Goal: Information Seeking & Learning: Learn about a topic

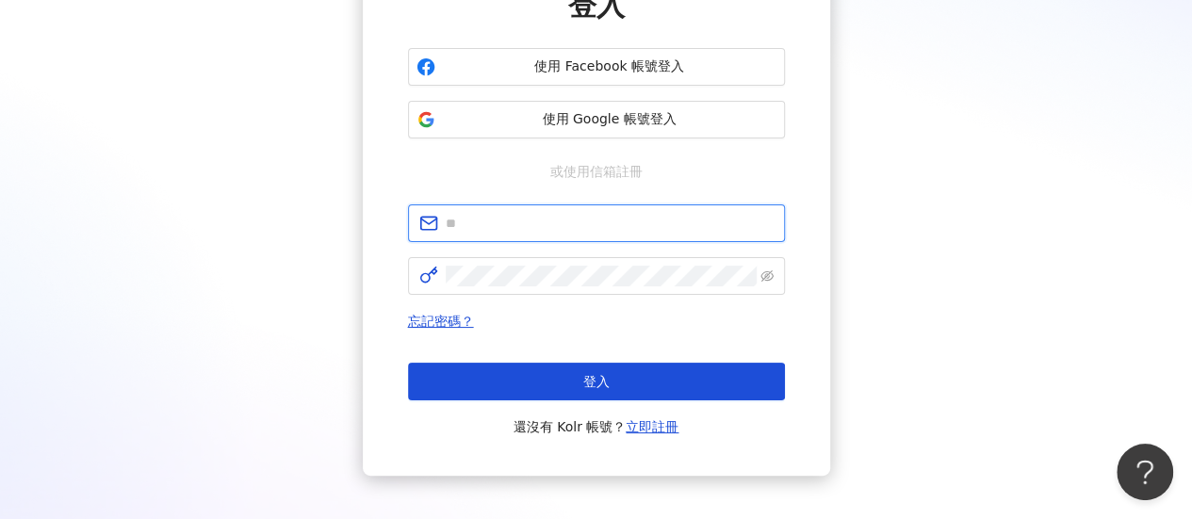
click at [550, 221] on input "text" at bounding box center [610, 223] width 328 height 21
paste input "**********"
type input "**********"
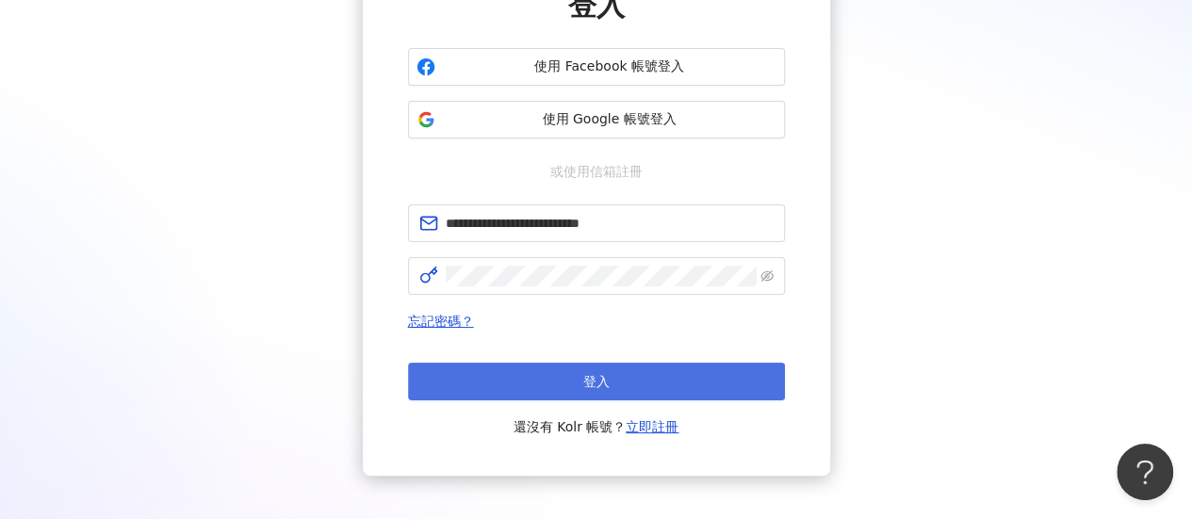
click at [588, 374] on span "登入" at bounding box center [596, 381] width 26 height 15
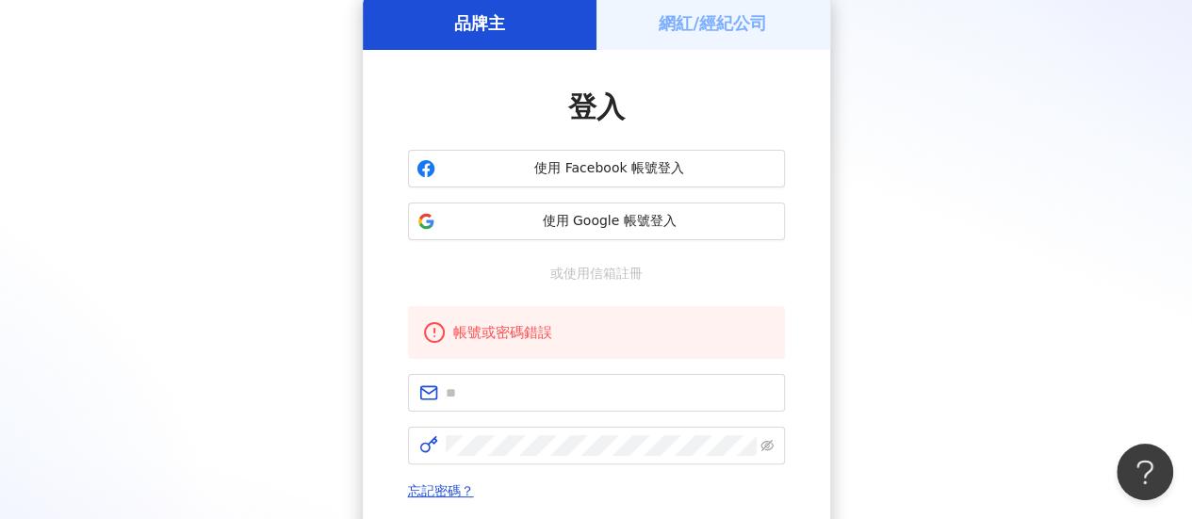
scroll to position [189, 0]
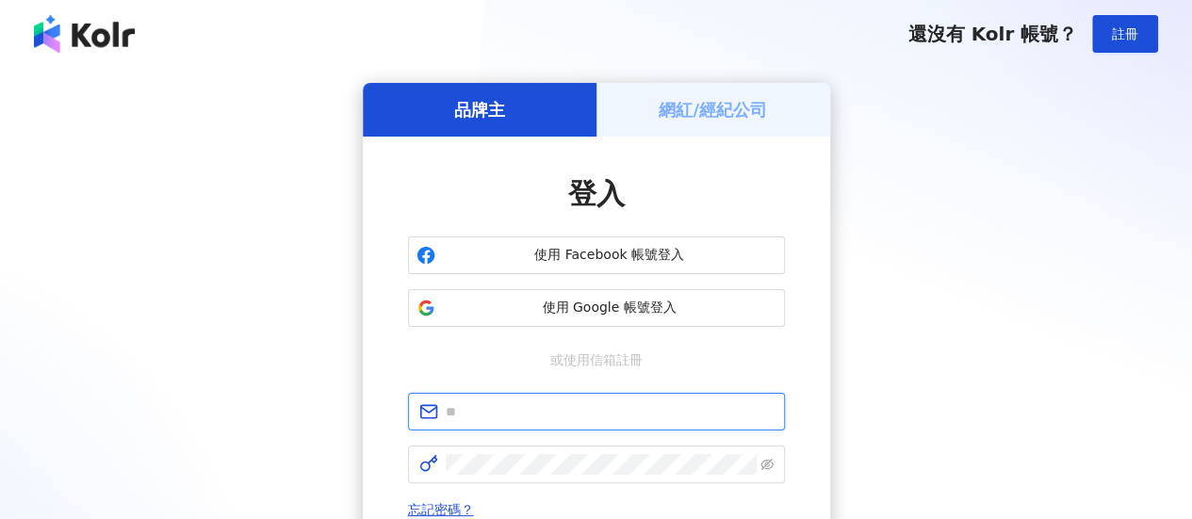
click at [650, 402] on input "text" at bounding box center [610, 412] width 328 height 21
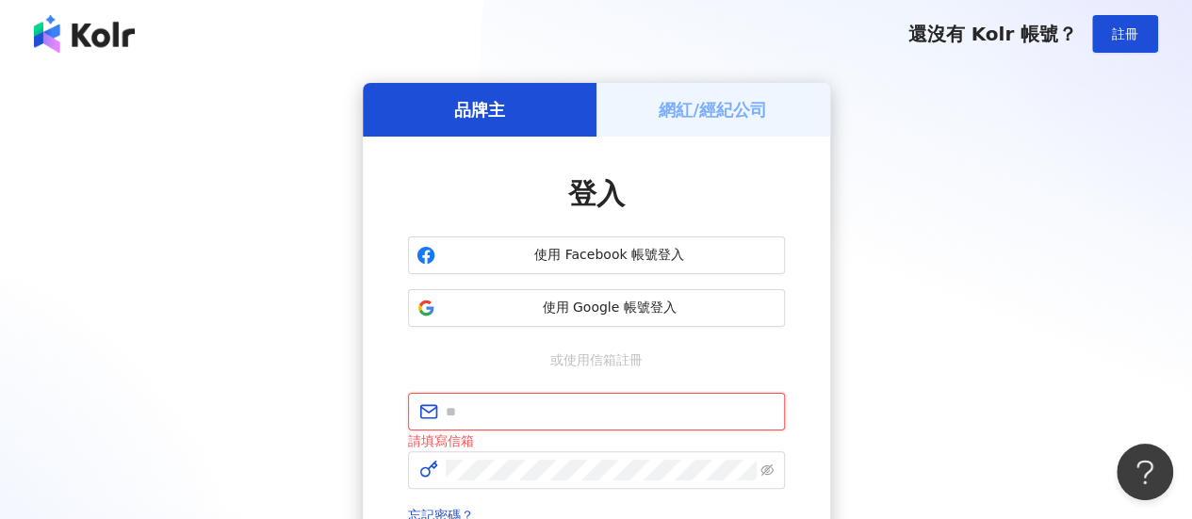
paste input "**********"
type input "**********"
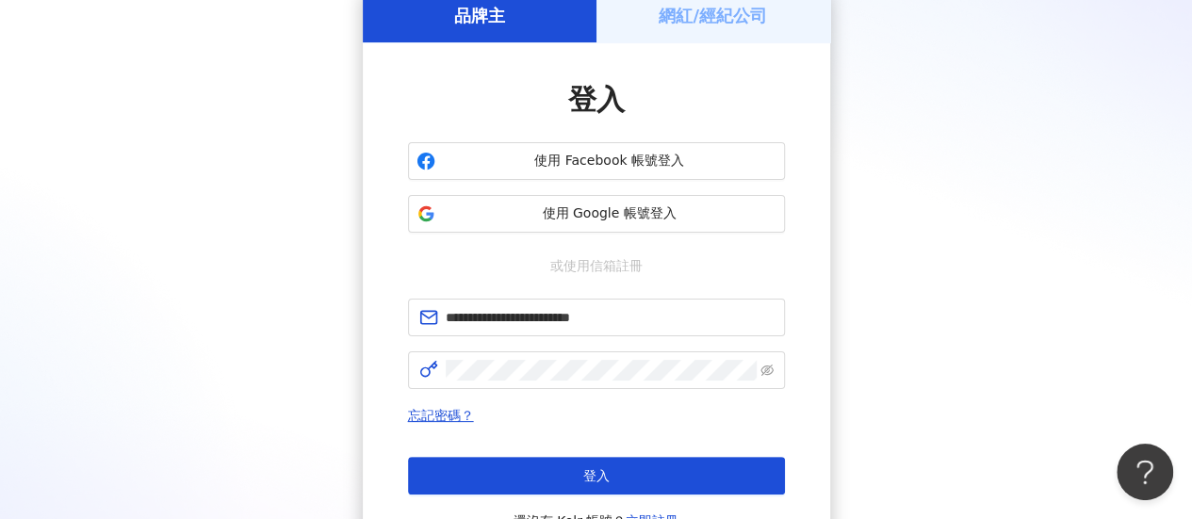
click at [607, 470] on span "登入" at bounding box center [596, 475] width 26 height 15
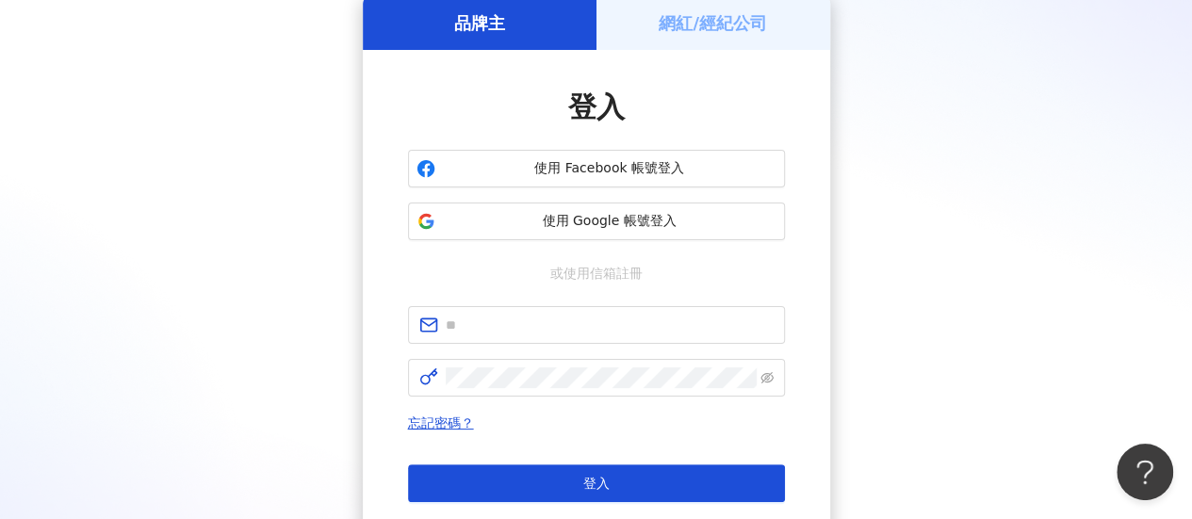
scroll to position [94, 0]
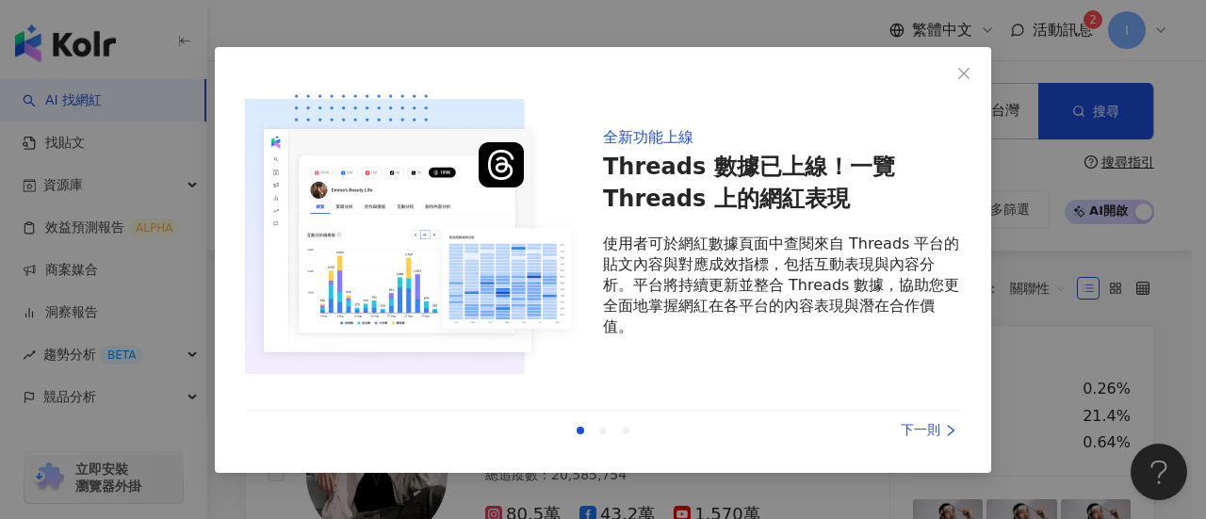
click at [943, 429] on div "下一則" at bounding box center [890, 430] width 141 height 21
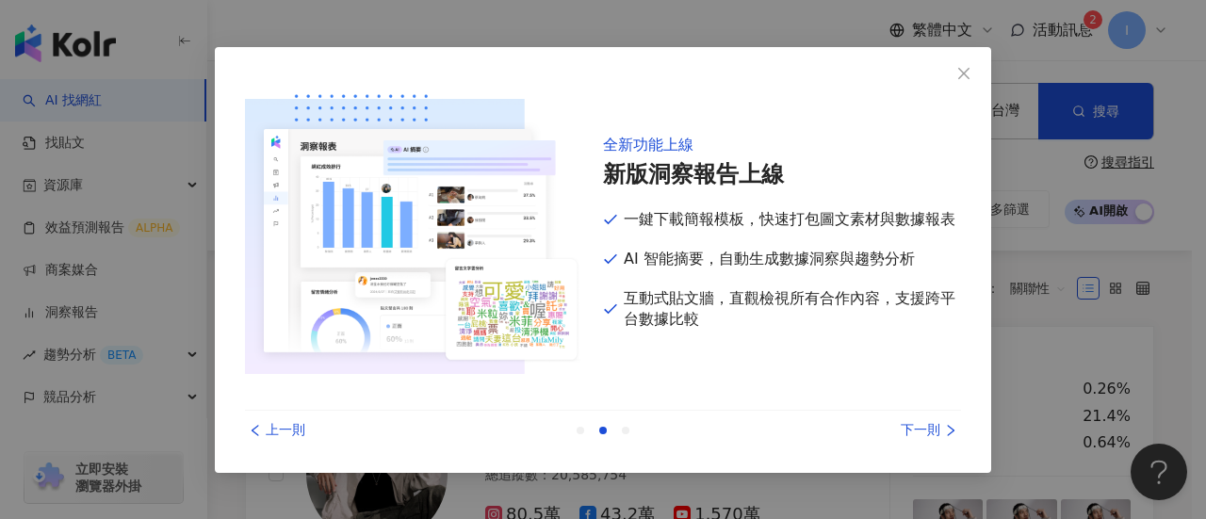
click at [943, 429] on div "下一則" at bounding box center [890, 430] width 141 height 21
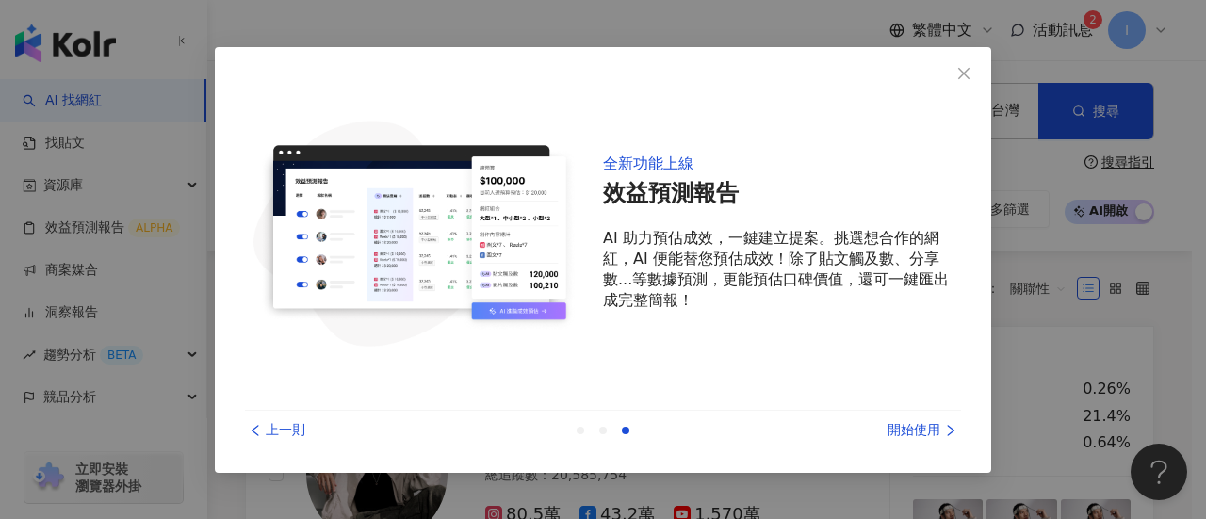
click at [943, 429] on div "開始使用" at bounding box center [890, 430] width 141 height 21
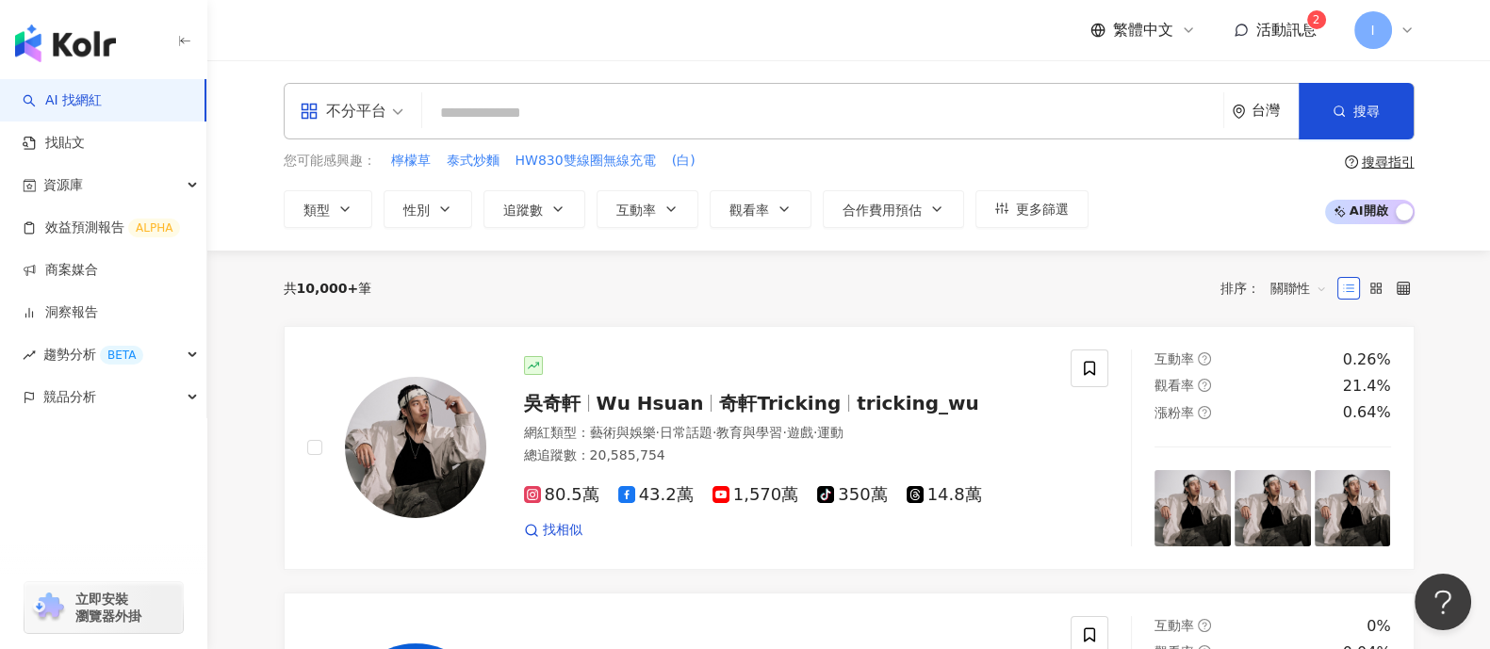
drag, startPoint x: 1009, startPoint y: 0, endPoint x: 780, endPoint y: 284, distance: 364.0
click at [780, 284] on div "共 10,000+ 筆 排序： 關聯性" at bounding box center [849, 288] width 1131 height 30
click at [669, 101] on input "search" at bounding box center [823, 113] width 786 height 36
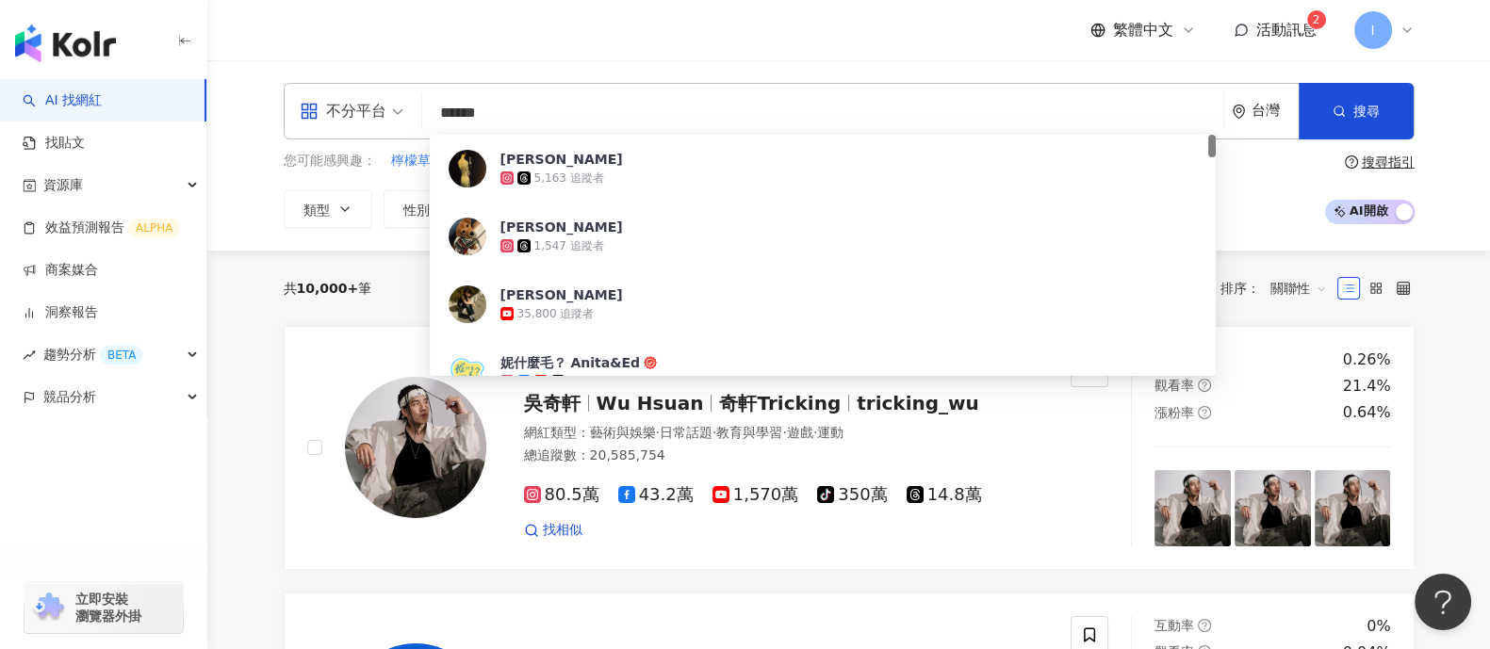
type input "*******"
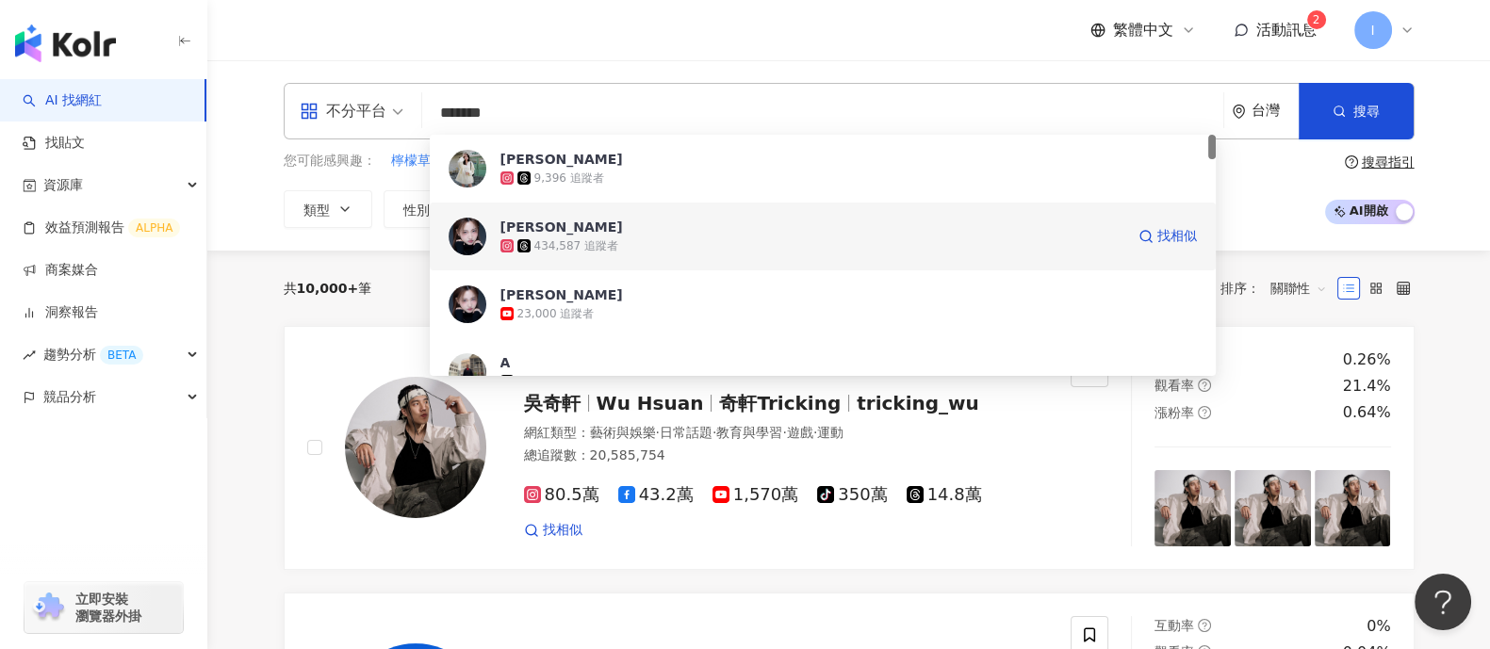
click at [618, 248] on div "434,587 追蹤者" at bounding box center [812, 246] width 625 height 19
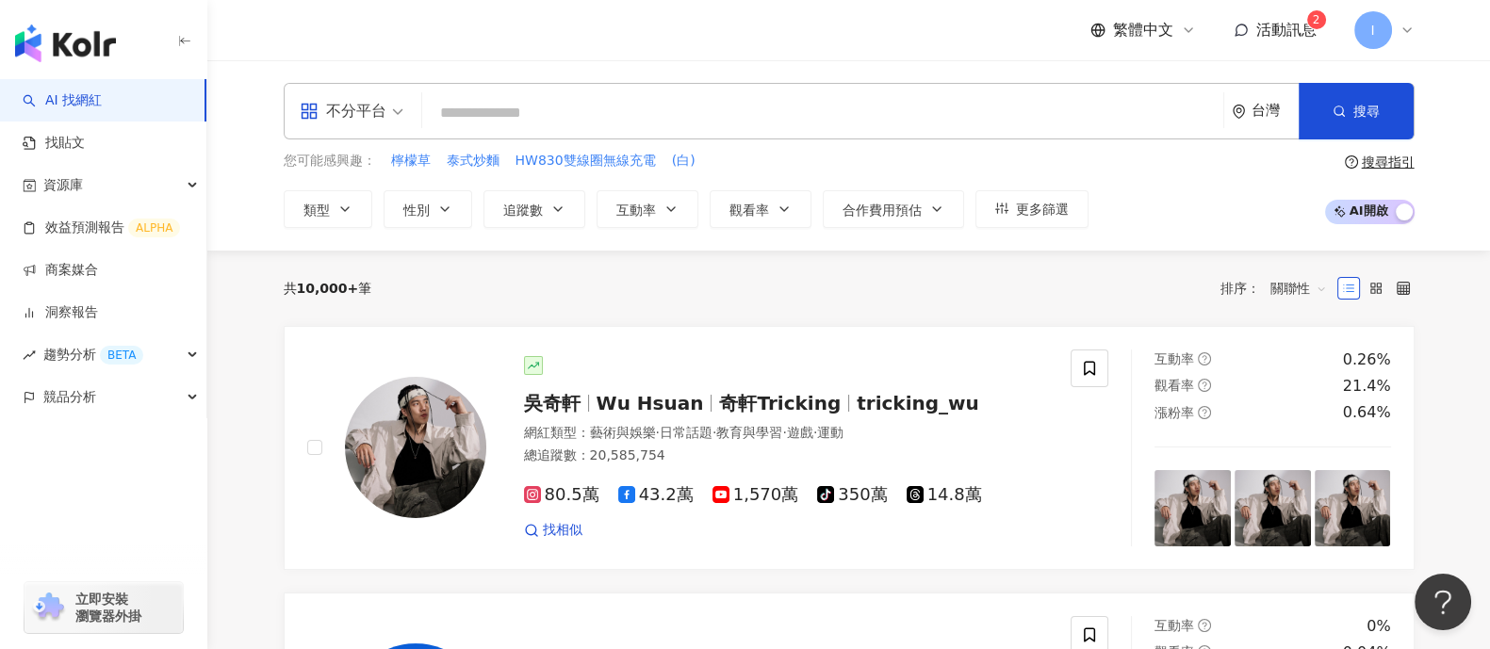
click at [660, 115] on input "search" at bounding box center [823, 113] width 786 height 36
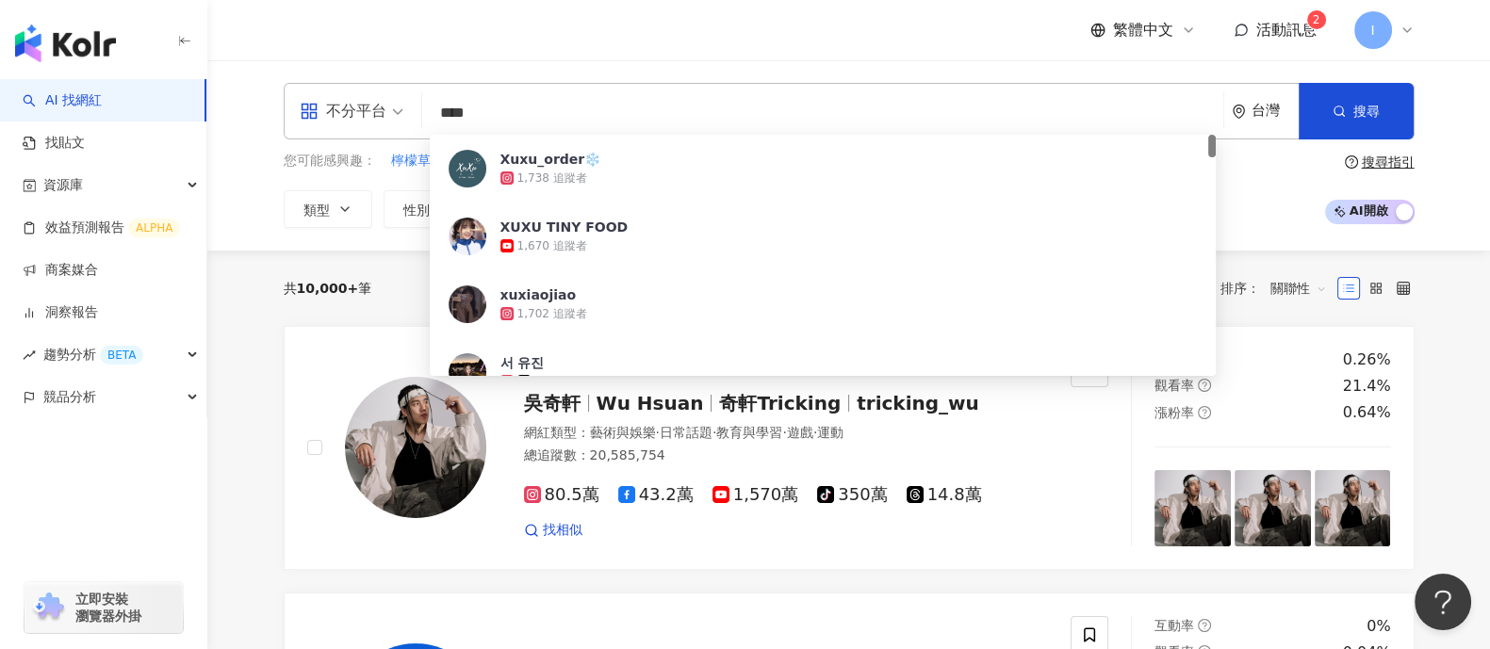
type input "*****"
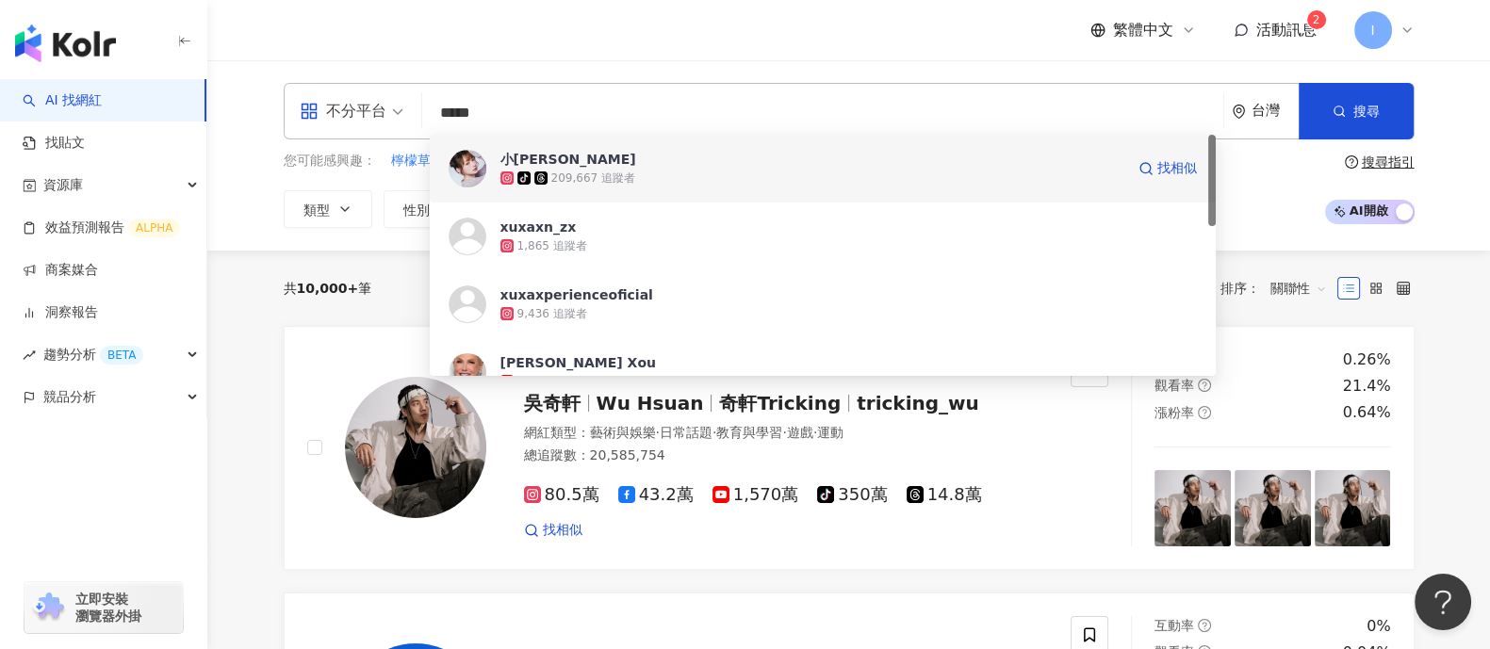
click at [707, 161] on span "小徐🌱" at bounding box center [701, 159] width 403 height 19
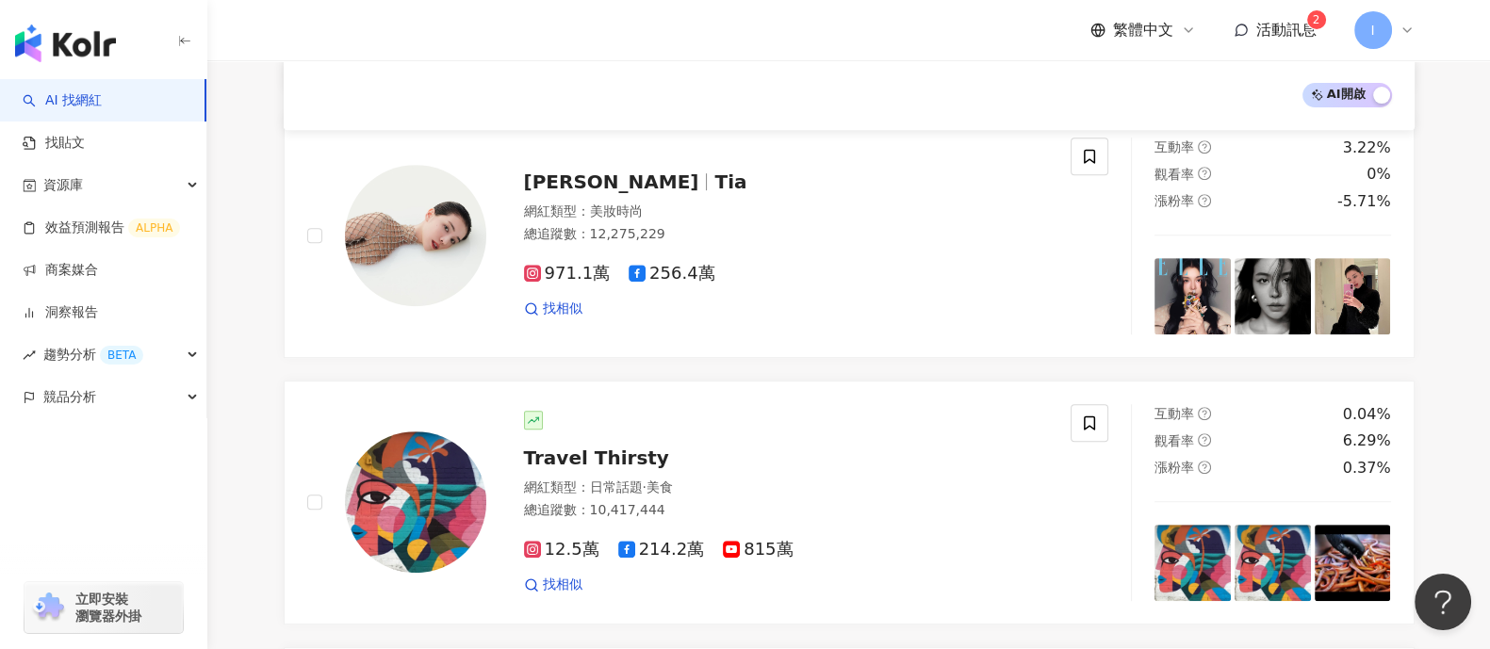
scroll to position [1173, 0]
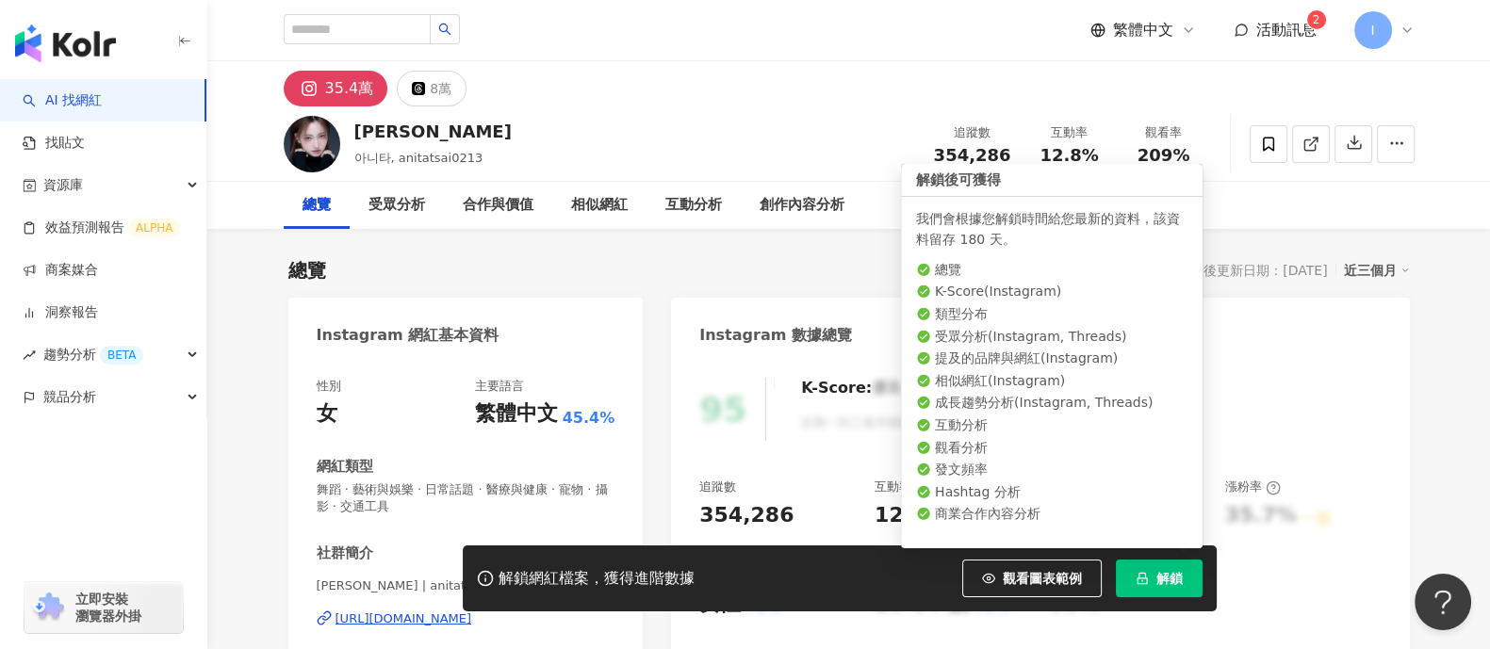
drag, startPoint x: 1179, startPoint y: 572, endPoint x: 1169, endPoint y: 574, distance: 10.5
click at [1169, 574] on span "解鎖" at bounding box center [1170, 578] width 26 height 15
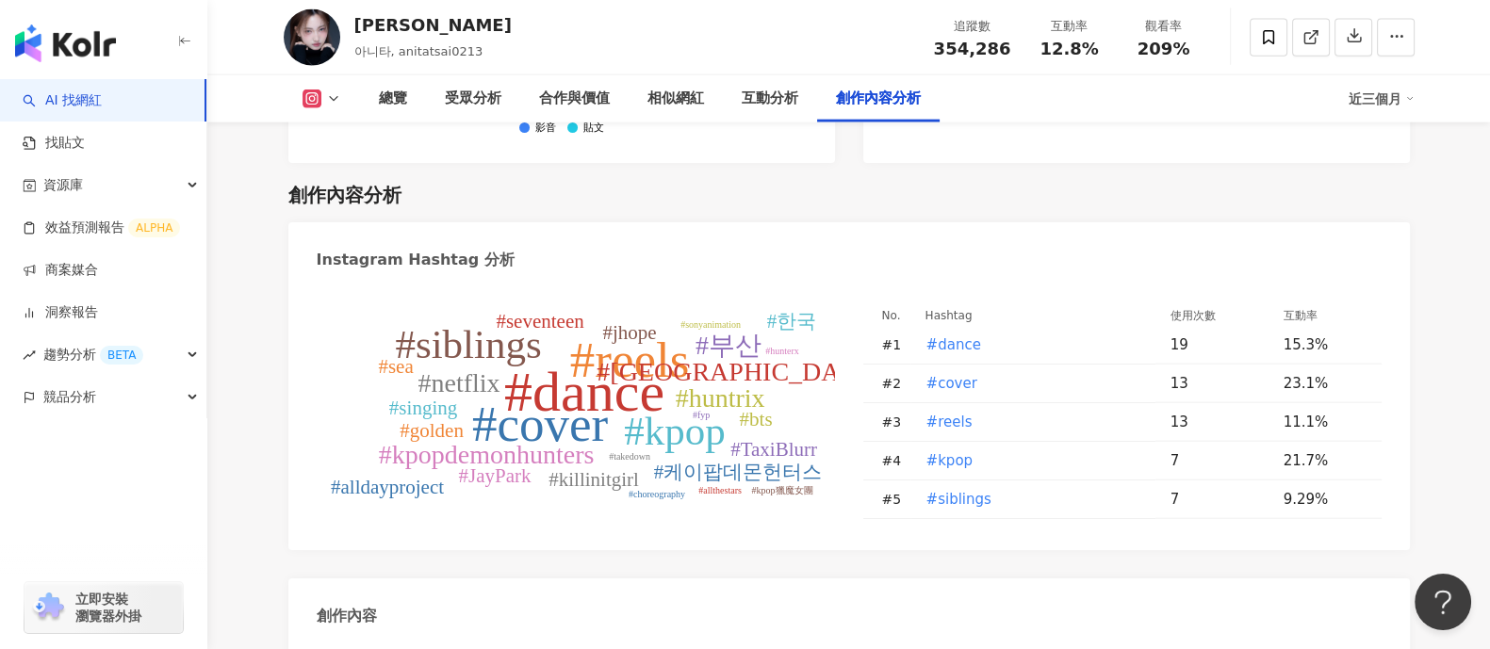
scroll to position [5655, 0]
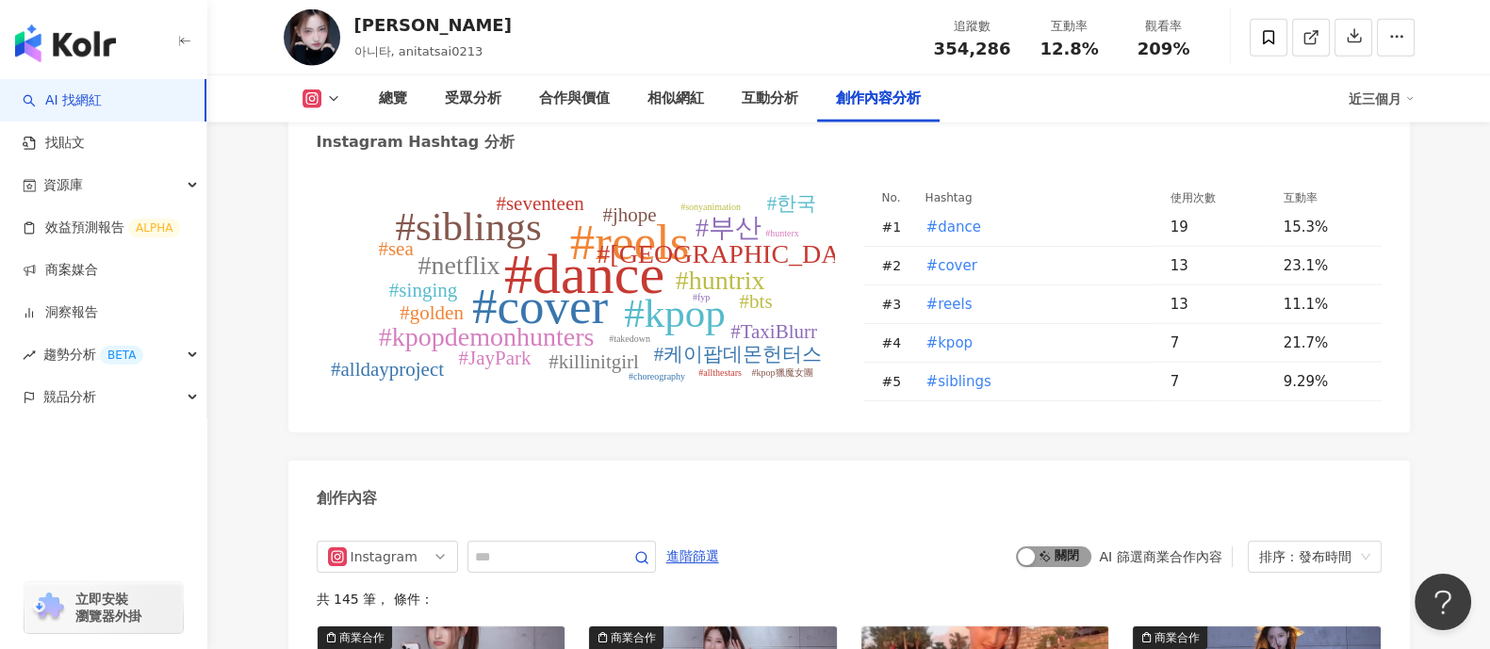
click at [1058, 547] on span "啟動 關閉" at bounding box center [1053, 557] width 75 height 21
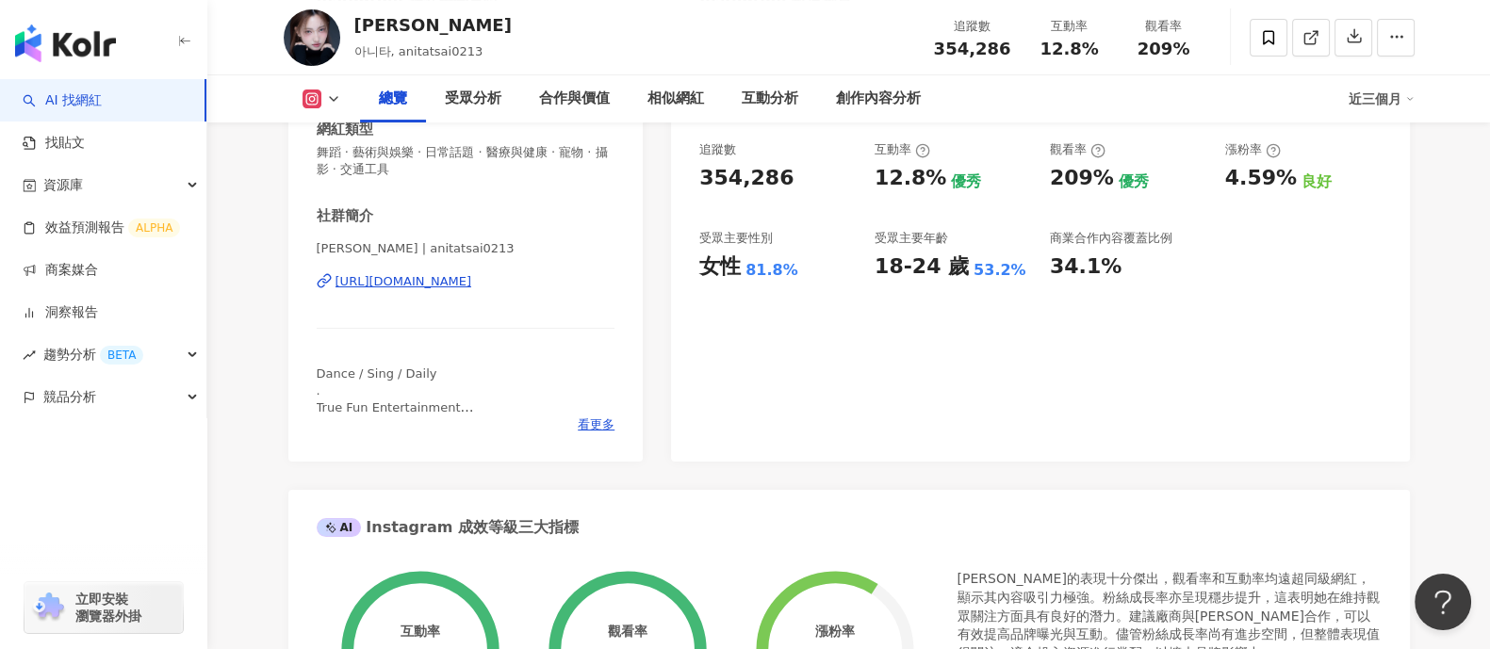
scroll to position [56, 0]
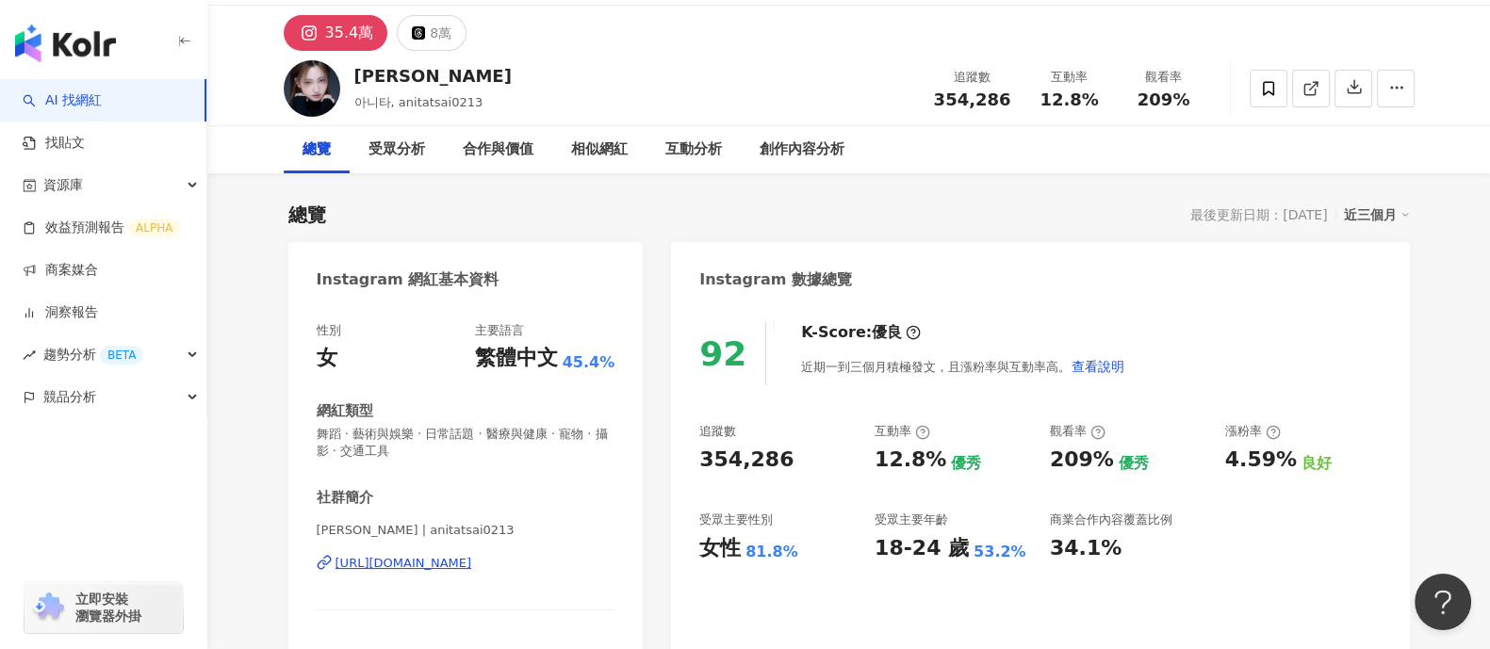
click at [86, 101] on link "AI 找網紅" at bounding box center [62, 100] width 79 height 19
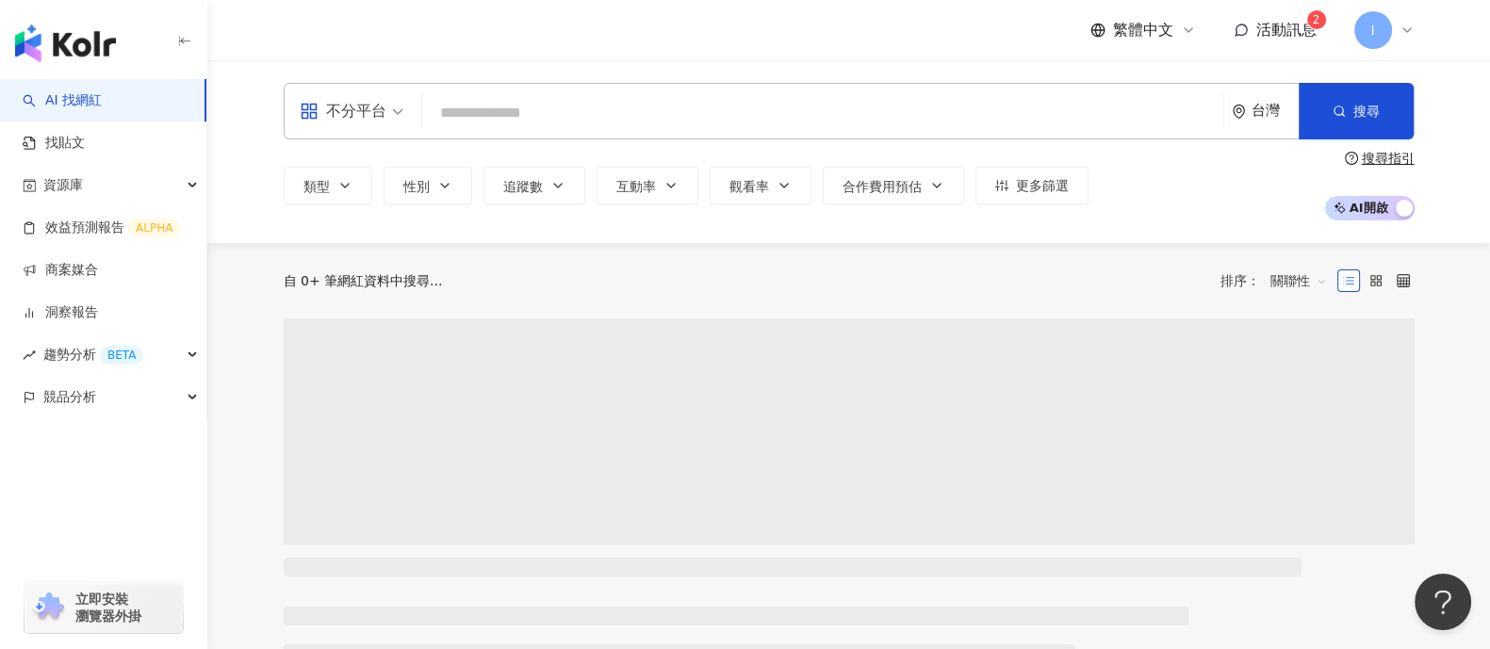
click at [509, 110] on input "search" at bounding box center [823, 113] width 786 height 36
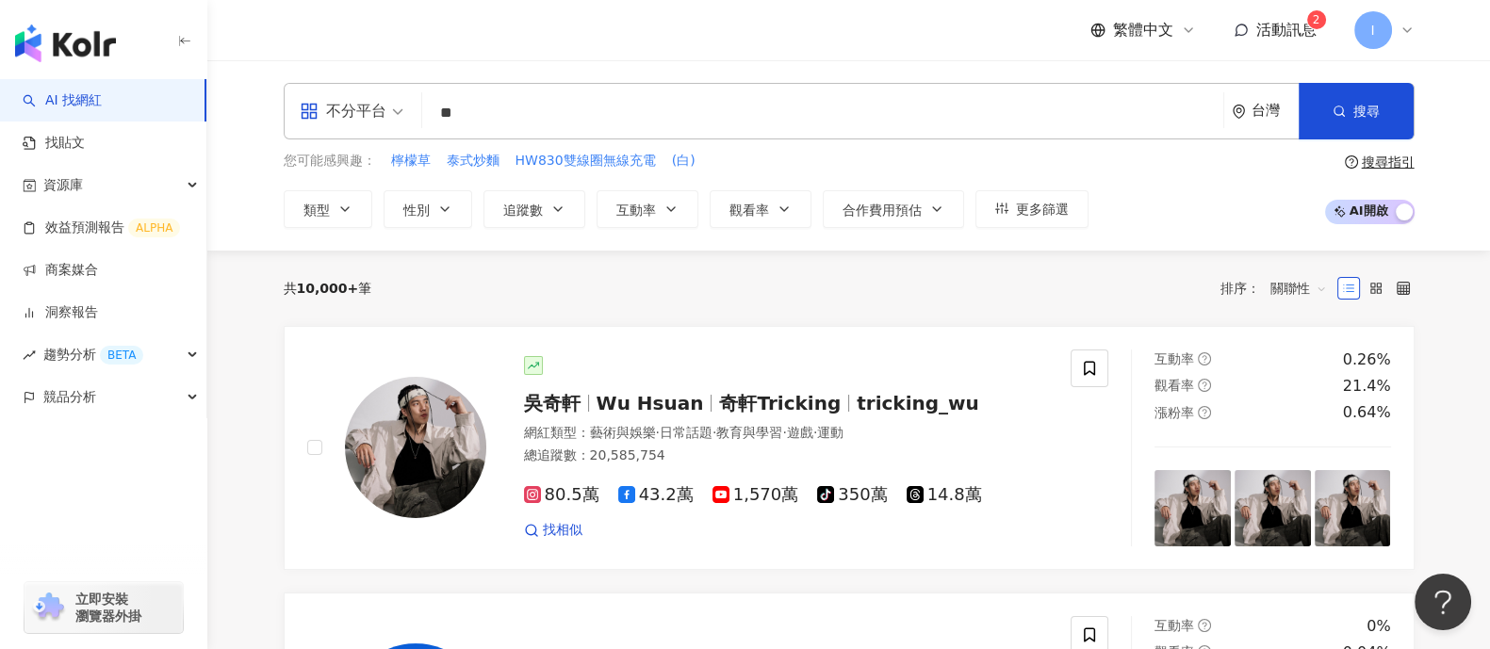
type input "*"
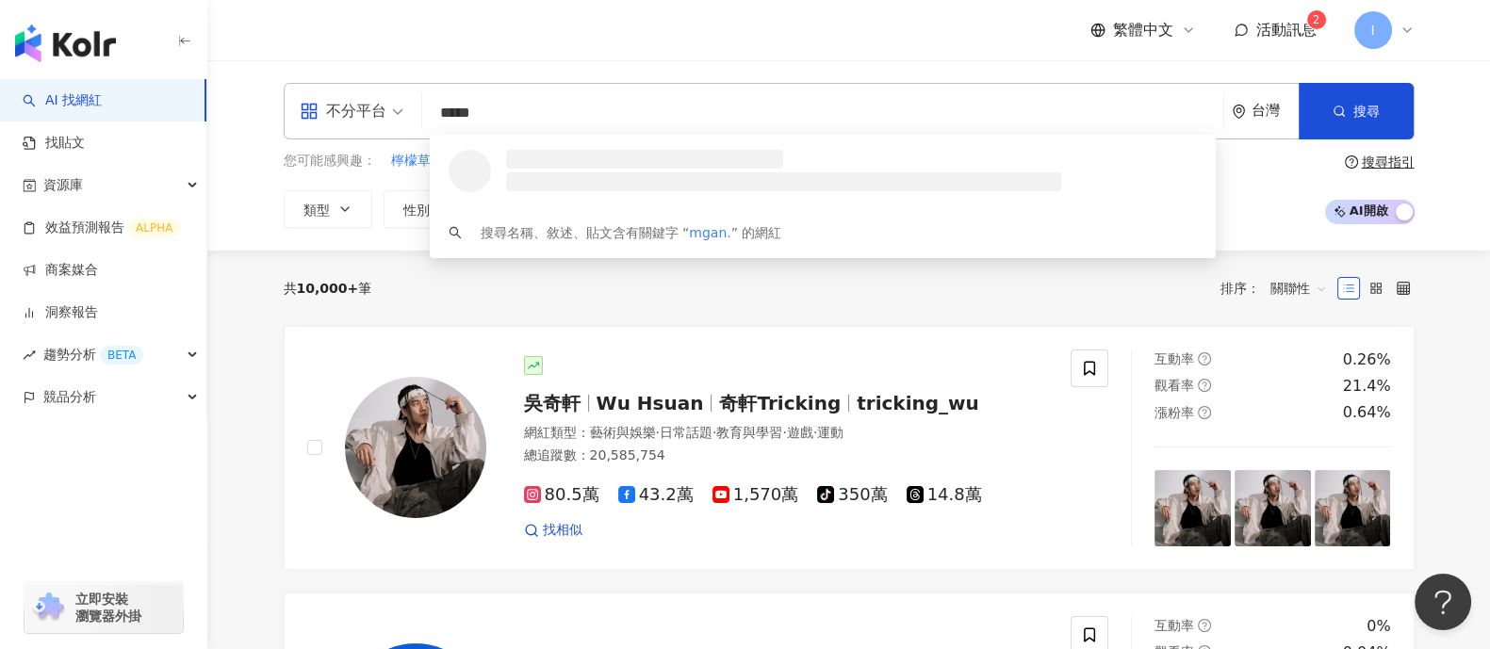
type input "******"
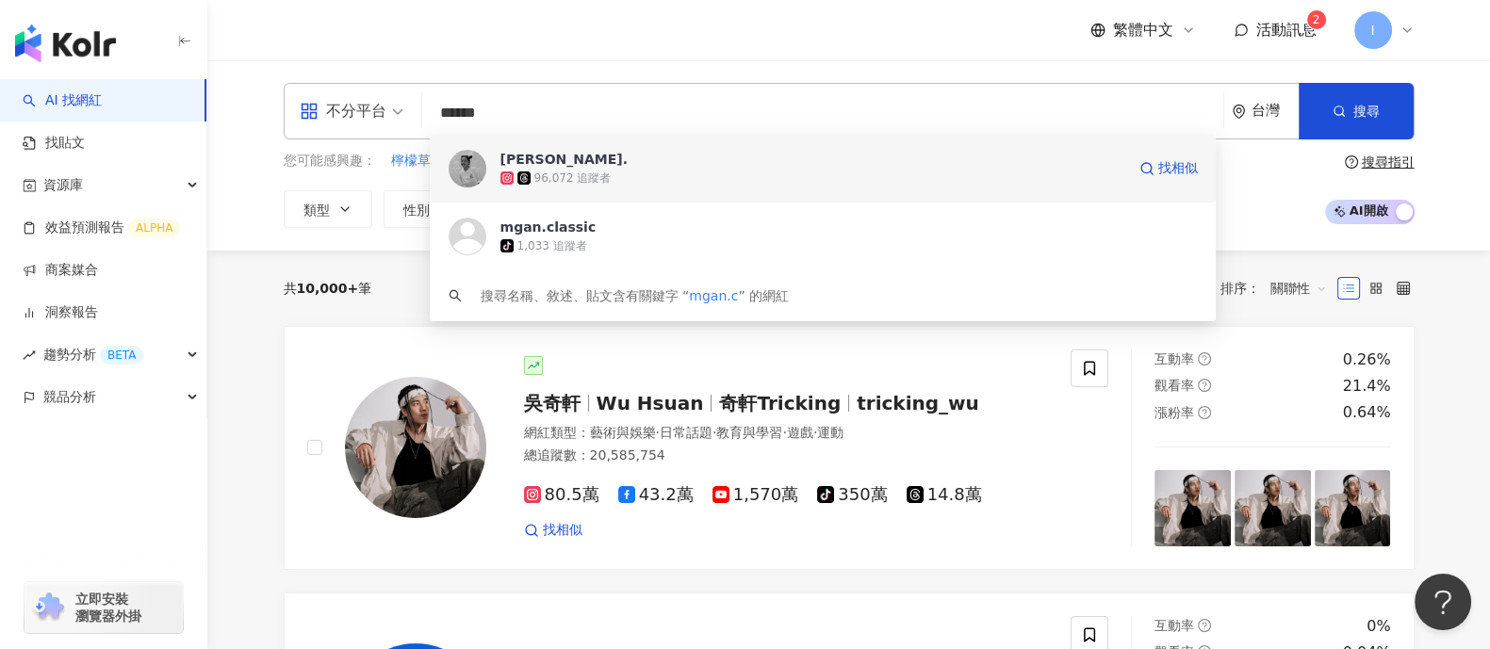
click at [794, 185] on div "96,072 追蹤者" at bounding box center [812, 178] width 625 height 19
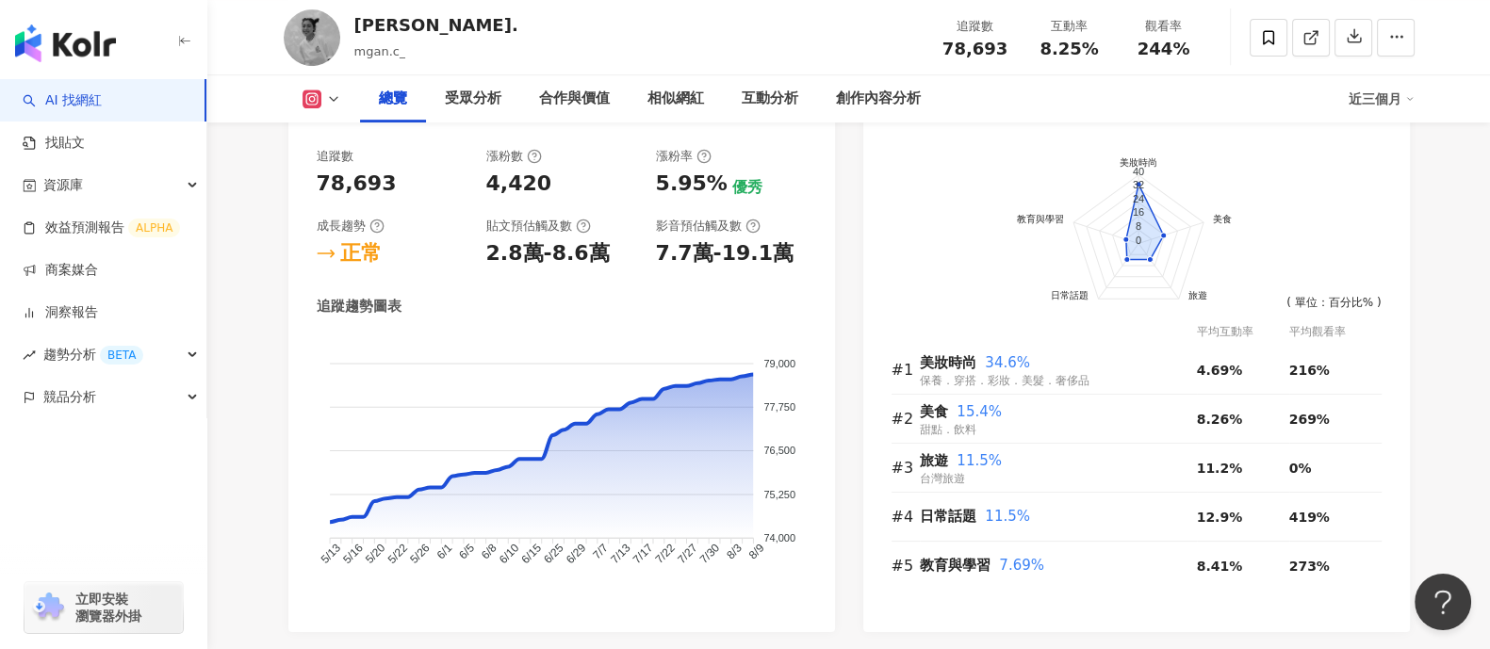
scroll to position [1178, 0]
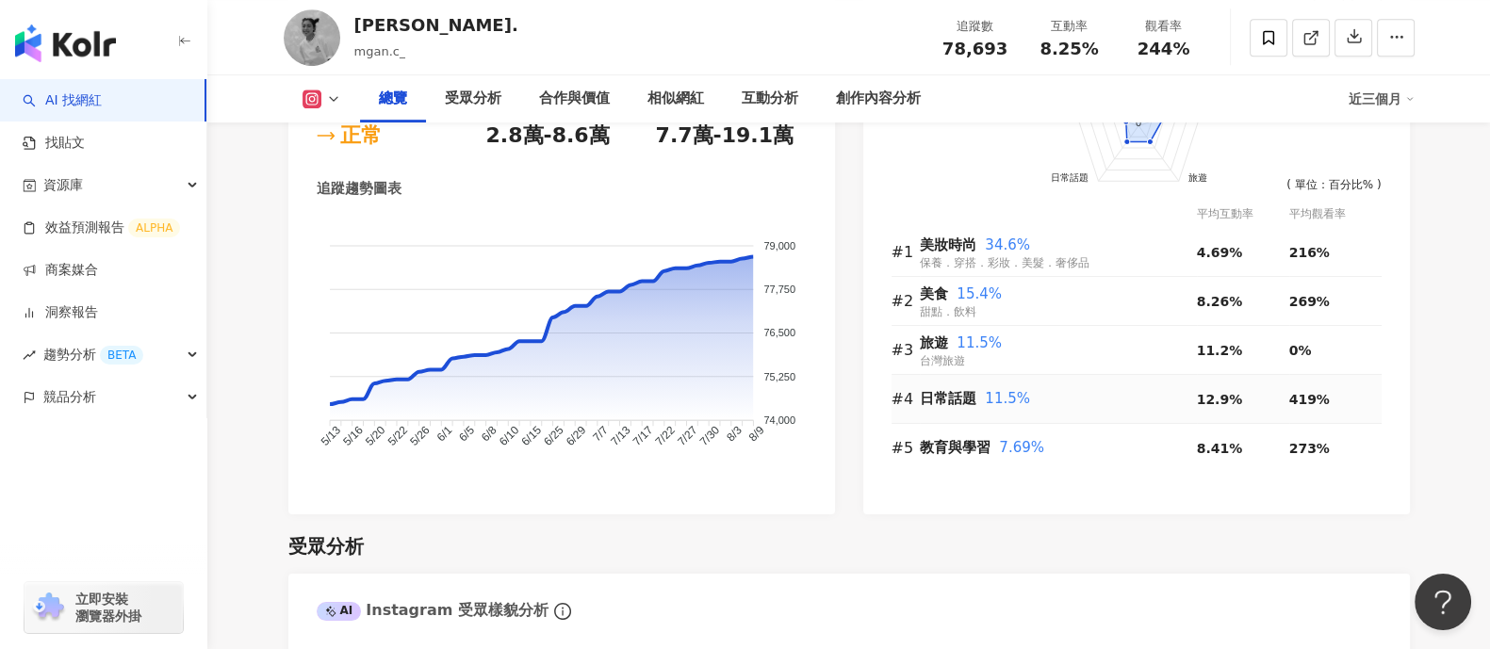
click at [952, 392] on span "日常話題" at bounding box center [948, 398] width 57 height 17
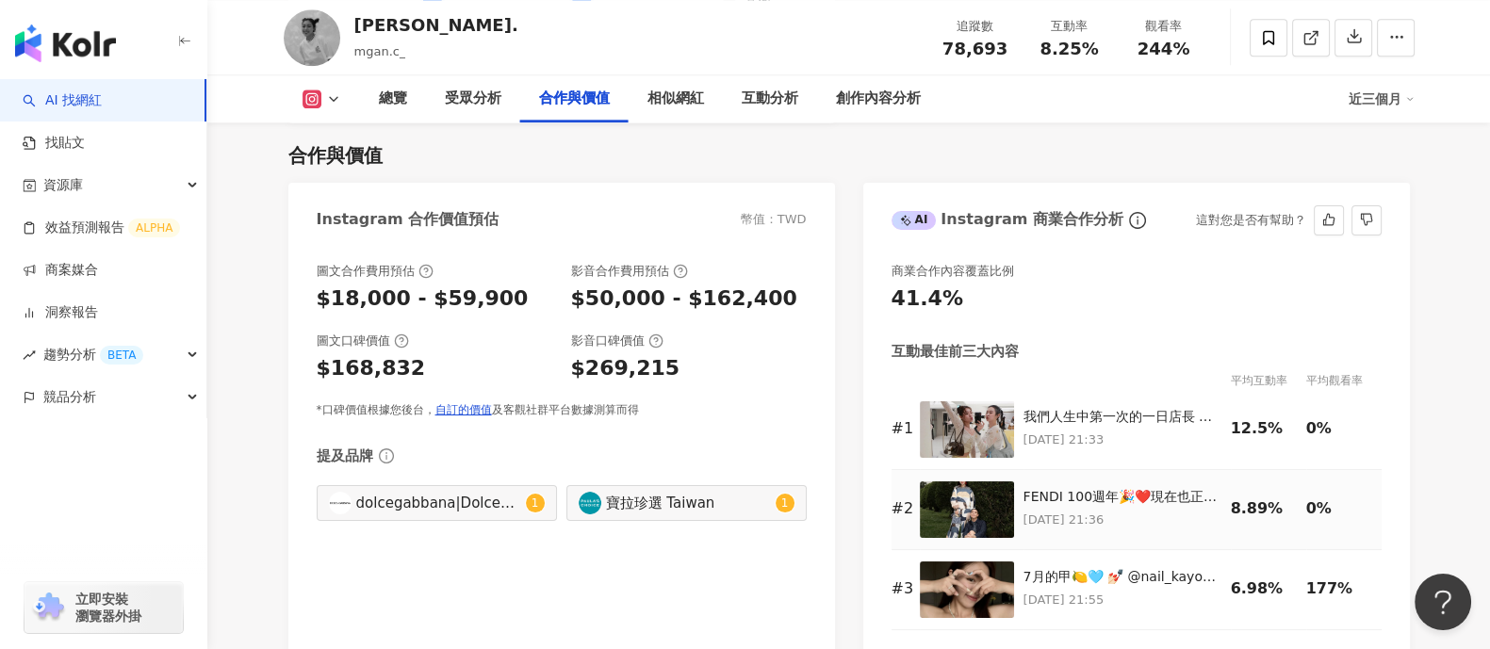
scroll to position [2474, 0]
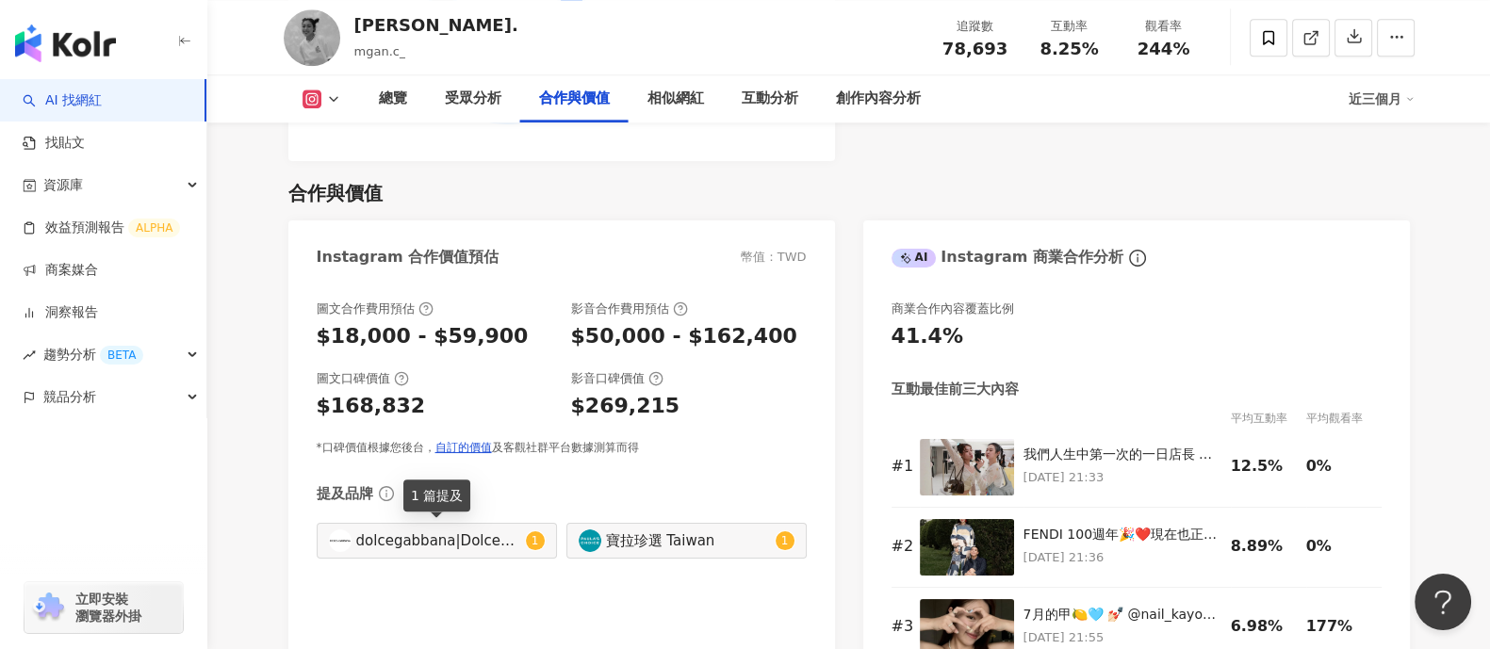
click at [441, 540] on div "dolcegabbana|Dolce&Gabbana|dolcegabbana|Dolce&Gabbana" at bounding box center [438, 541] width 165 height 21
type input "**********"
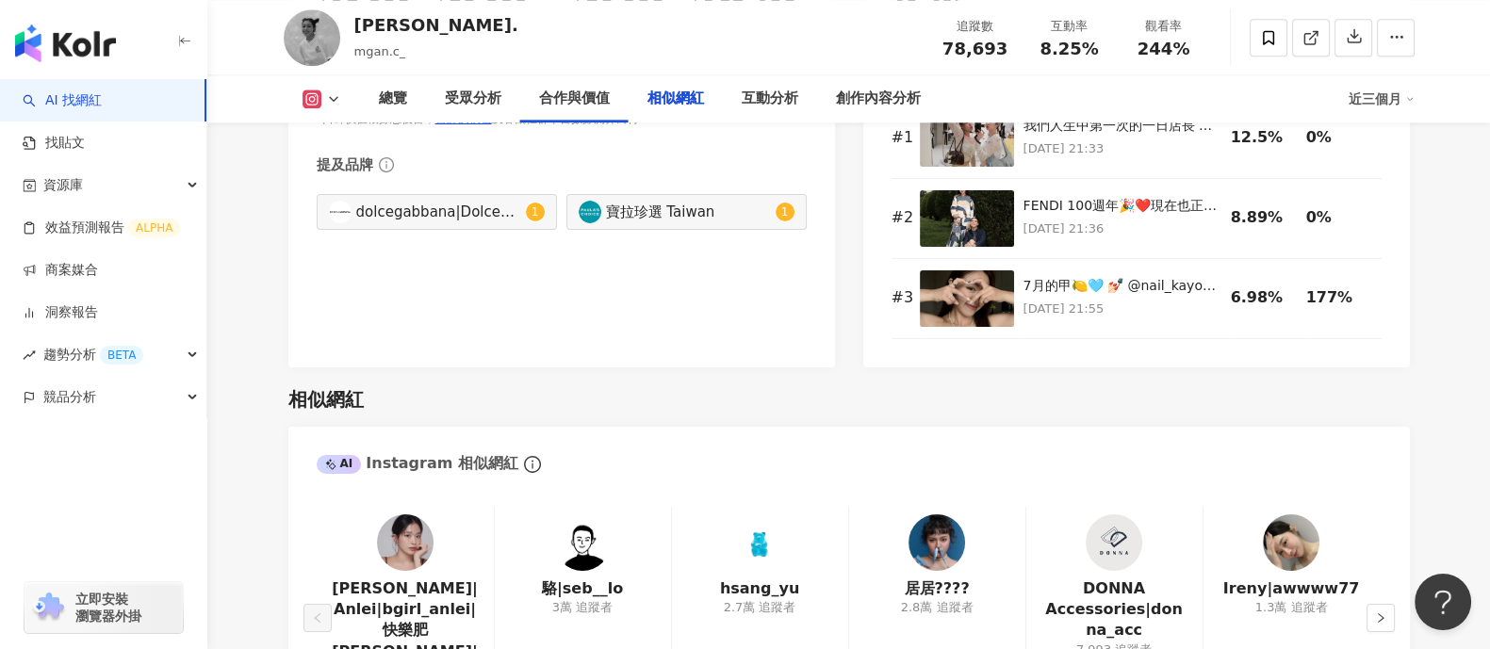
scroll to position [3090, 0]
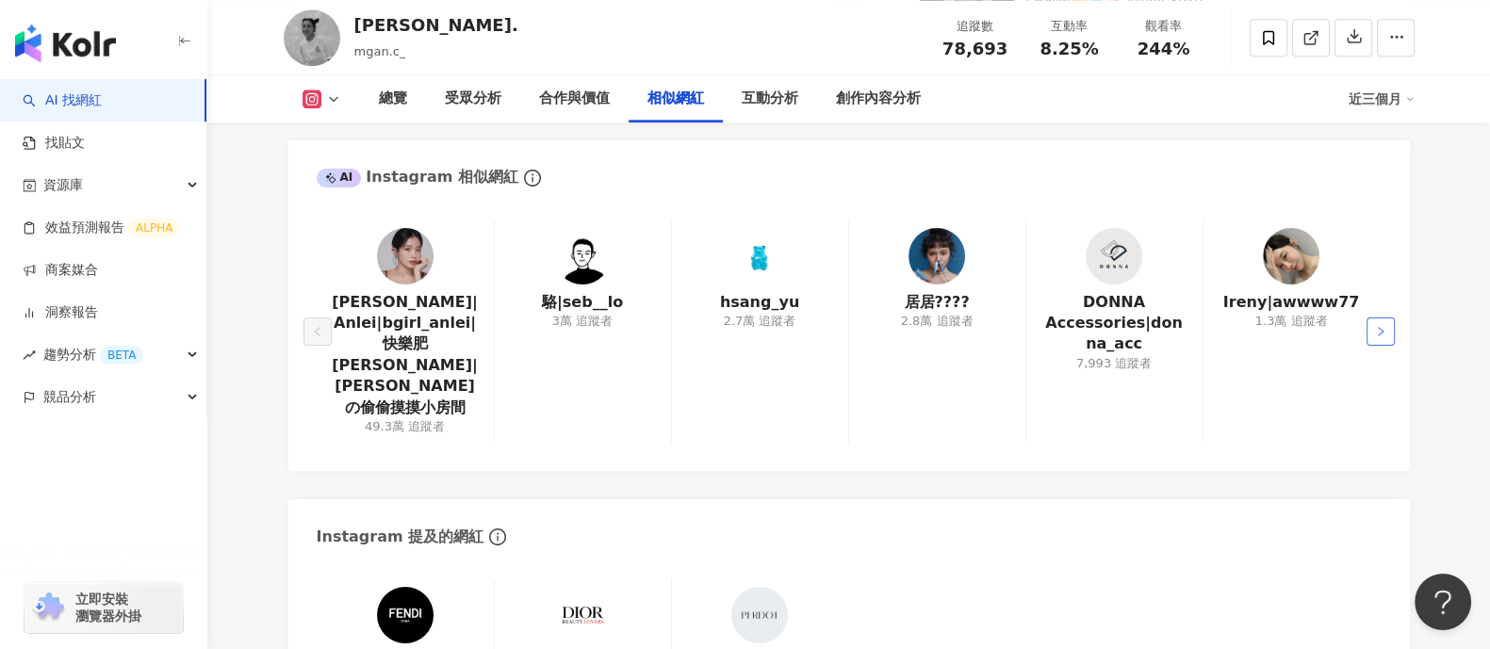
click at [1376, 326] on icon "right" at bounding box center [1380, 331] width 11 height 11
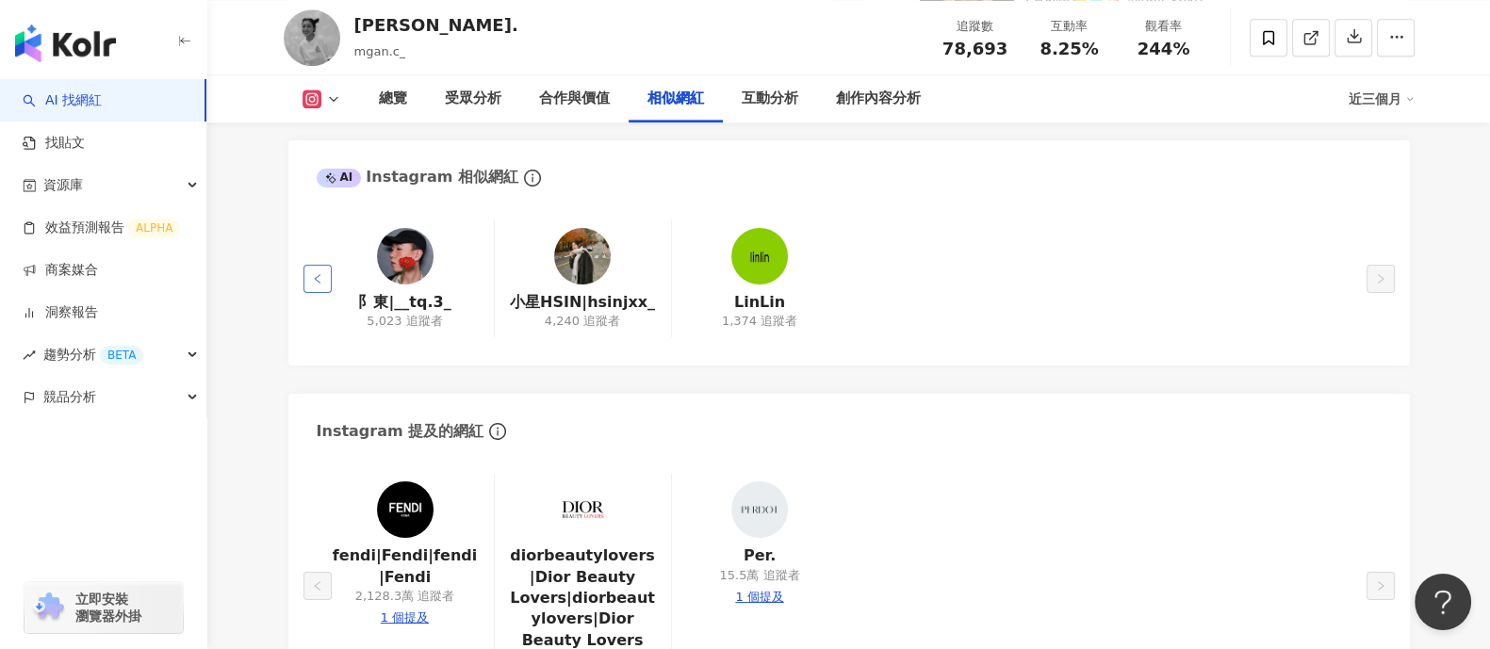
click at [315, 273] on icon "left" at bounding box center [317, 278] width 11 height 11
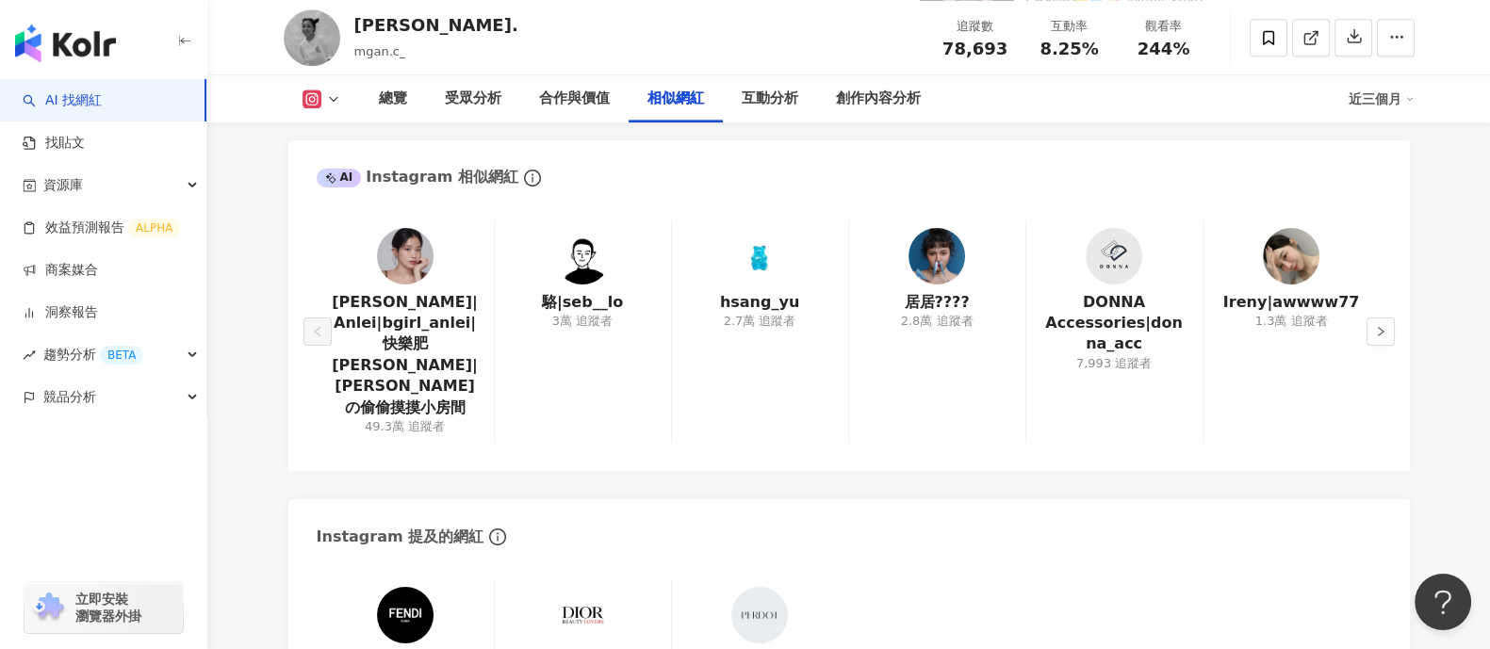
click at [1025, 432] on div "AI Instagram 相似網紅 王安蕾| Anlei|bgirl_anlei|快樂肥宅 Anlei|安蕾の偷偷摸摸小房間 49.3萬 追蹤者 駱|seb_…" at bounding box center [849, 486] width 1122 height 692
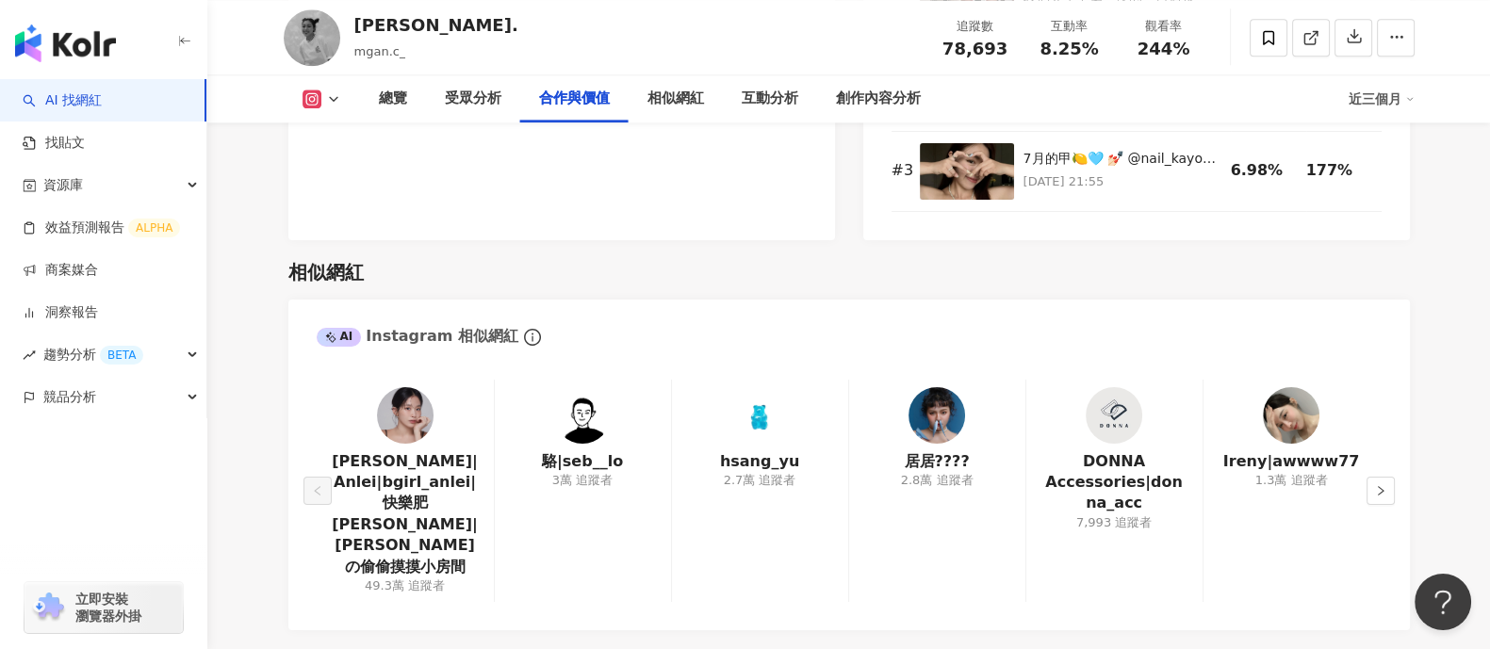
scroll to position [2859, 0]
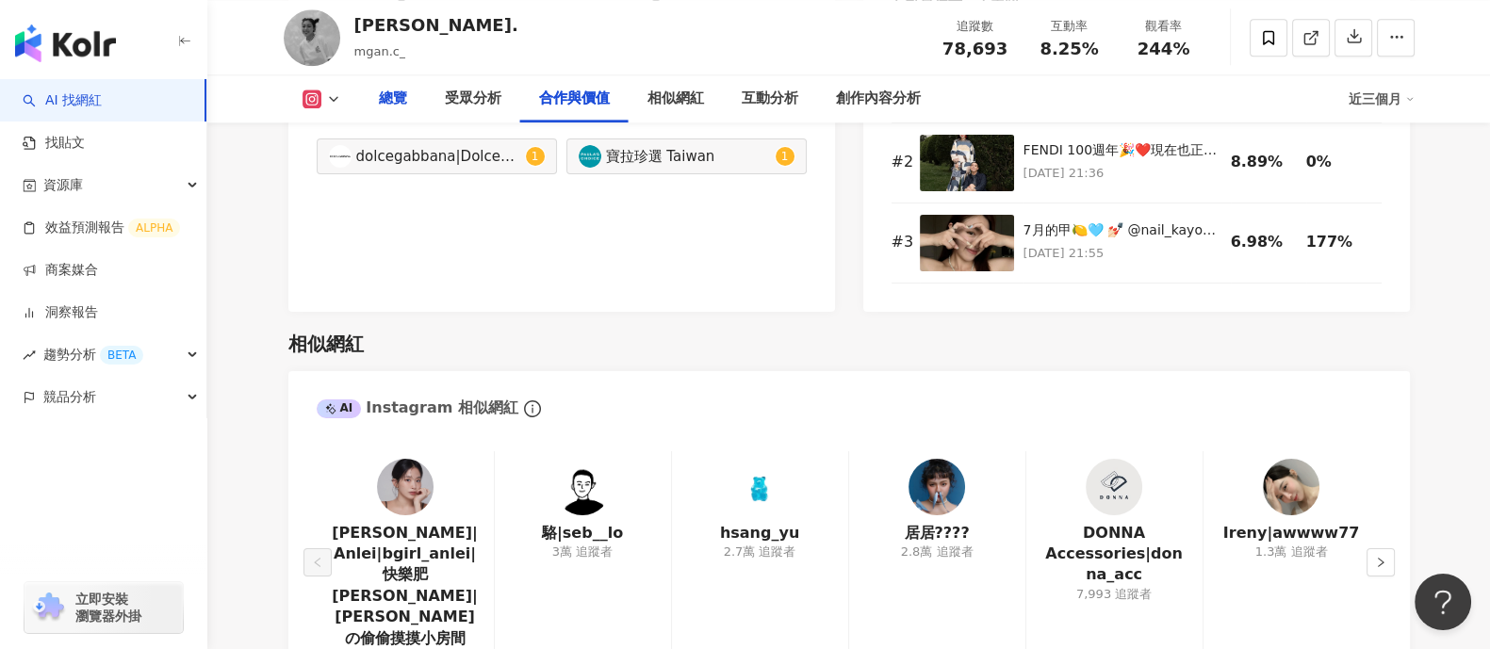
click at [409, 100] on div "總覽" at bounding box center [393, 98] width 66 height 47
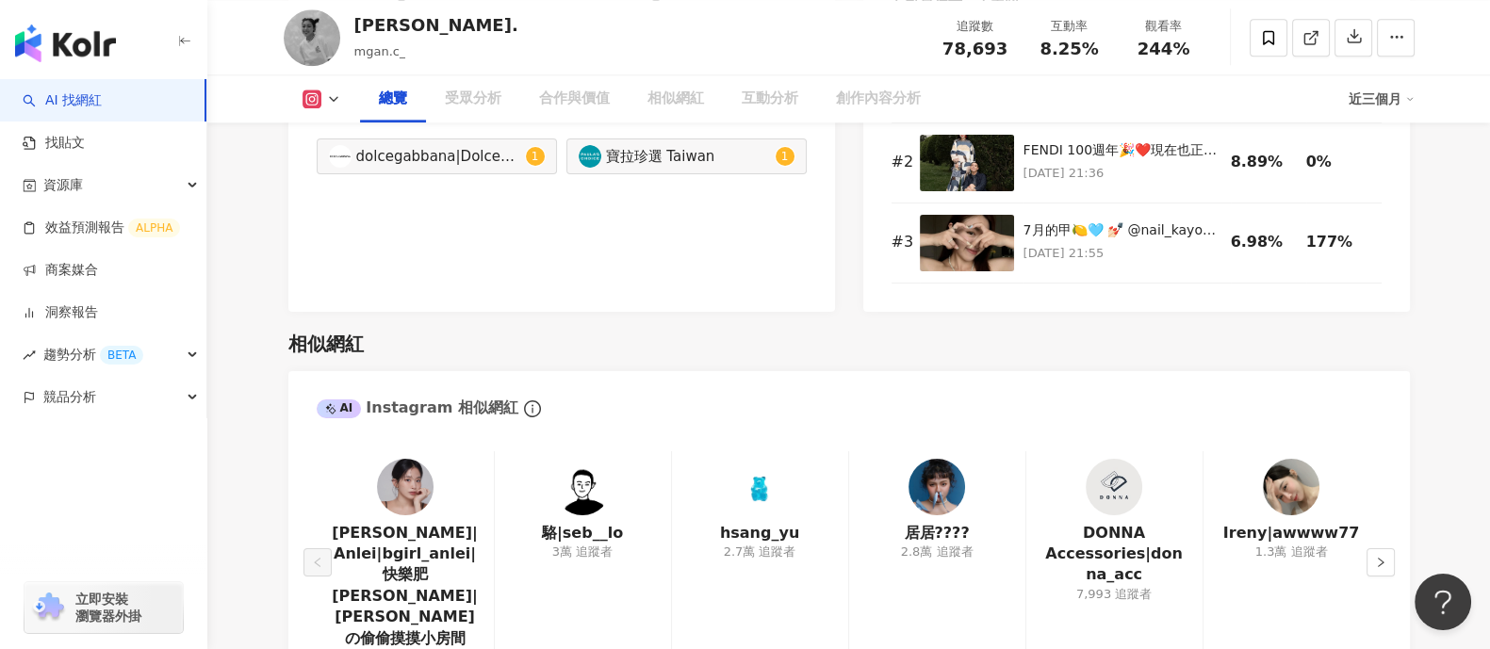
scroll to position [115, 0]
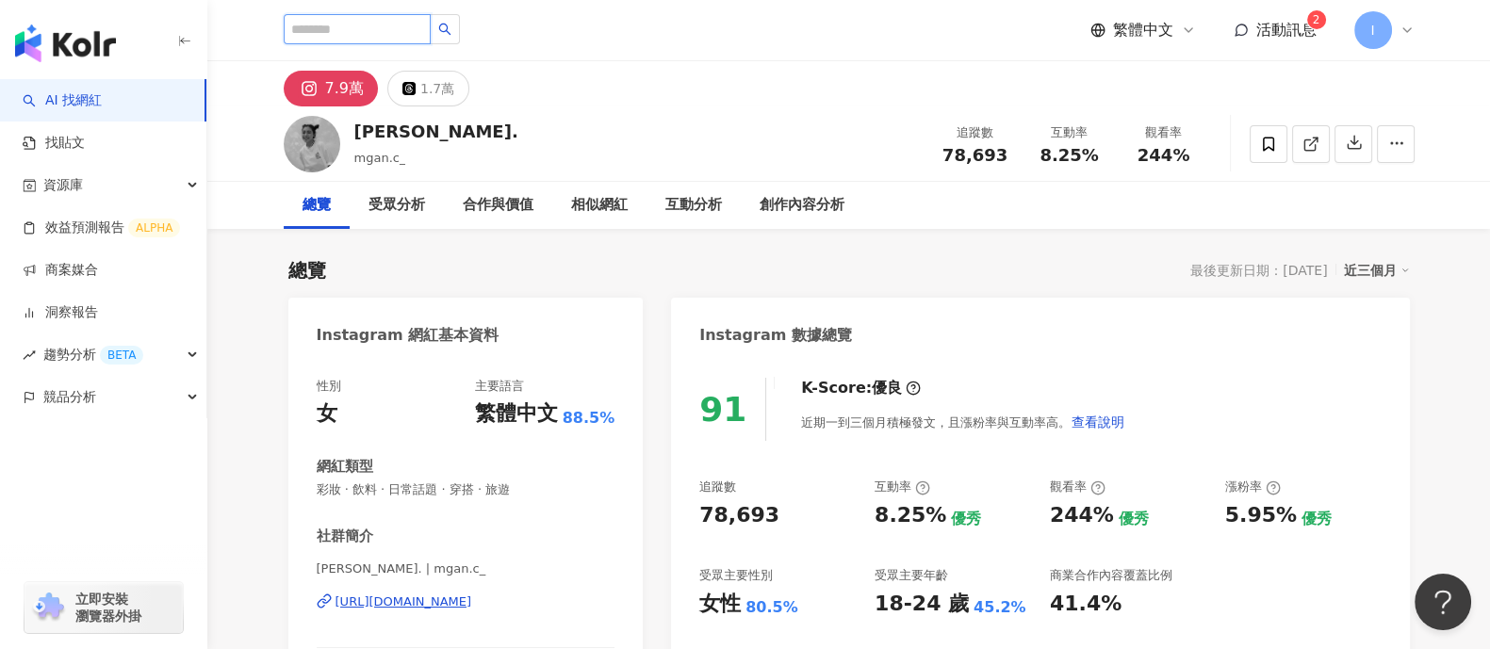
click at [381, 32] on input "search" at bounding box center [357, 29] width 147 height 30
type input "*"
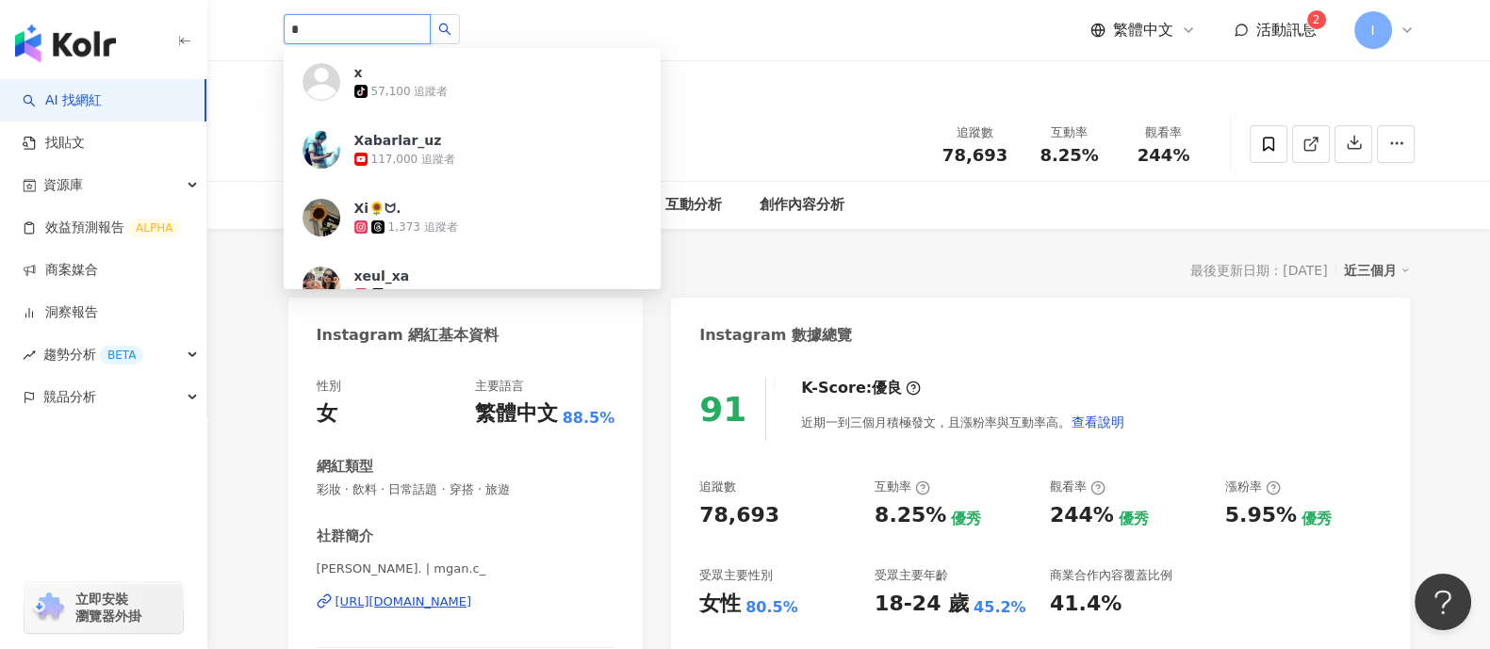
type input "*"
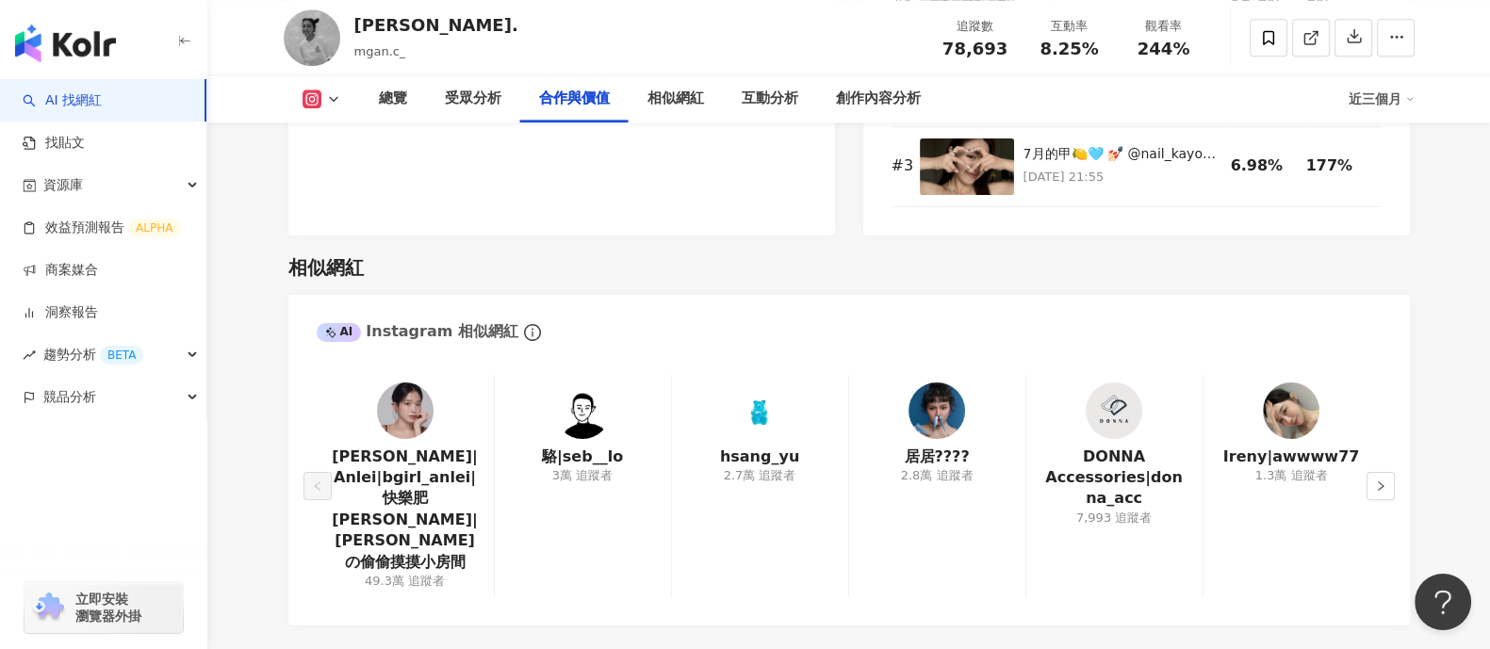
scroll to position [2972, 0]
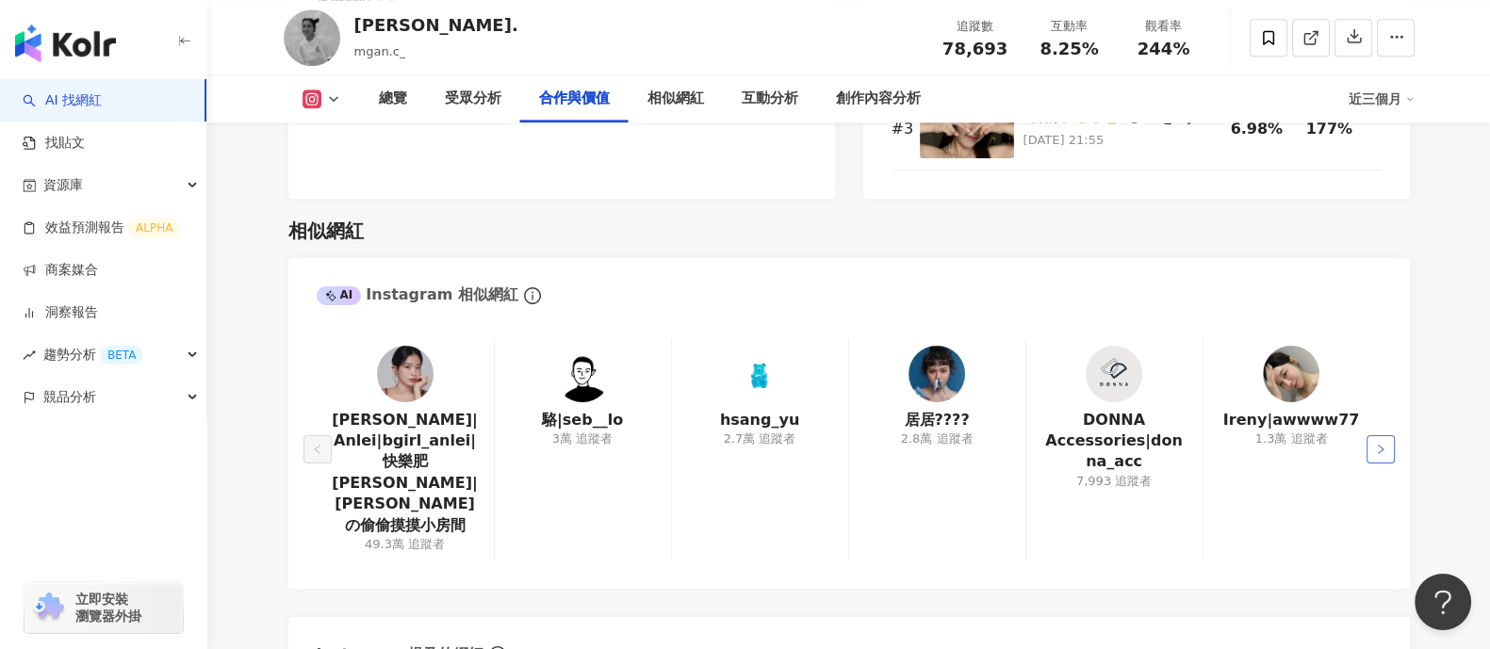
click at [1372, 435] on button "button" at bounding box center [1381, 449] width 28 height 28
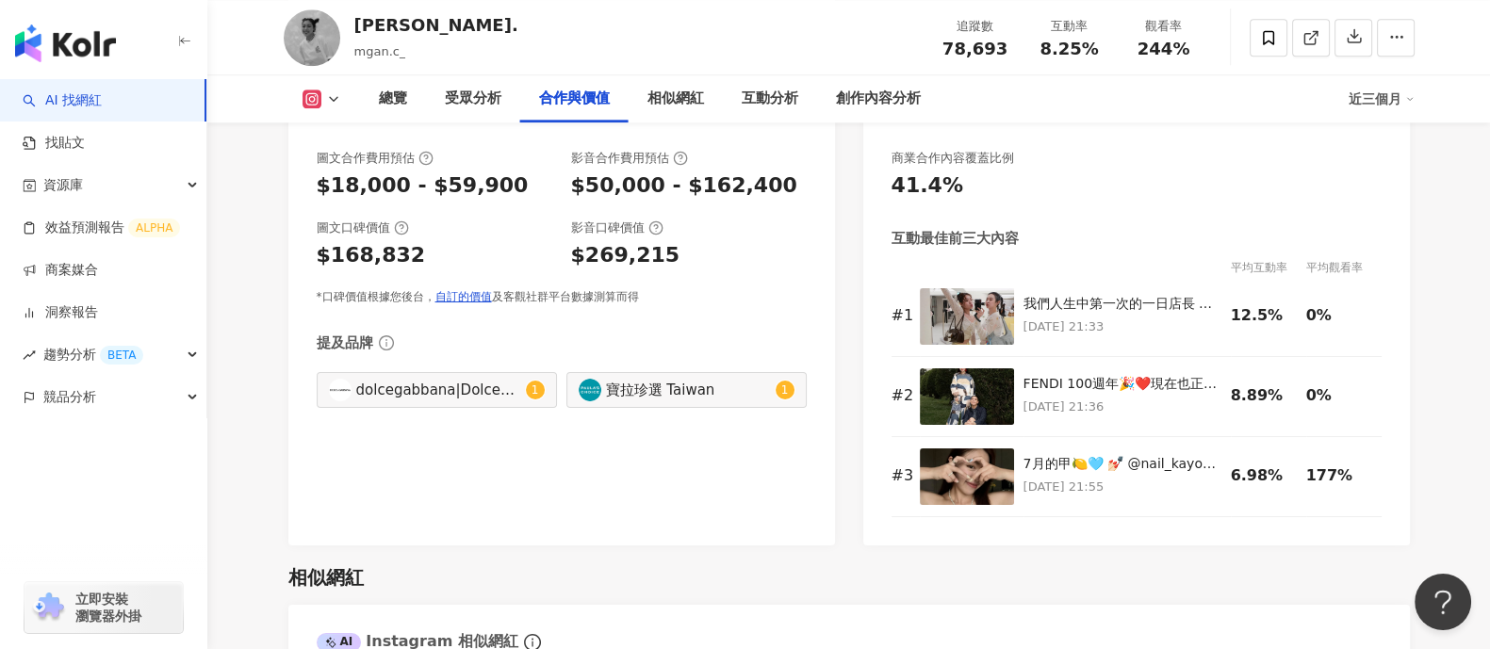
scroll to position [2618, 0]
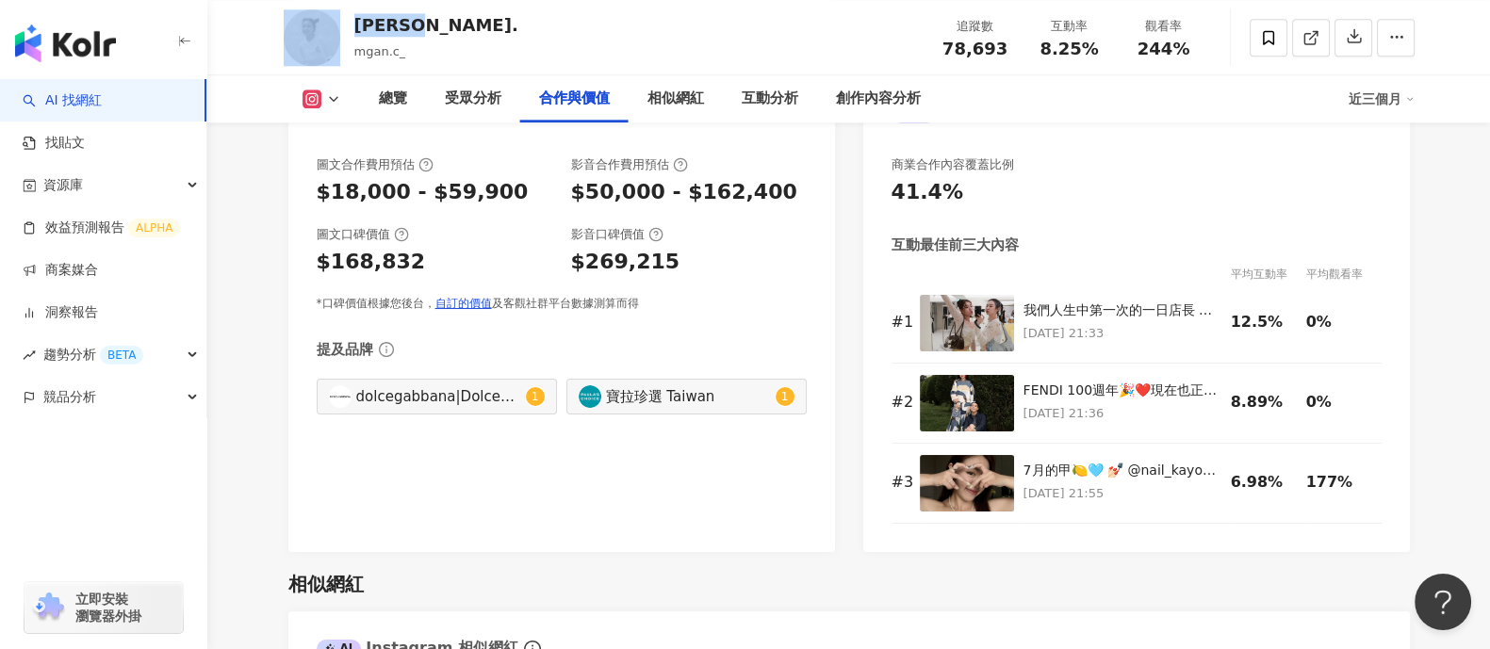
drag, startPoint x: 428, startPoint y: 21, endPoint x: 339, endPoint y: 27, distance: 88.8
click at [339, 27] on div "Megan. mgan.c_ 追蹤數 78,693 互動率 8.25% 觀看率 244%" at bounding box center [849, 37] width 1206 height 74
copy div "Megan."
drag, startPoint x: 422, startPoint y: 58, endPoint x: 351, endPoint y: 55, distance: 71.7
click at [351, 55] on div "Megan. mgan.c_ 追蹤數 78,693 互動率 8.25% 觀看率 244%" at bounding box center [849, 37] width 1206 height 74
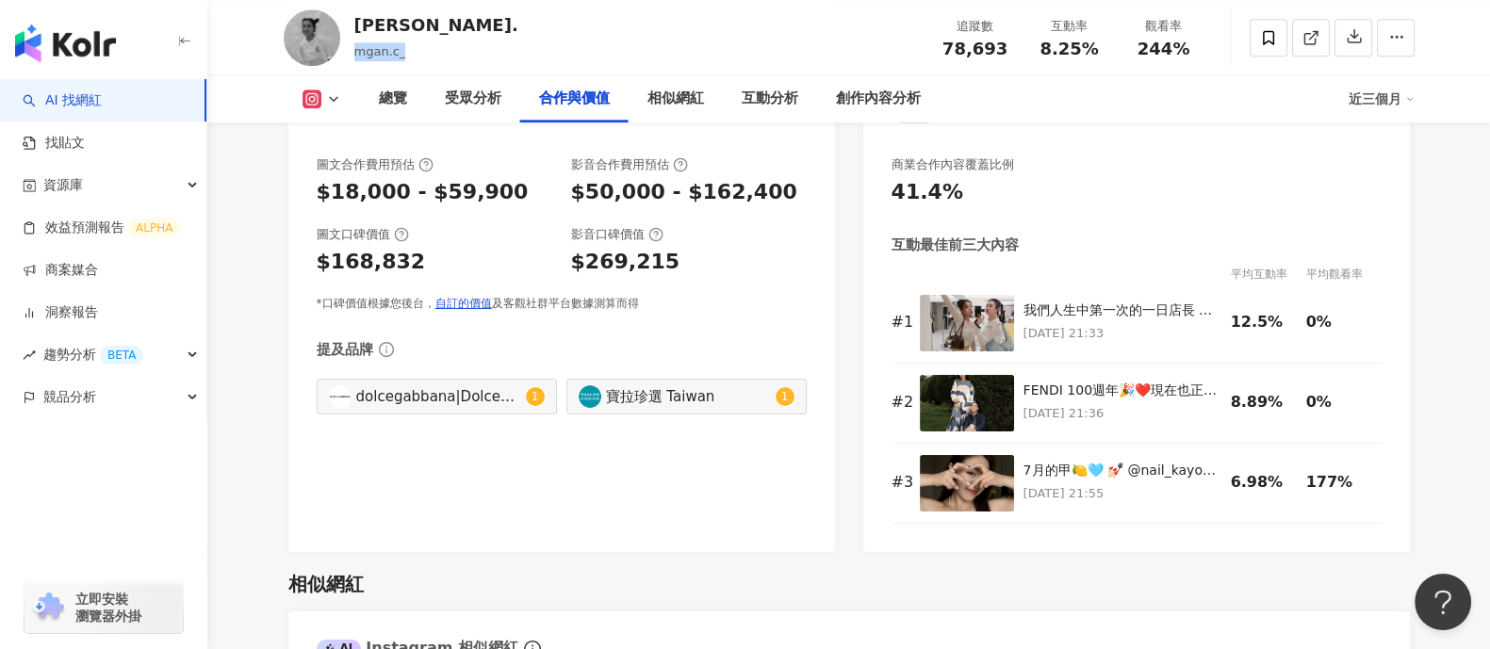
copy span "mgan.c_"
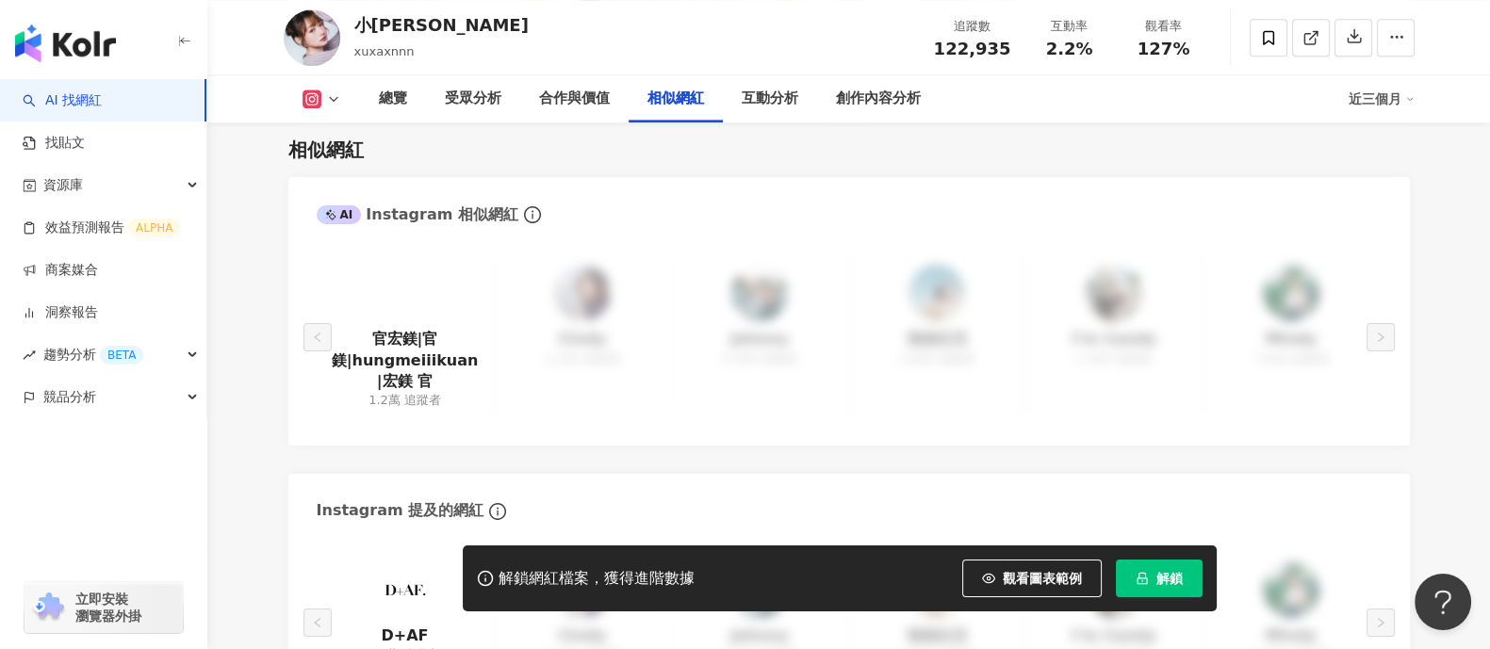
scroll to position [3129, 0]
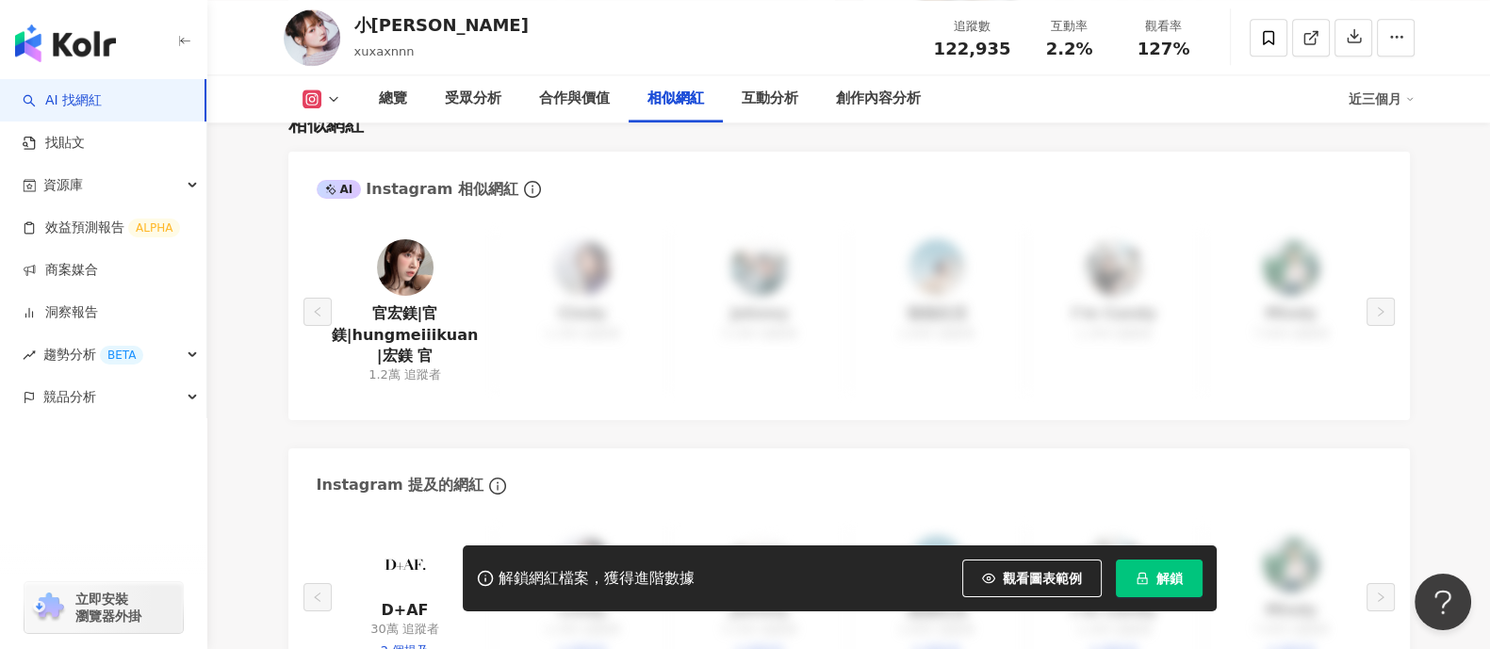
click at [90, 98] on link "AI 找網紅" at bounding box center [62, 100] width 79 height 19
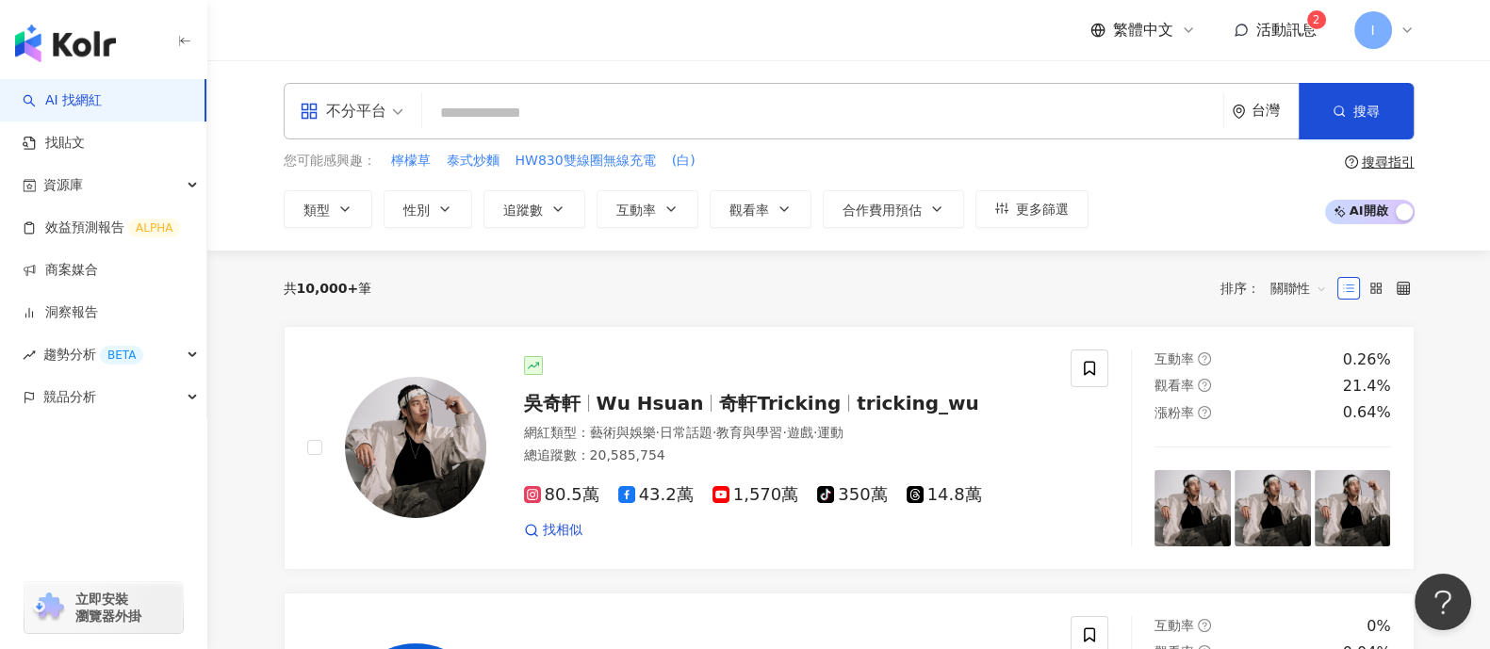
click at [390, 113] on span "不分平台" at bounding box center [352, 111] width 104 height 30
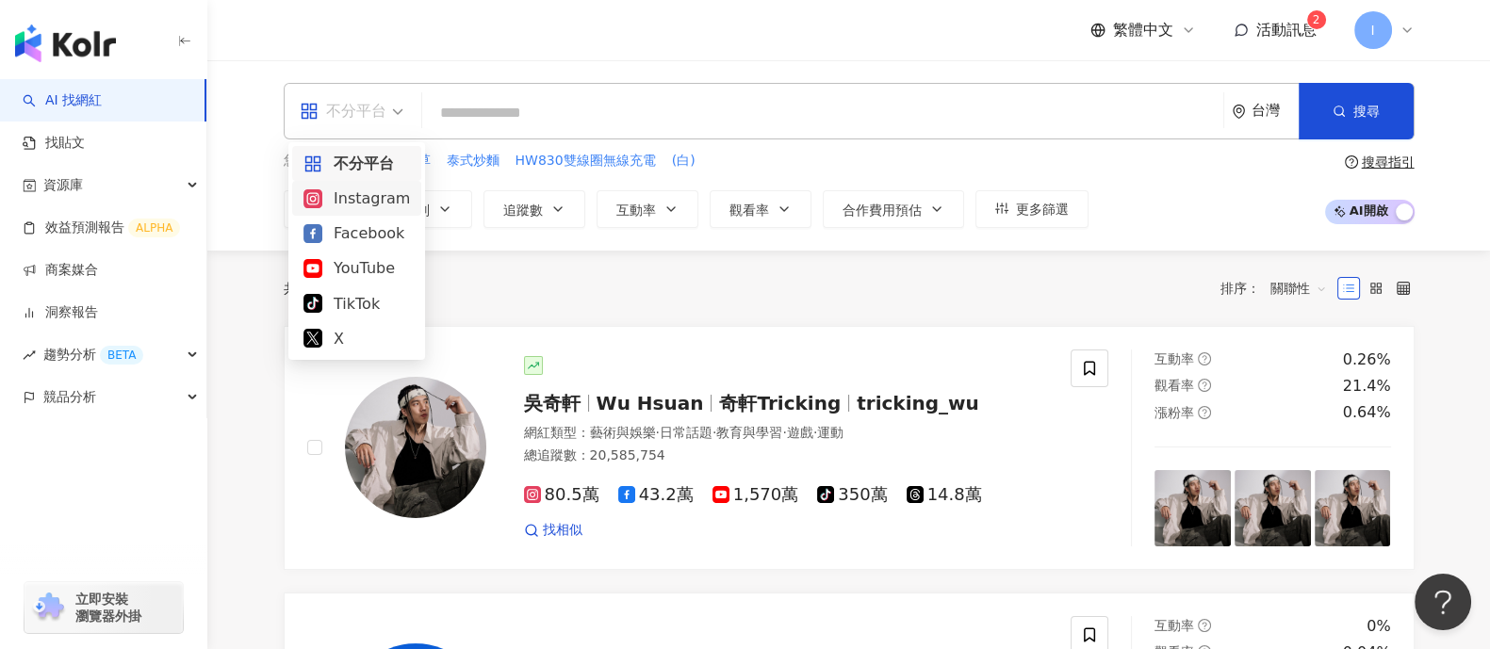
click at [390, 205] on div "Instagram" at bounding box center [357, 199] width 107 height 24
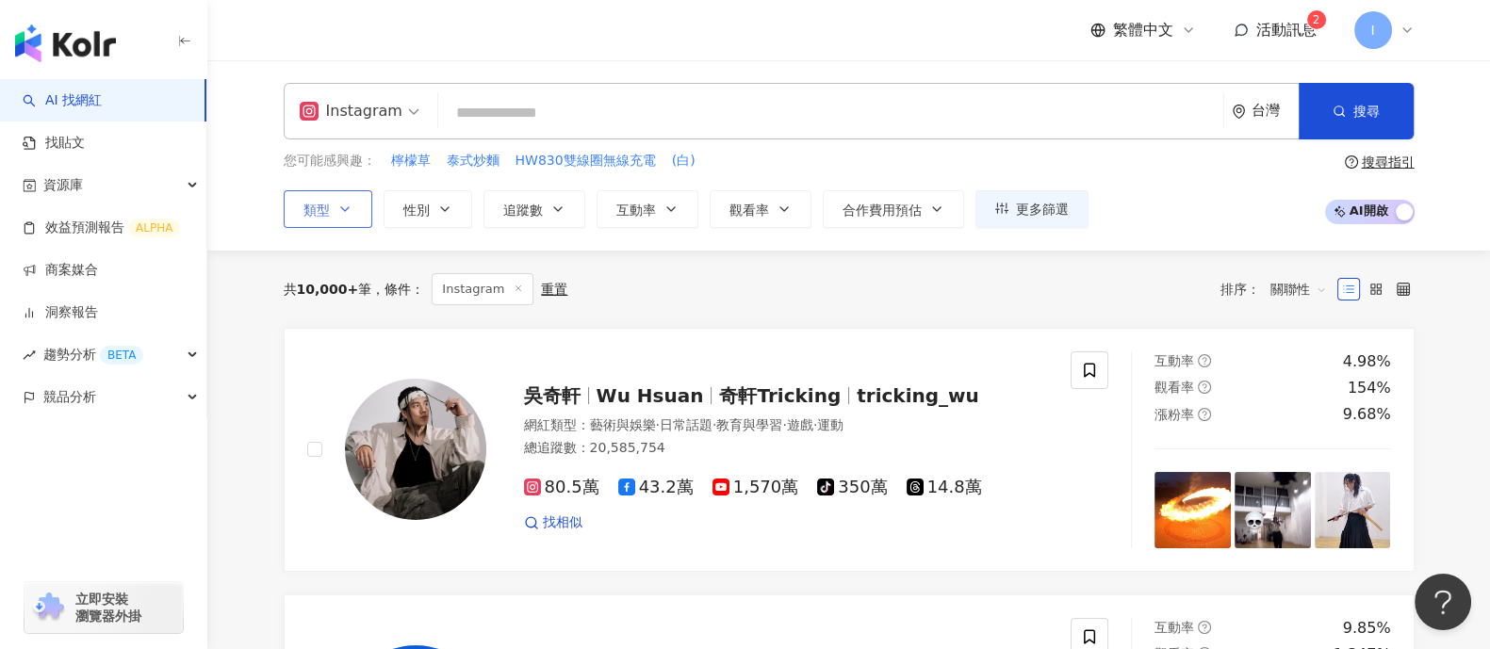
click at [349, 209] on icon "button" at bounding box center [344, 209] width 15 height 15
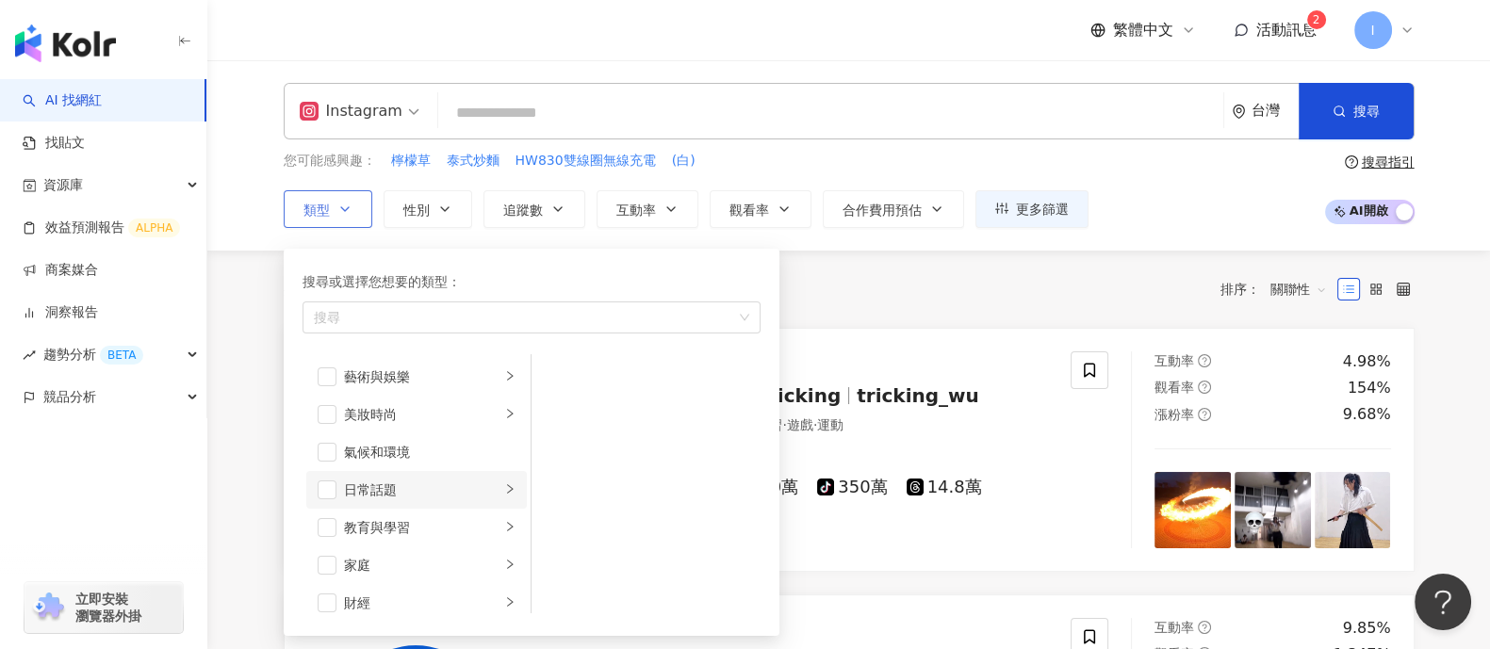
click at [504, 492] on icon "right" at bounding box center [509, 489] width 11 height 11
click at [502, 563] on li "家庭" at bounding box center [416, 566] width 221 height 38
click at [504, 446] on icon "right" at bounding box center [509, 447] width 11 height 11
click at [507, 445] on icon "right" at bounding box center [510, 447] width 6 height 9
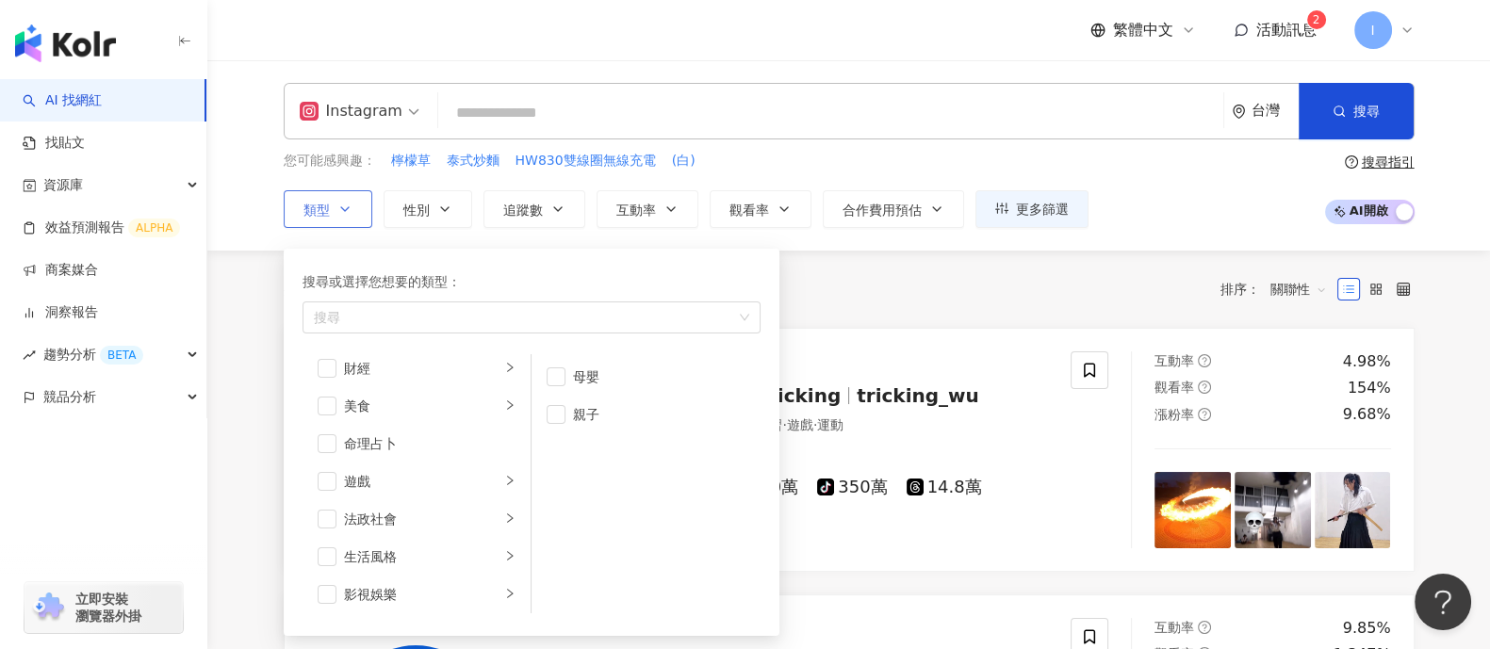
scroll to position [353, 0]
click at [504, 440] on icon "right" at bounding box center [509, 437] width 11 height 11
click at [504, 428] on icon "right" at bounding box center [509, 433] width 11 height 11
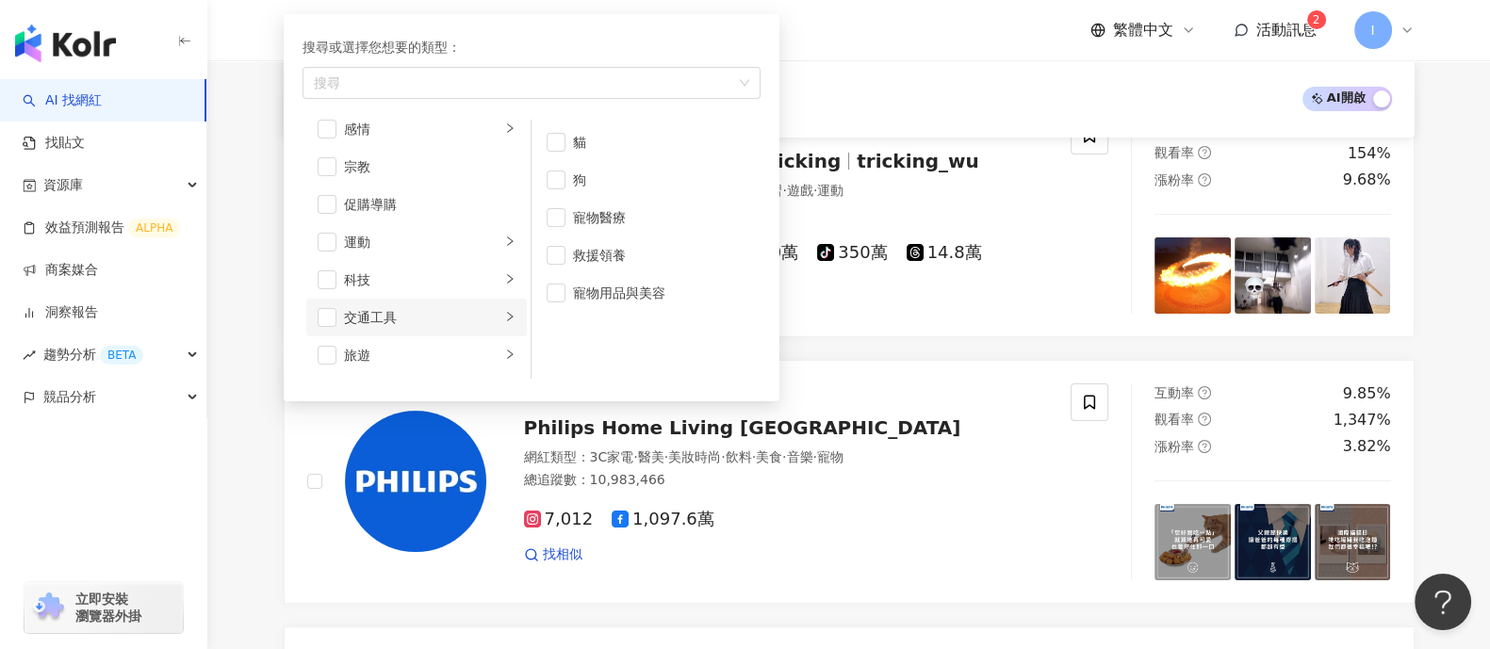
scroll to position [652, 0]
click at [484, 203] on li "運動" at bounding box center [416, 207] width 221 height 38
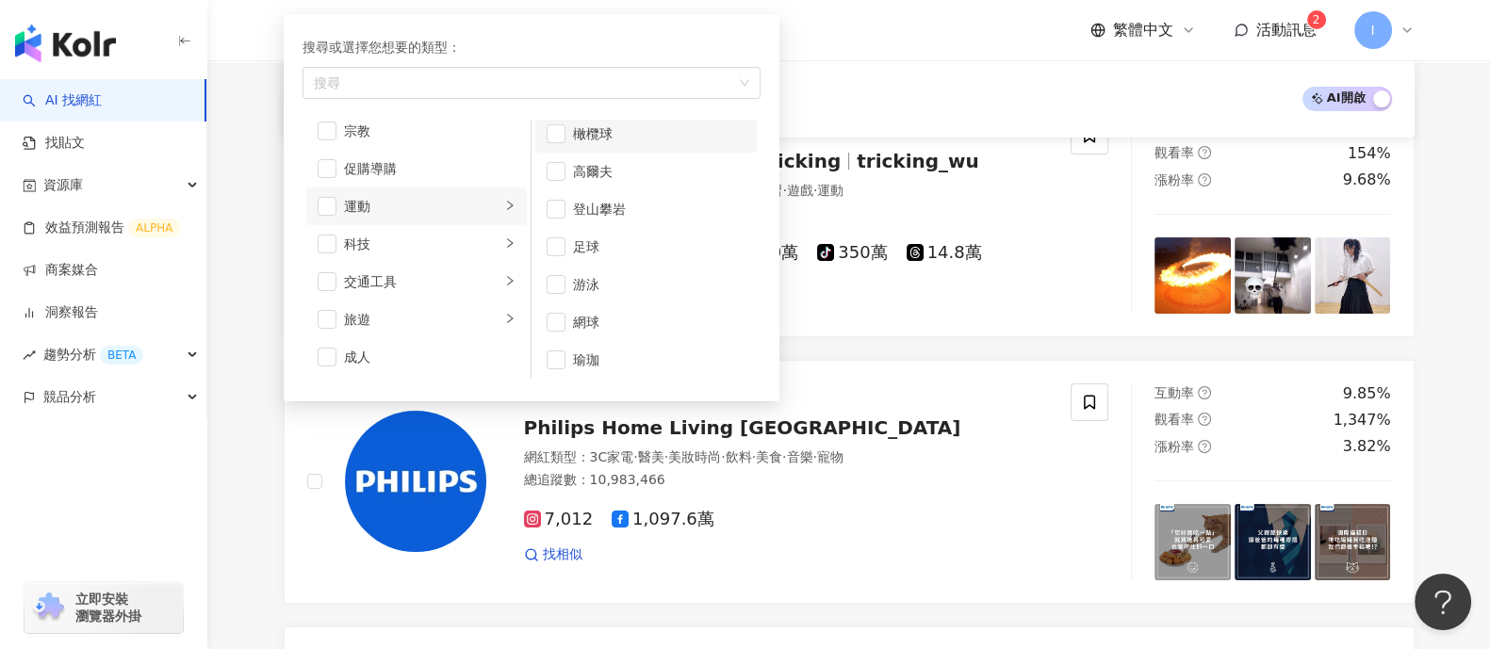
scroll to position [238, 0]
click at [557, 362] on span "button" at bounding box center [556, 357] width 19 height 19
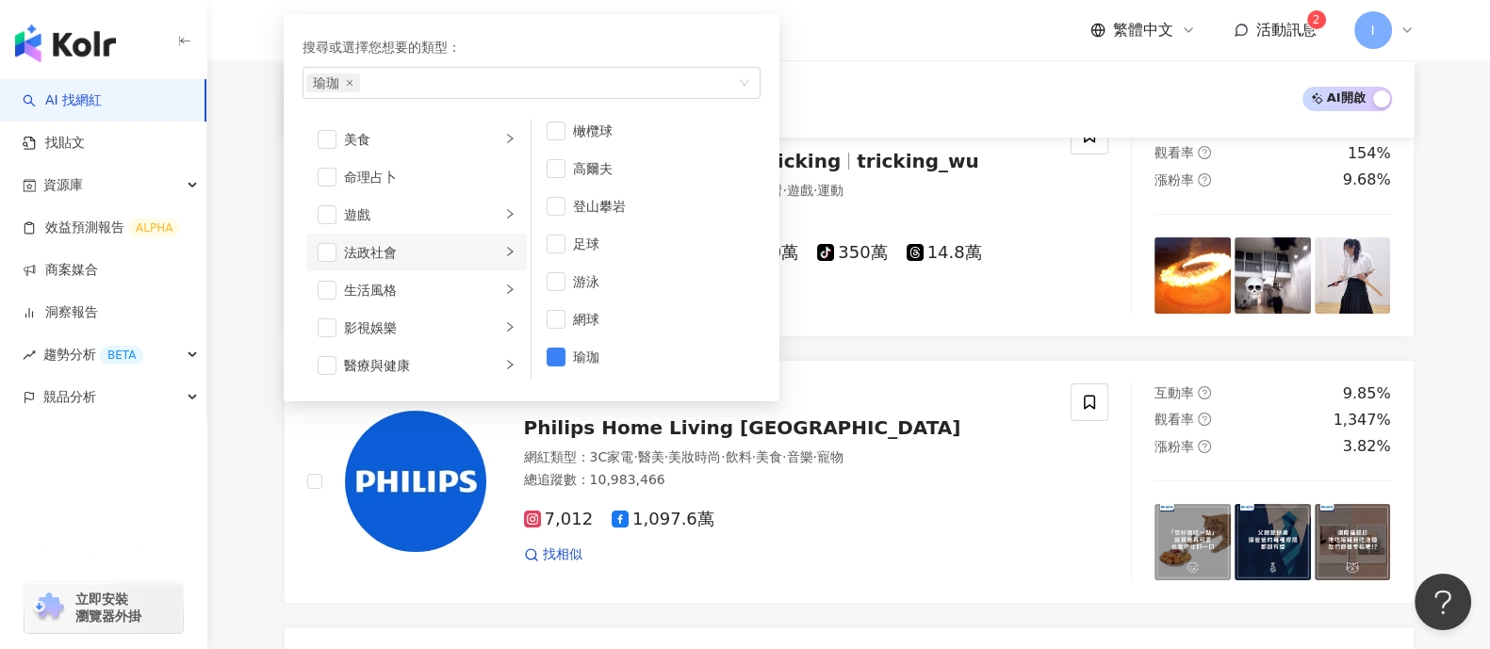
scroll to position [63, 0]
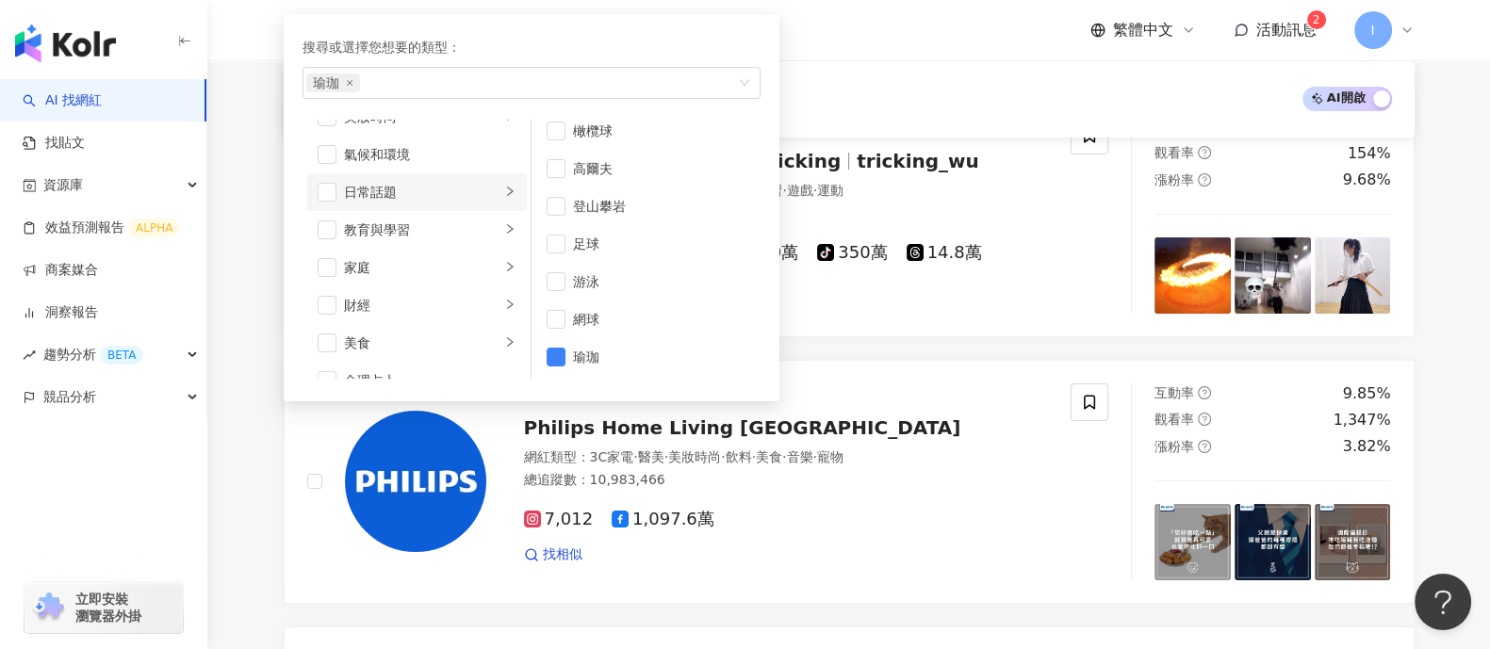
click at [483, 184] on li "日常話題" at bounding box center [416, 192] width 221 height 38
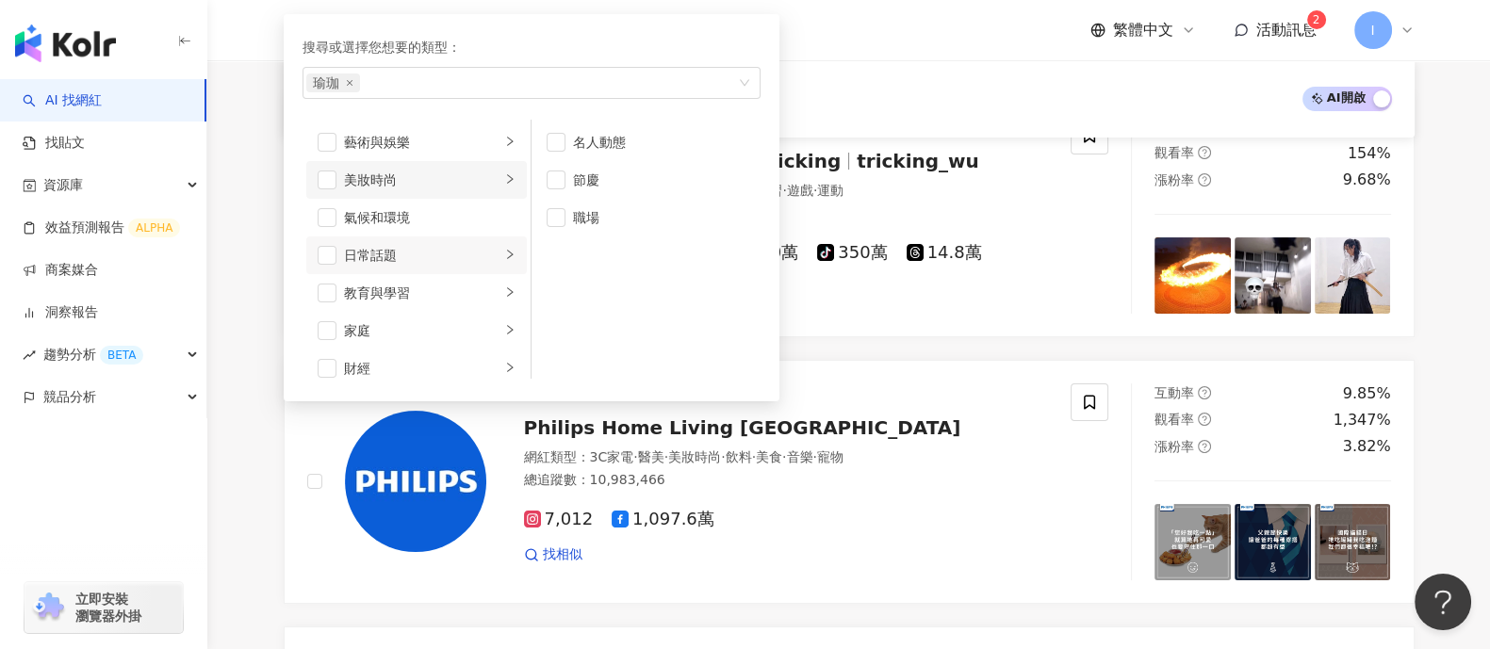
click at [482, 171] on li "美妝時尚" at bounding box center [416, 180] width 221 height 38
click at [552, 138] on span "button" at bounding box center [556, 142] width 19 height 19
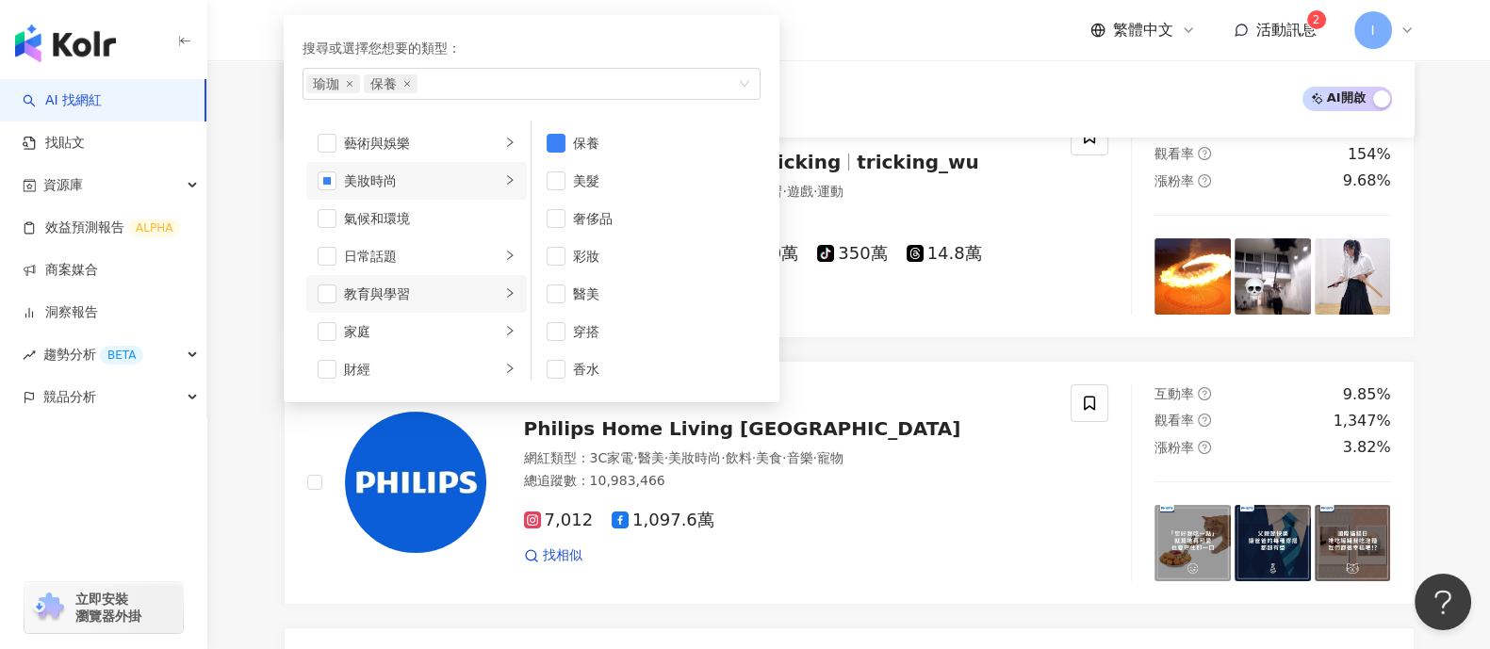
scroll to position [117, 0]
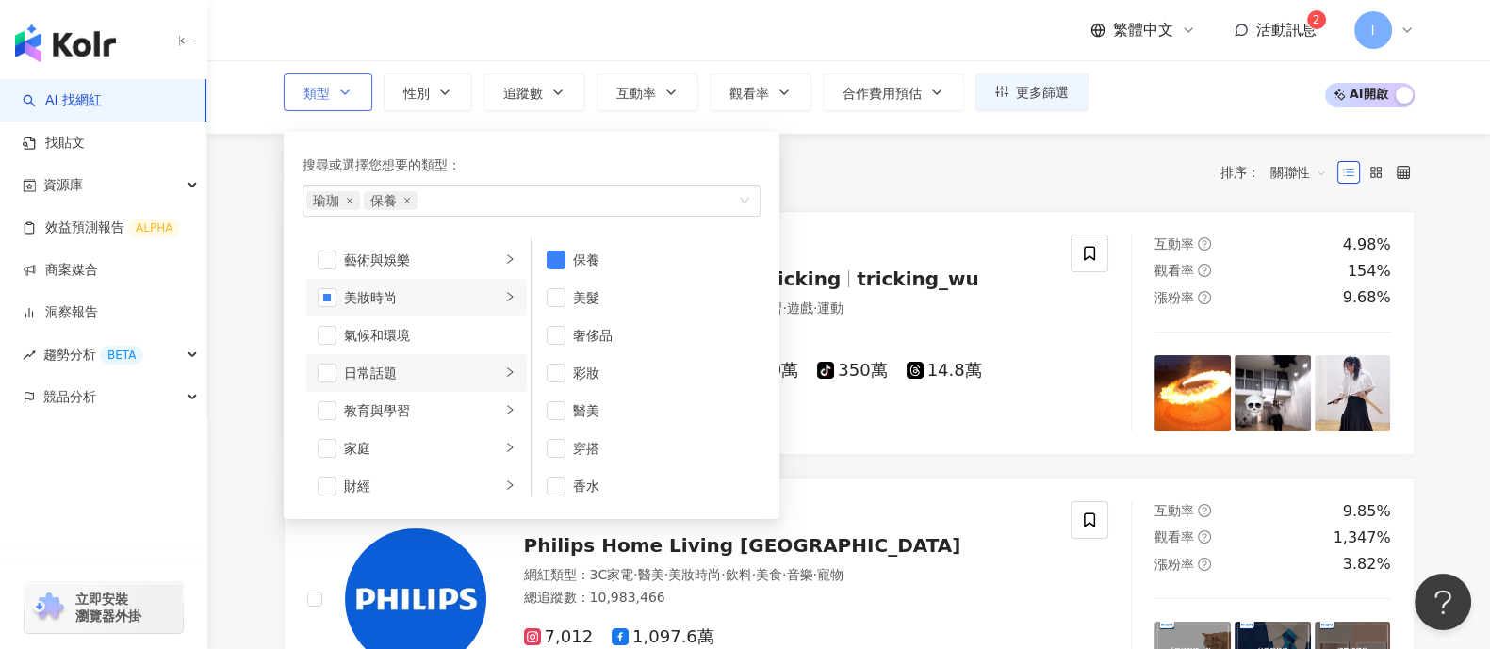
click at [476, 374] on div "日常話題" at bounding box center [422, 373] width 156 height 21
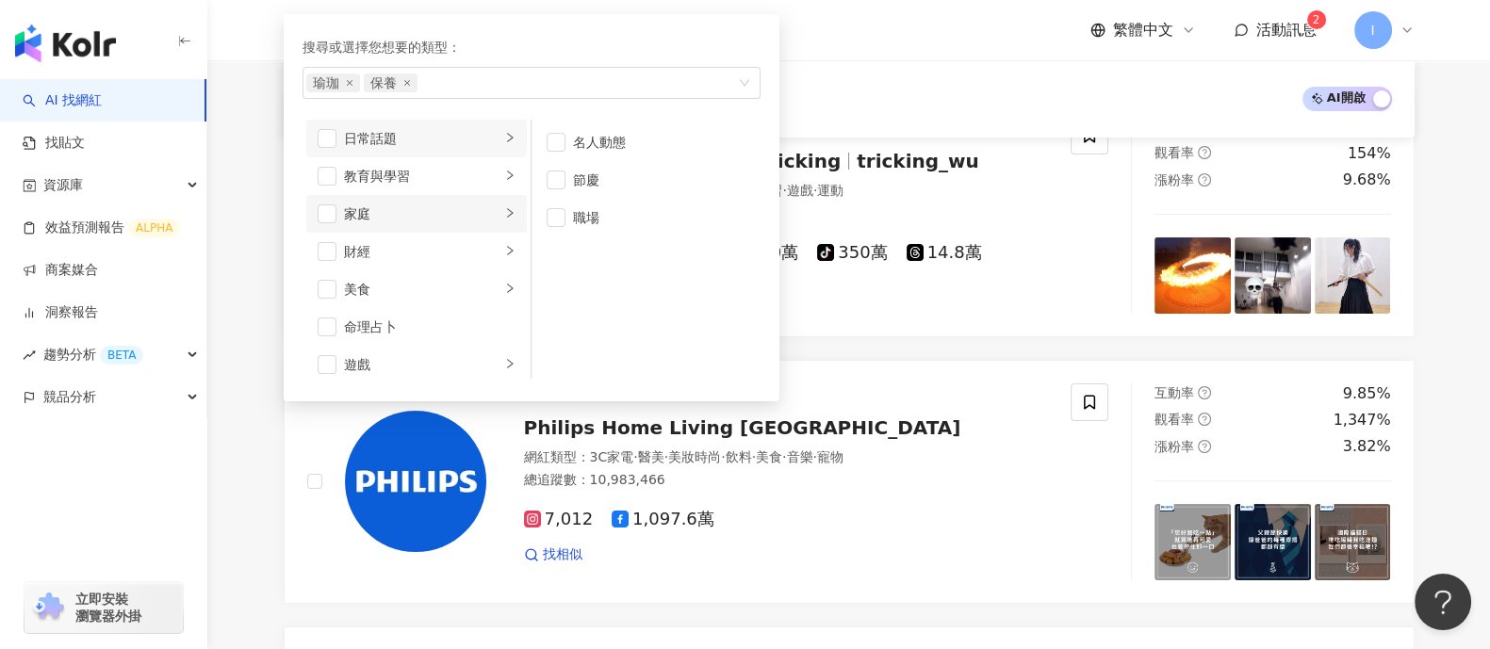
click at [477, 197] on li "家庭" at bounding box center [416, 214] width 221 height 38
click at [504, 254] on div "button" at bounding box center [509, 251] width 11 height 18
click at [488, 295] on li "美食" at bounding box center [416, 290] width 221 height 38
click at [487, 254] on li "遊戲" at bounding box center [416, 247] width 221 height 38
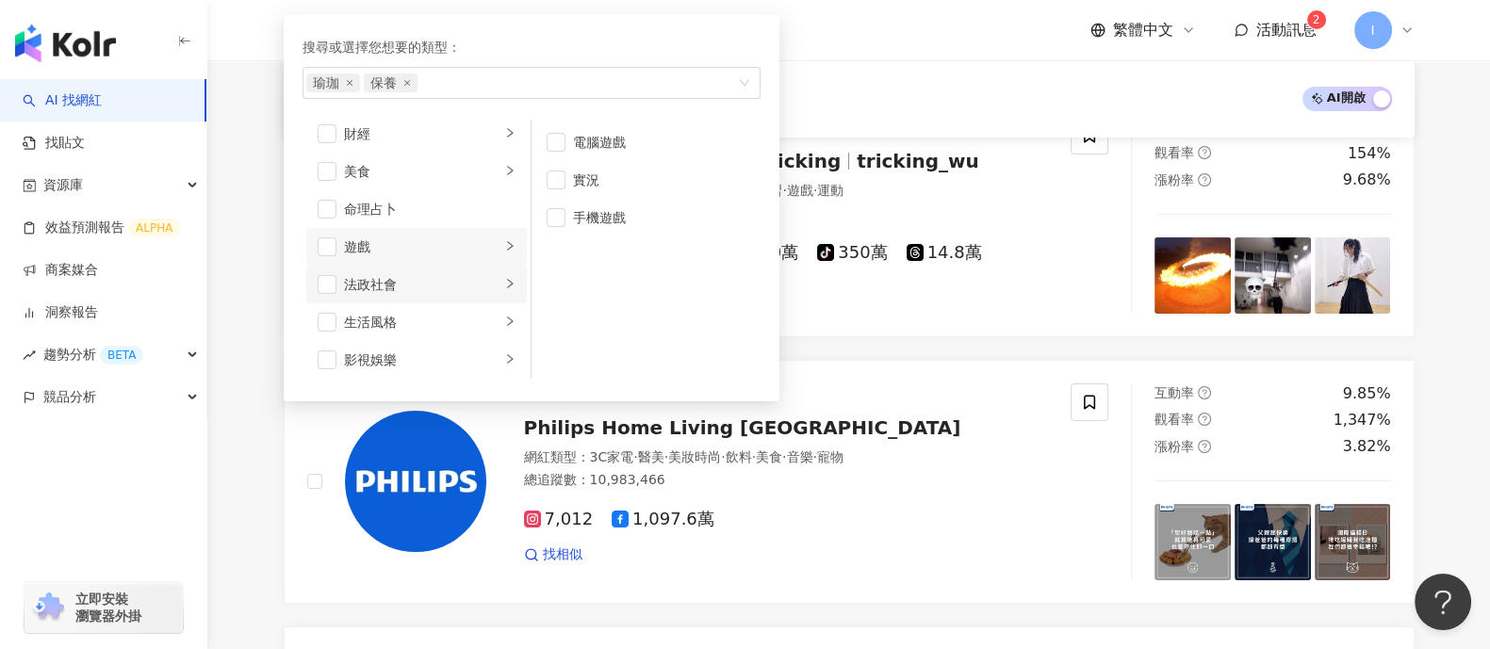
scroll to position [353, 0]
click at [504, 247] on div "button" at bounding box center [509, 241] width 11 height 18
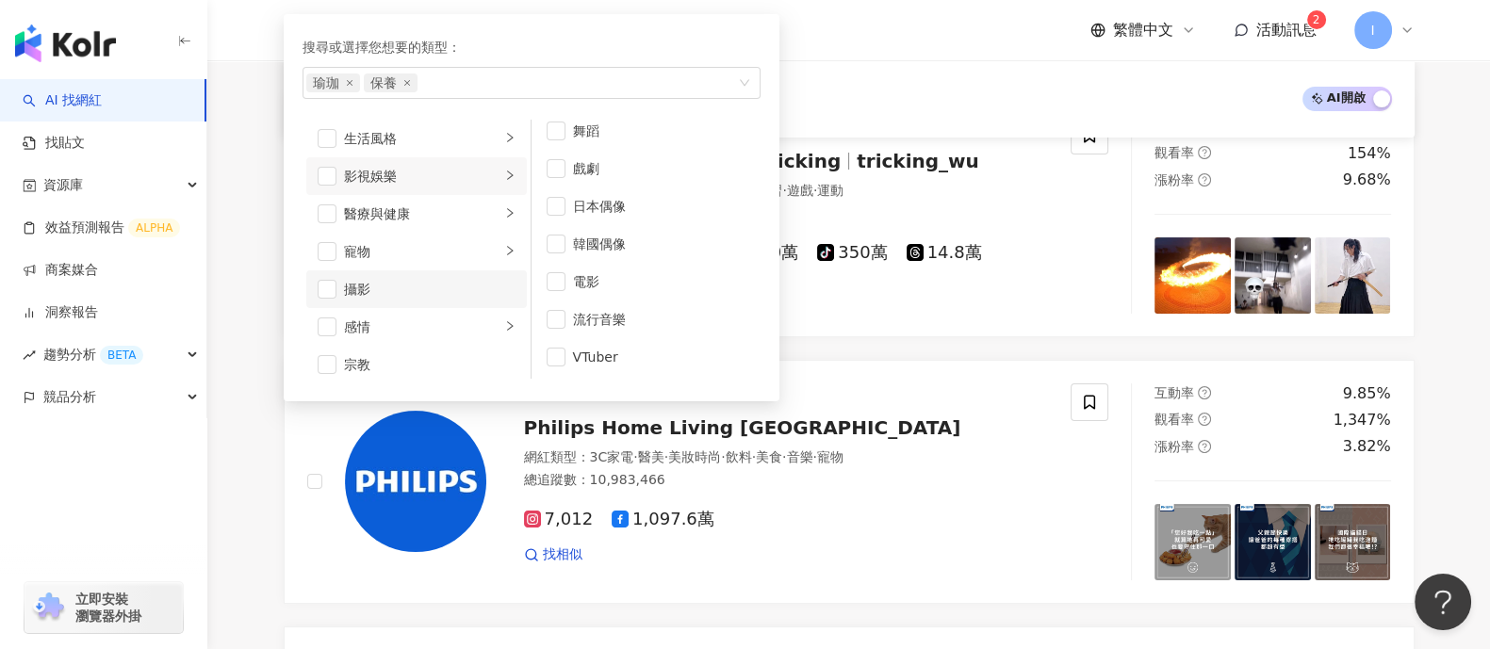
scroll to position [470, 0]
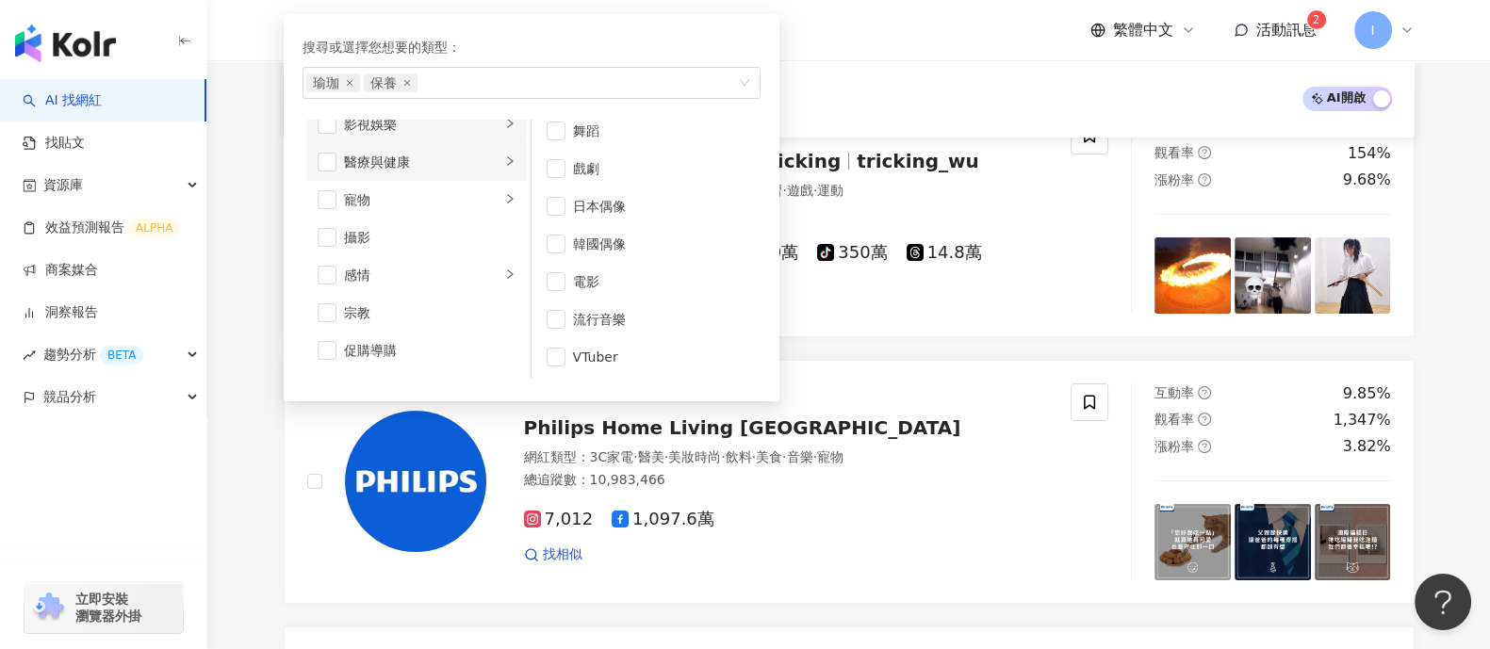
click at [484, 156] on li "醫療與健康" at bounding box center [416, 162] width 221 height 38
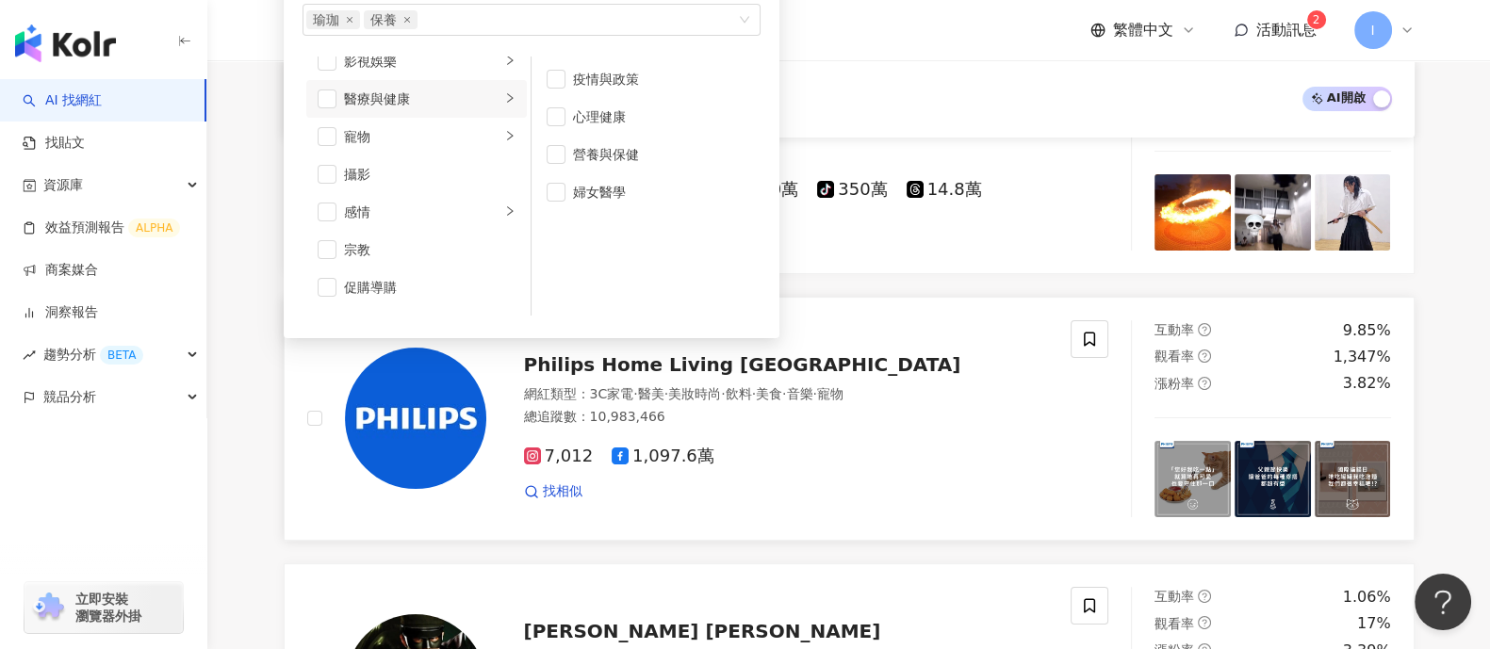
scroll to position [0, 0]
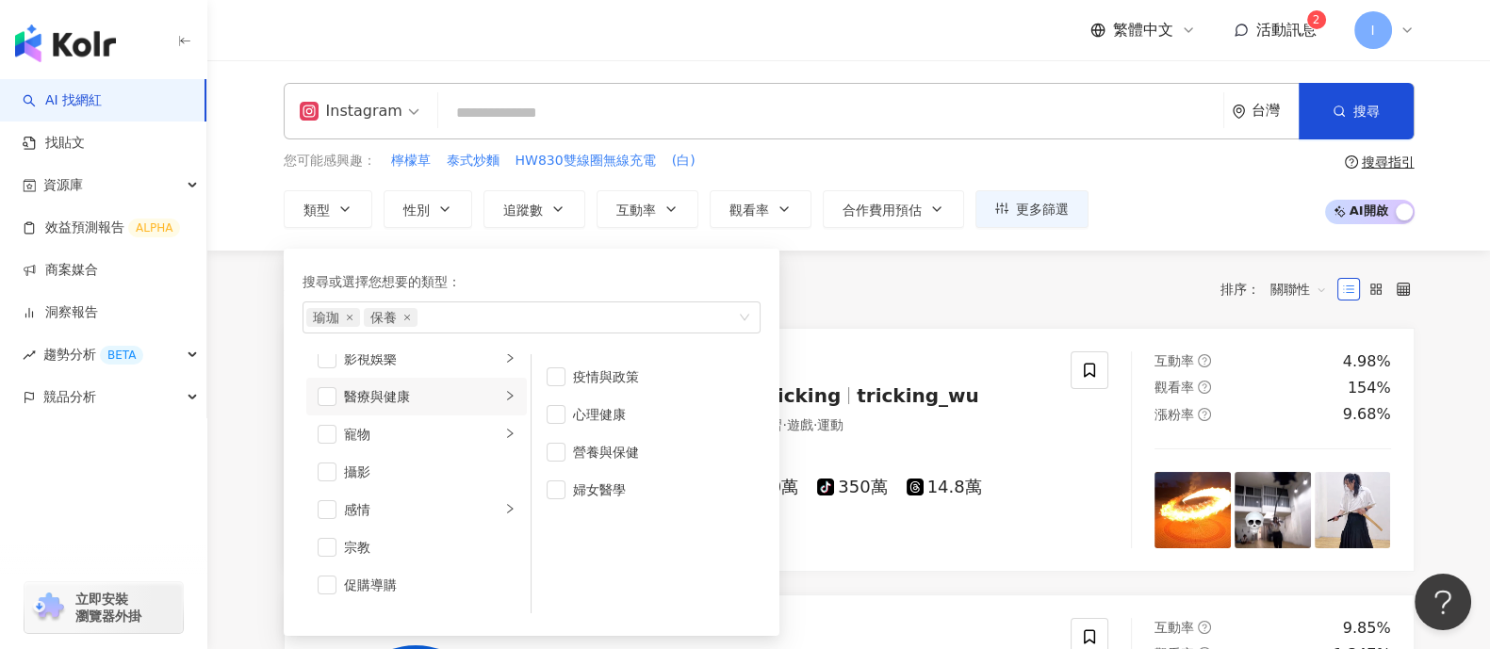
click at [864, 293] on div "共 10,000+ 筆 條件 ： Instagram 重置 排序： 關聯性" at bounding box center [849, 289] width 1131 height 32
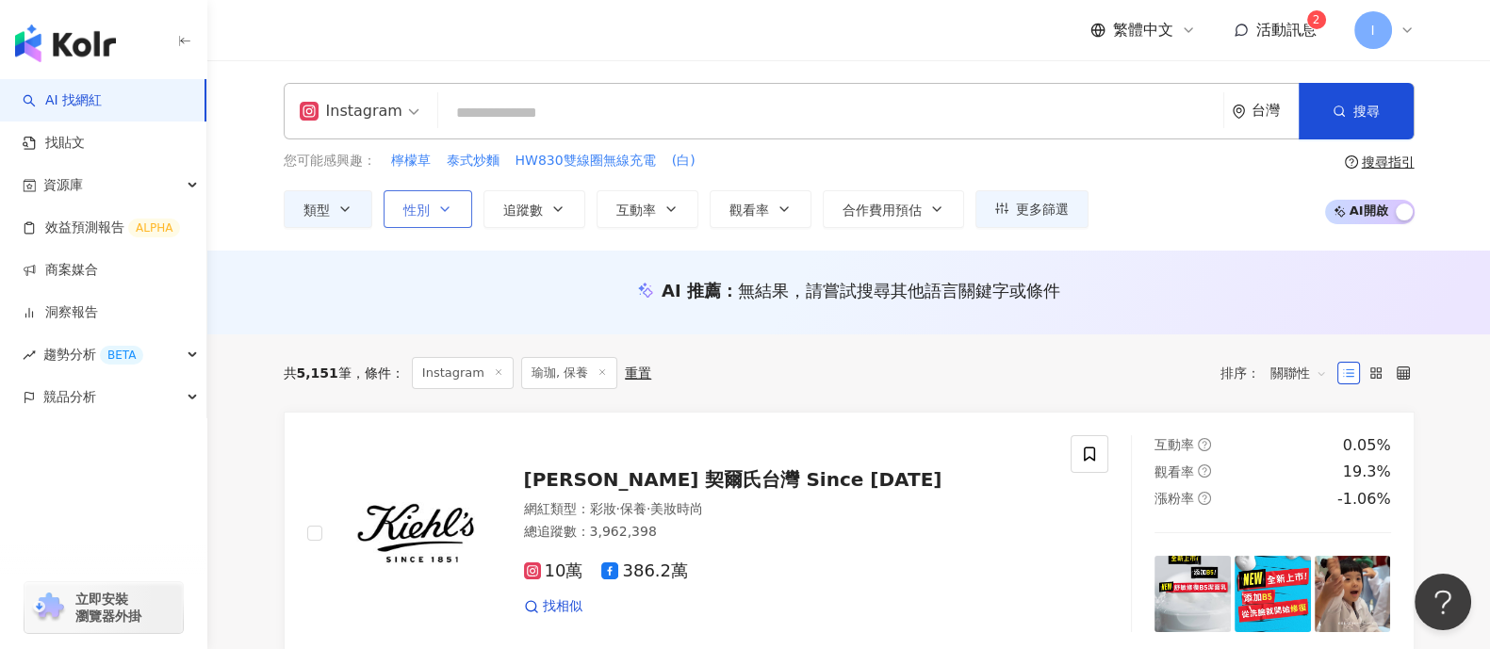
click at [444, 214] on icon "button" at bounding box center [444, 209] width 15 height 15
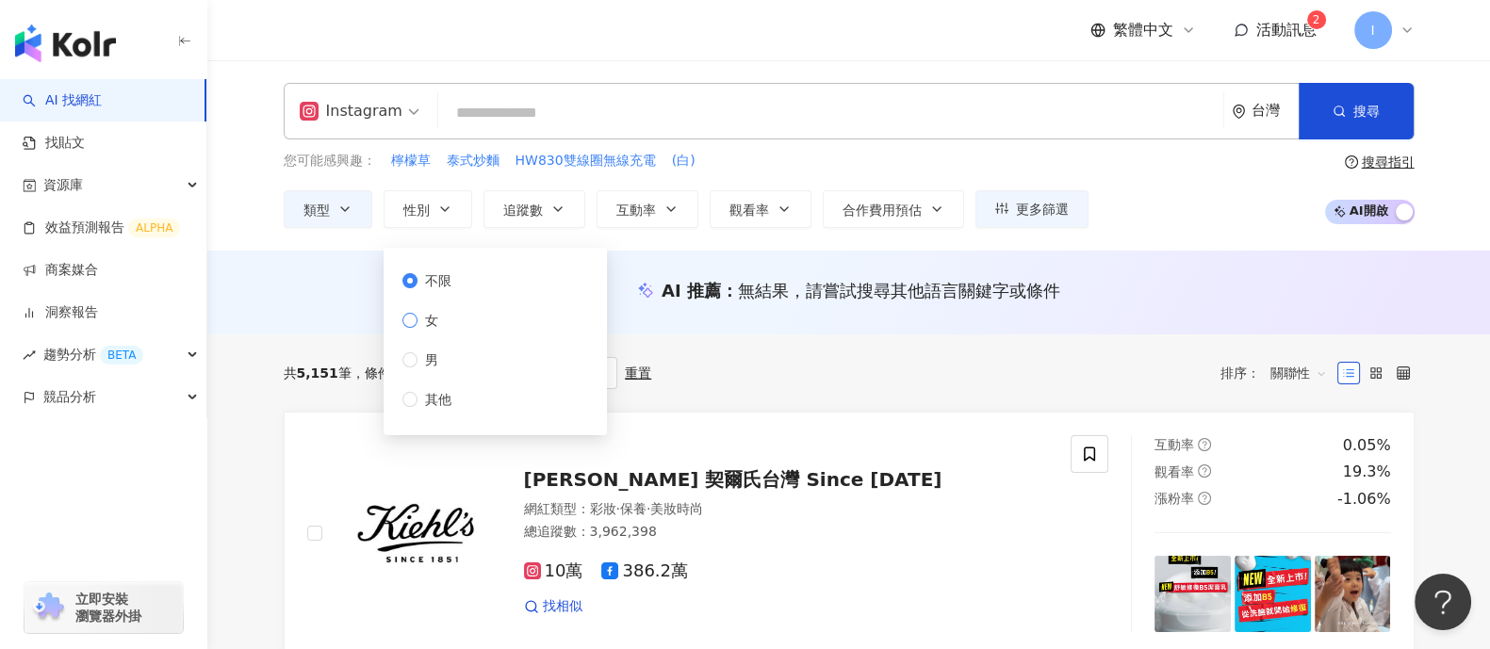
click at [419, 326] on span "女" at bounding box center [432, 320] width 28 height 21
click at [527, 218] on button "追蹤數" at bounding box center [535, 209] width 102 height 38
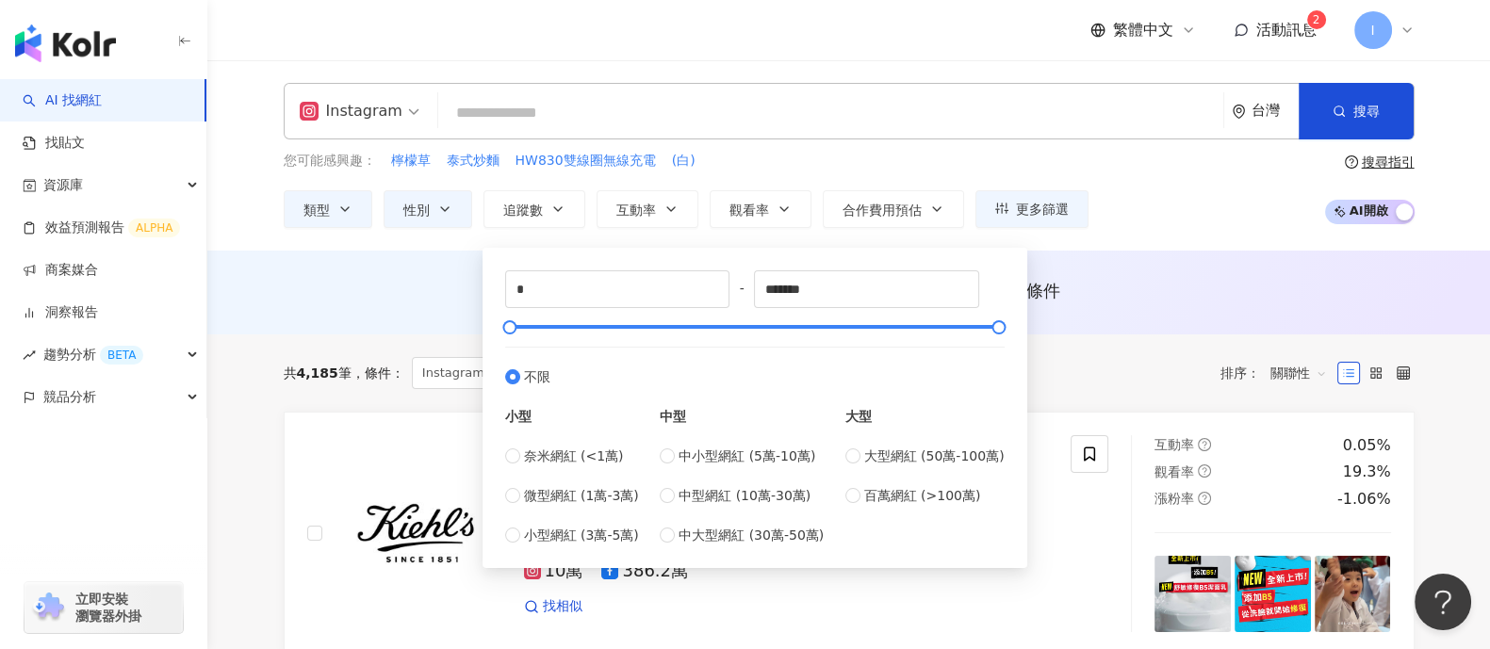
click at [1159, 212] on div "您可能感興趣： 檸檬草 泰式炒麵 HW830雙線圈無線充電 (白) 類型 性別 追蹤數 互動率 觀看率 合作費用預估 更多篩選 不限 女 男 其他 * - *…" at bounding box center [849, 189] width 1131 height 77
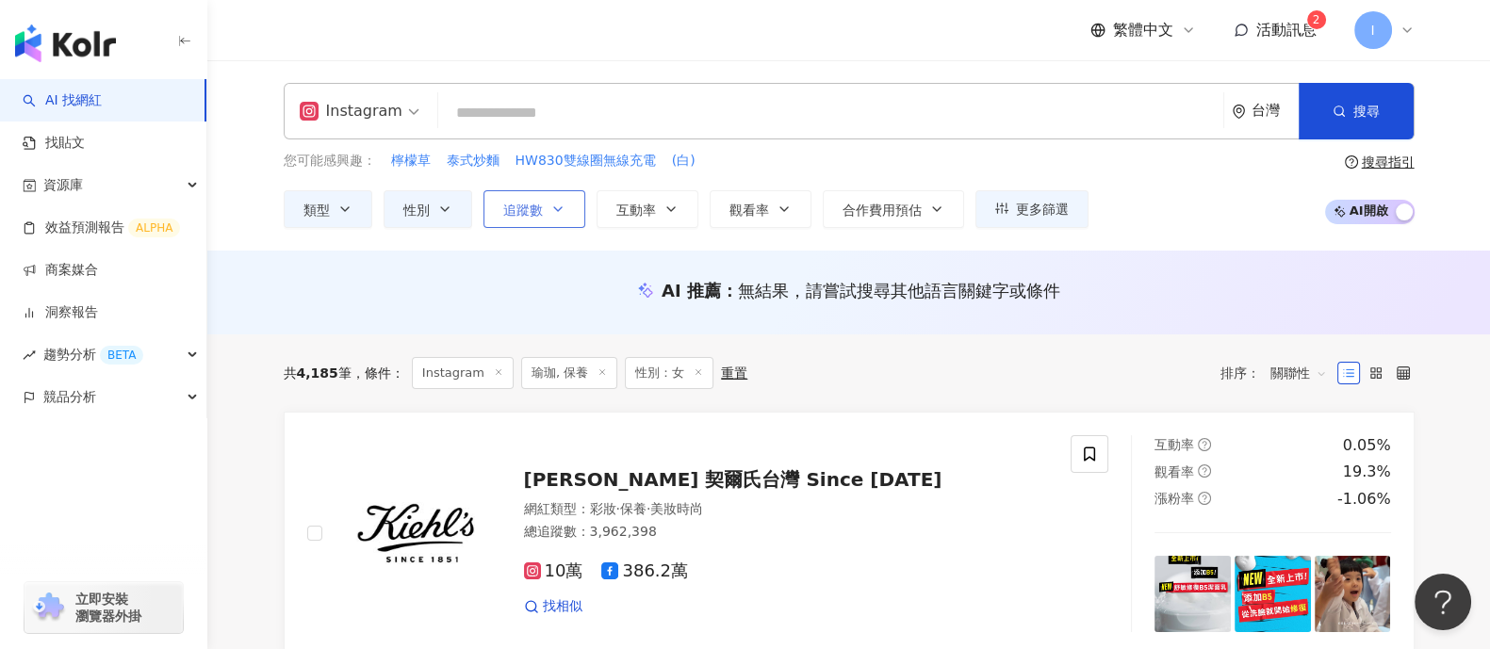
click at [567, 219] on button "追蹤數" at bounding box center [535, 209] width 102 height 38
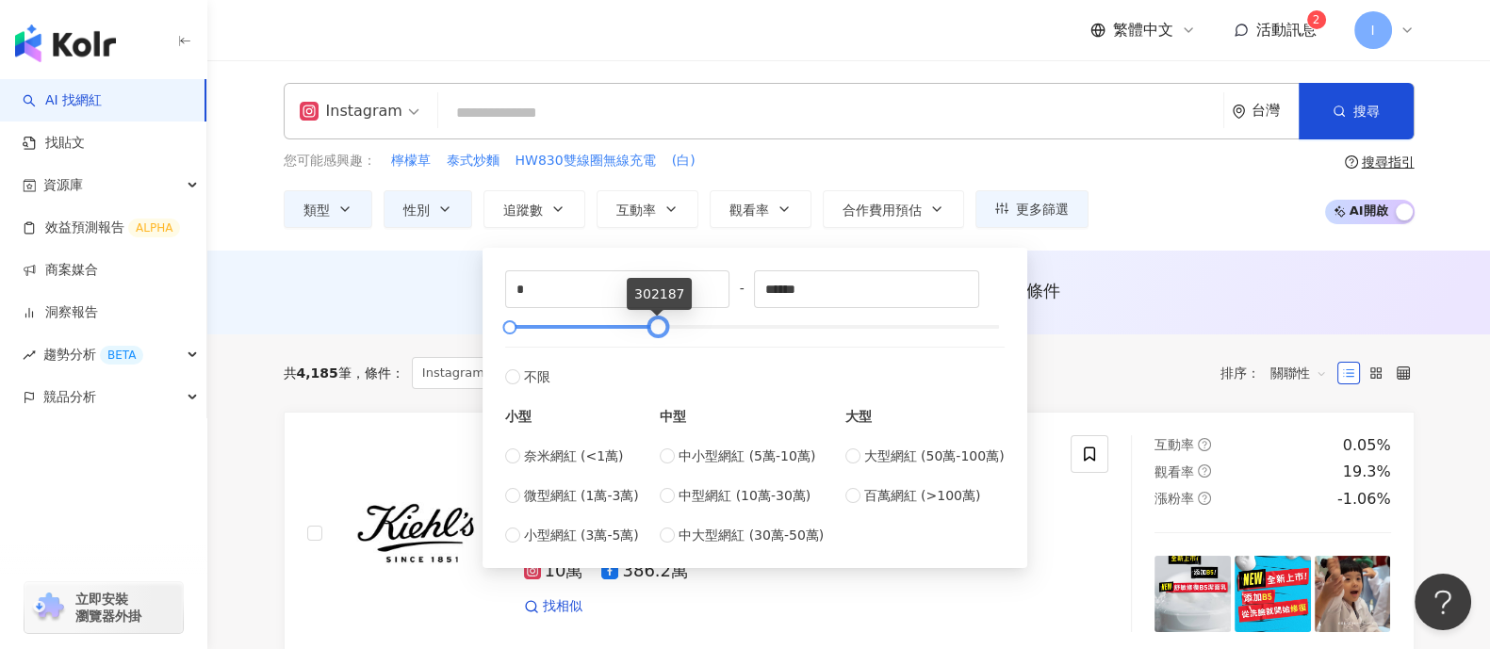
drag, startPoint x: 991, startPoint y: 330, endPoint x: 652, endPoint y: 330, distance: 338.4
click at [652, 330] on div at bounding box center [657, 327] width 10 height 10
drag, startPoint x: 878, startPoint y: 297, endPoint x: 462, endPoint y: 275, distance: 417.2
click at [776, 290] on input "******" at bounding box center [866, 289] width 223 height 36
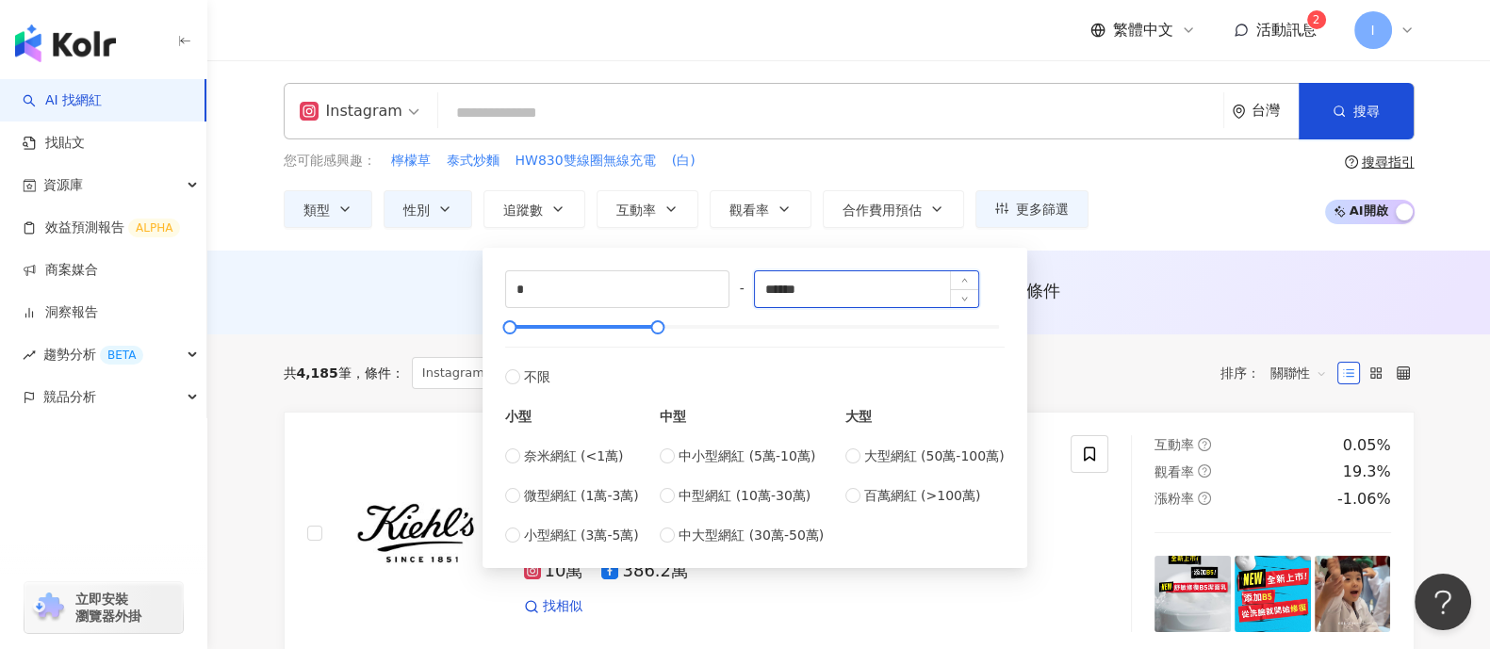
drag, startPoint x: 785, startPoint y: 287, endPoint x: 774, endPoint y: 286, distance: 11.5
click at [774, 286] on input "******" at bounding box center [866, 289] width 223 height 36
paste input "*"
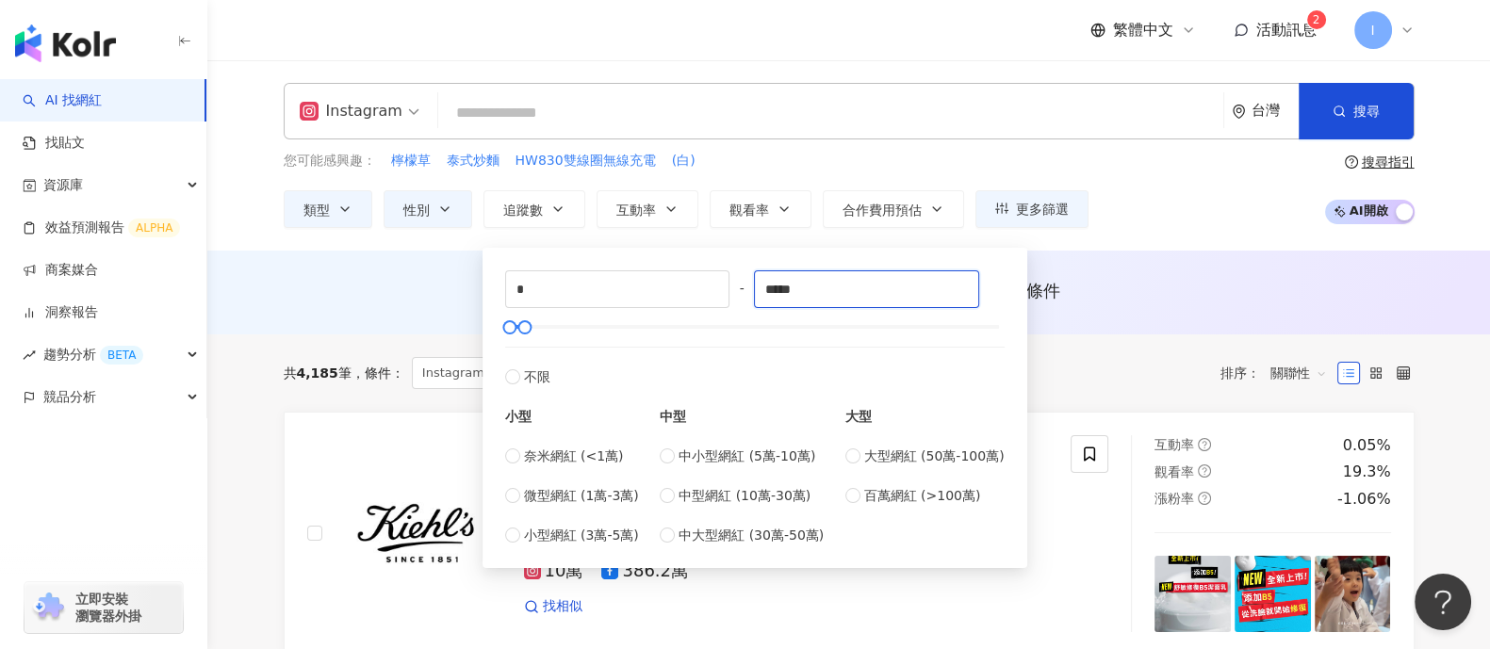
type input "*****"
click at [1165, 210] on div "您可能感興趣： 檸檬草 泰式炒麵 HW830雙線圈無線充電 (白) 類型 性別 追蹤數 互動率 觀看率 合作費用預估 更多篩選 不限 女 男 其他 * - *…" at bounding box center [849, 189] width 1131 height 77
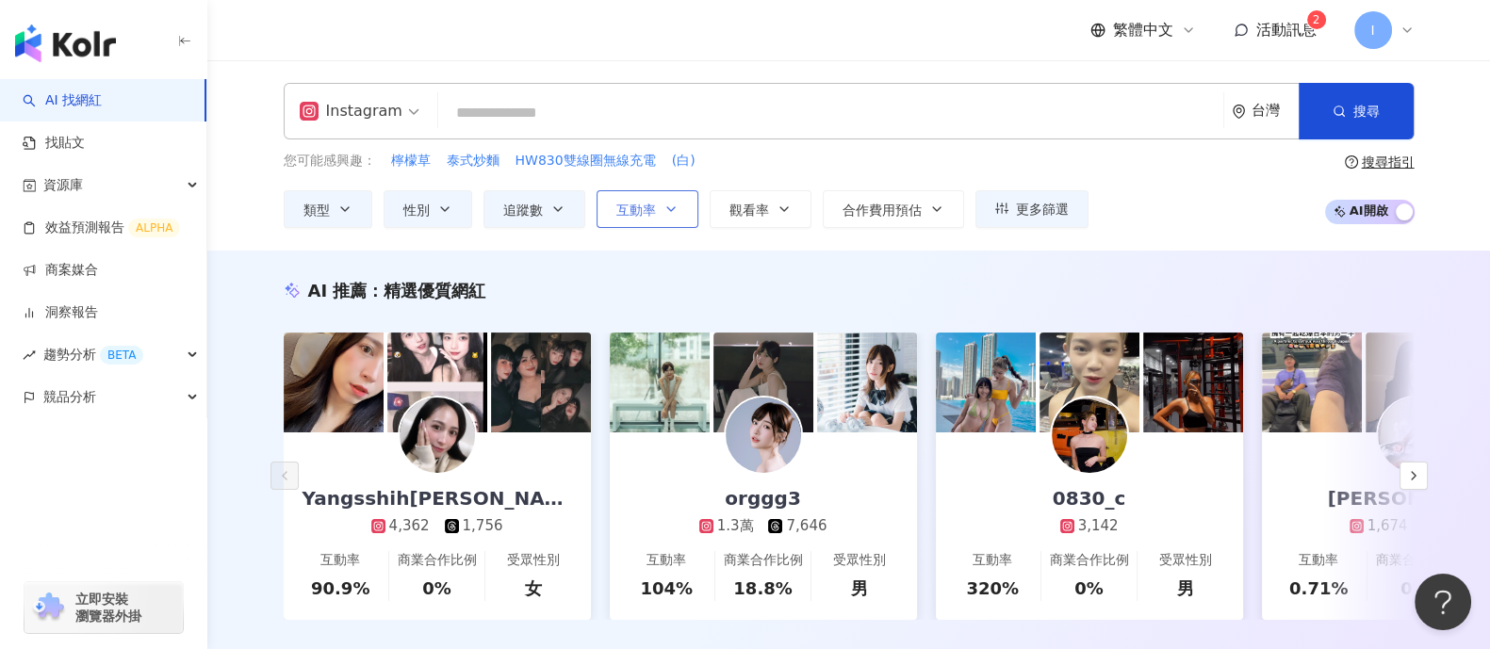
click at [669, 209] on icon "button" at bounding box center [671, 209] width 8 height 4
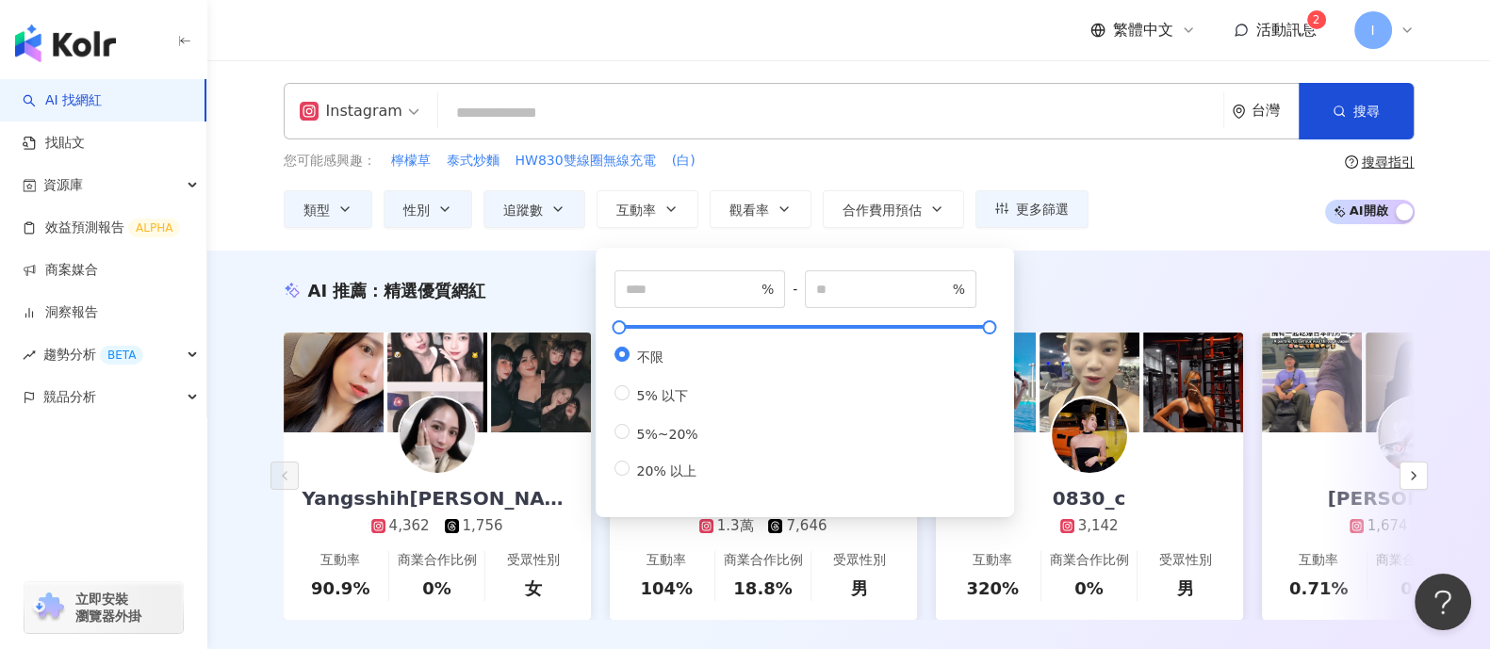
click at [768, 162] on div "您可能感興趣： 檸檬草 泰式炒麵 HW830雙線圈無線充電 (白)" at bounding box center [686, 161] width 805 height 21
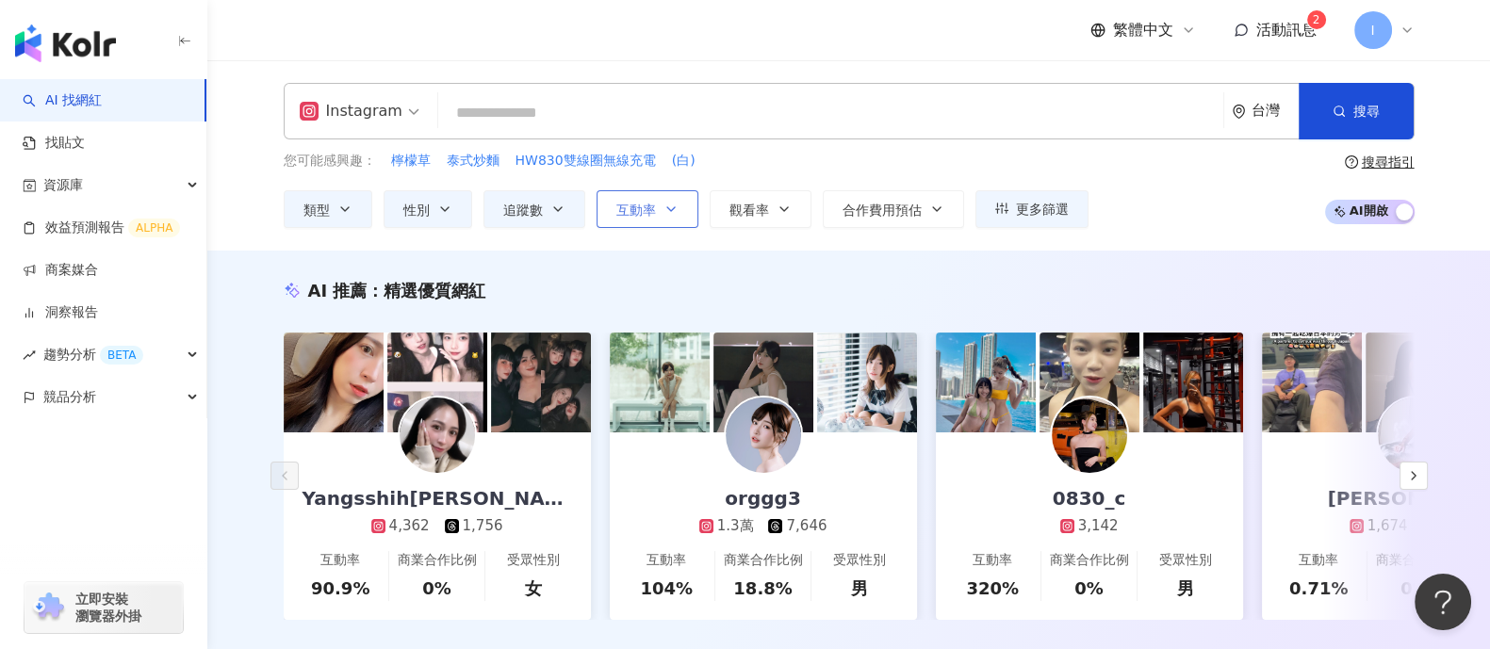
click at [666, 209] on icon "button" at bounding box center [671, 209] width 15 height 15
click at [795, 201] on button "觀看率" at bounding box center [761, 209] width 102 height 38
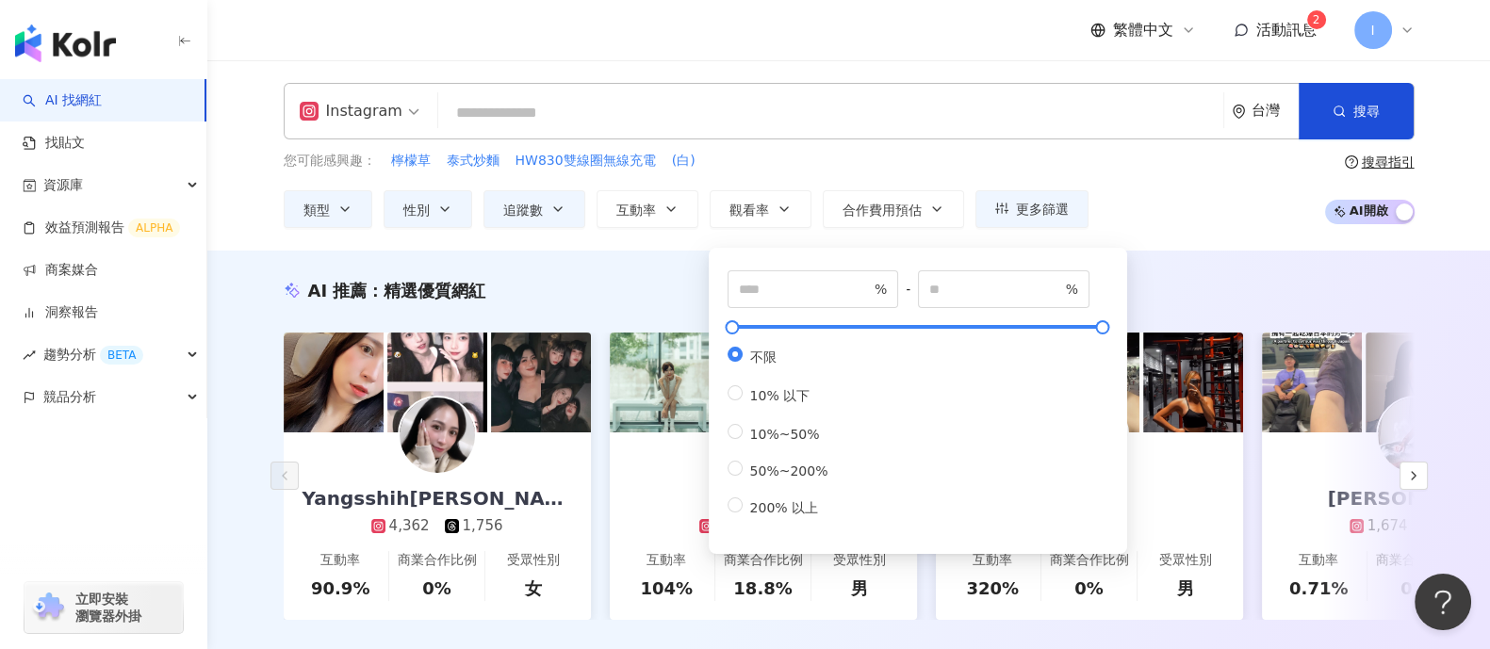
click at [843, 157] on div "您可能感興趣： 檸檬草 泰式炒麵 HW830雙線圈無線充電 (白)" at bounding box center [686, 161] width 805 height 21
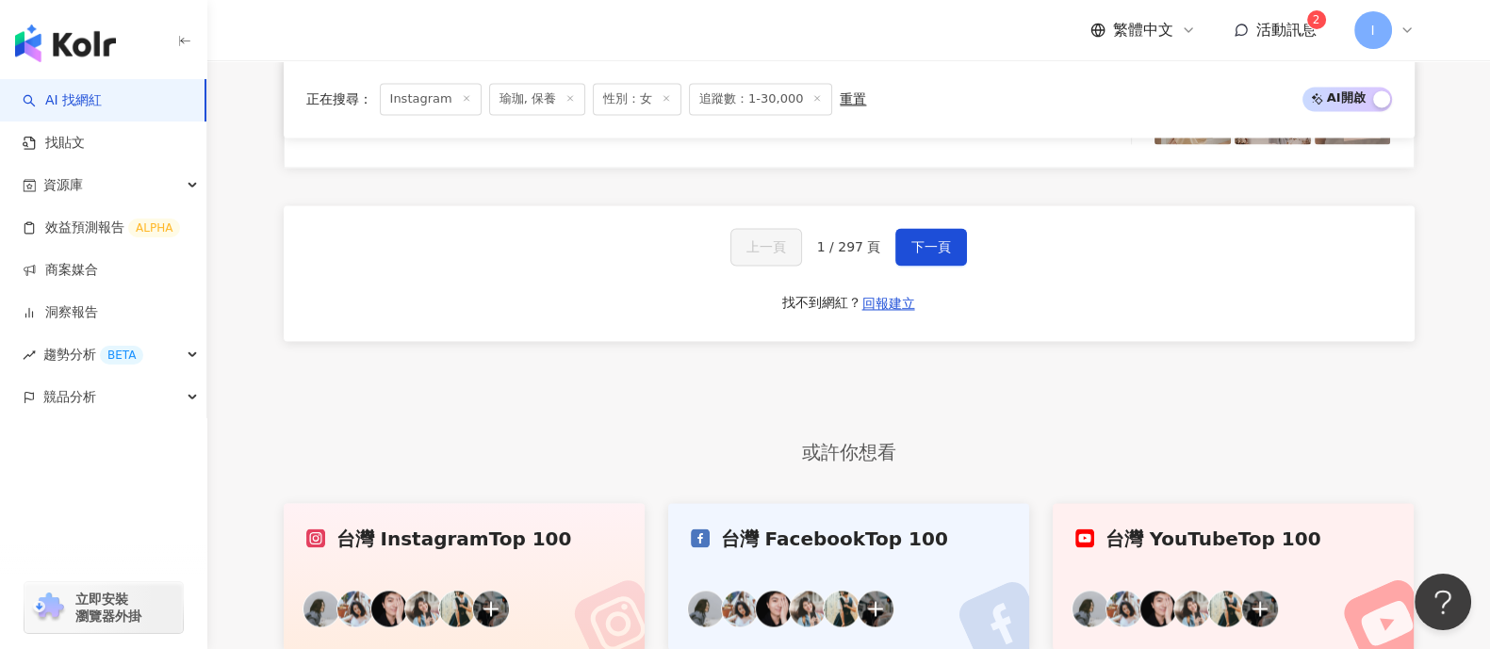
scroll to position [3651, 0]
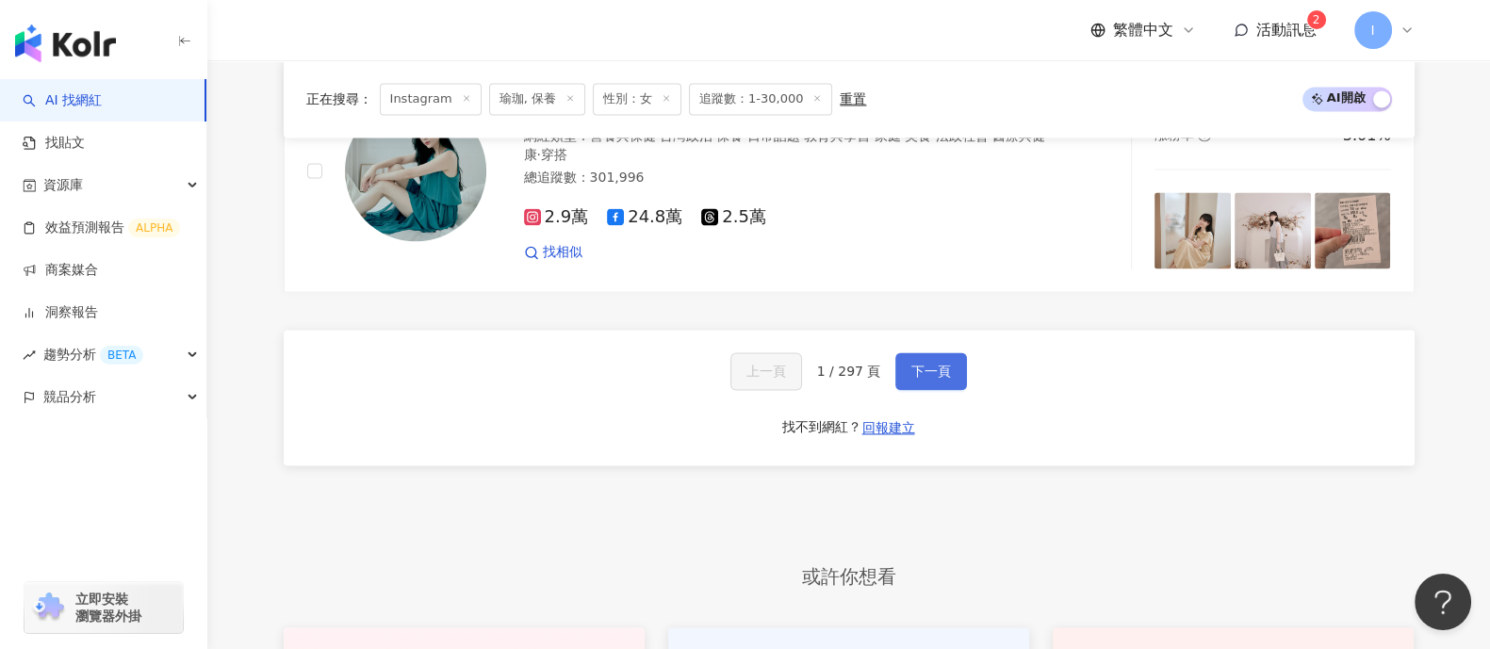
click at [914, 372] on button "下一頁" at bounding box center [931, 372] width 72 height 38
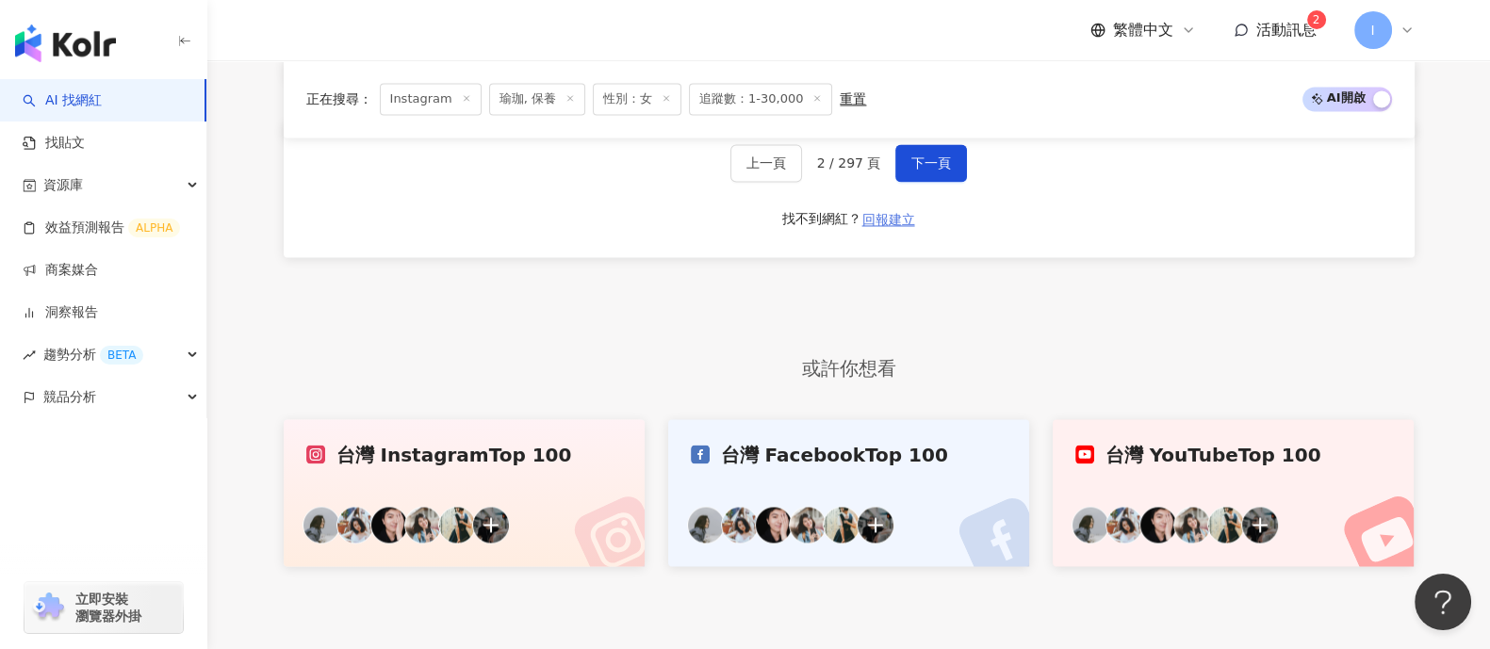
scroll to position [3761, 0]
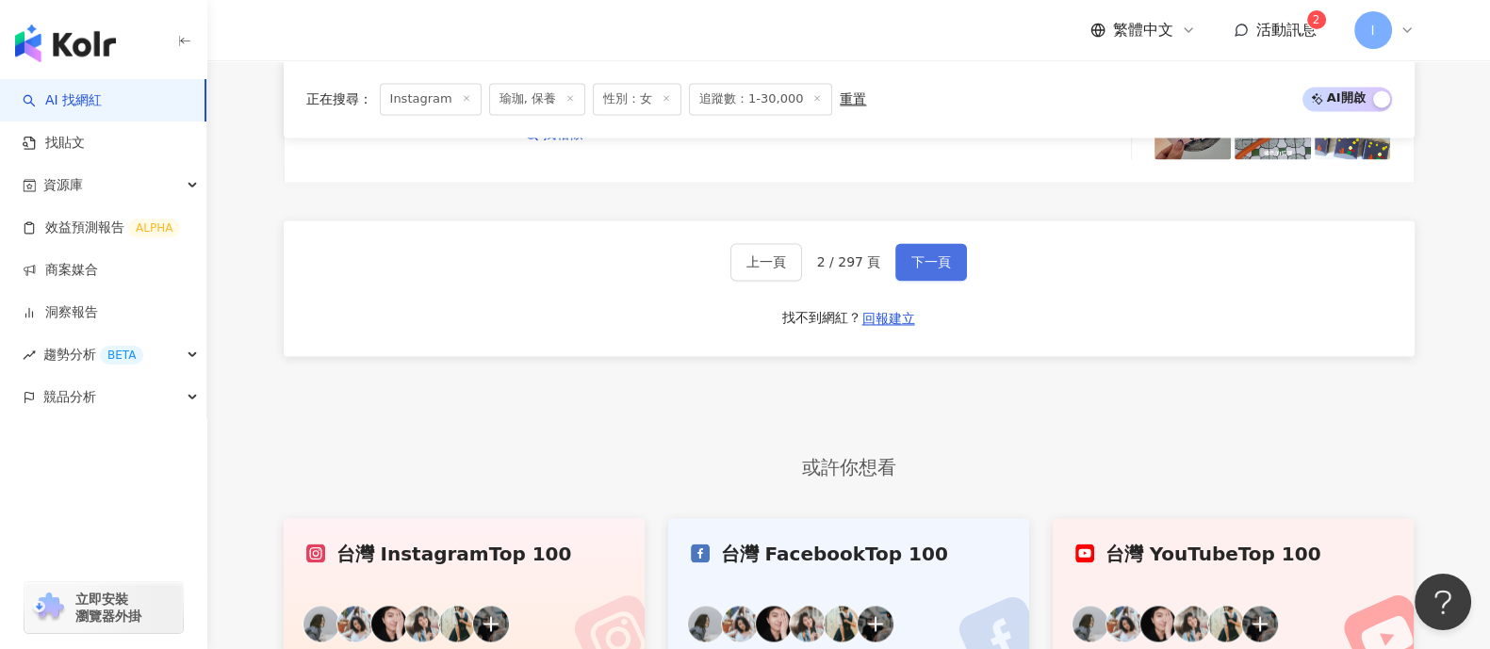
click at [935, 270] on span "下一頁" at bounding box center [931, 261] width 40 height 15
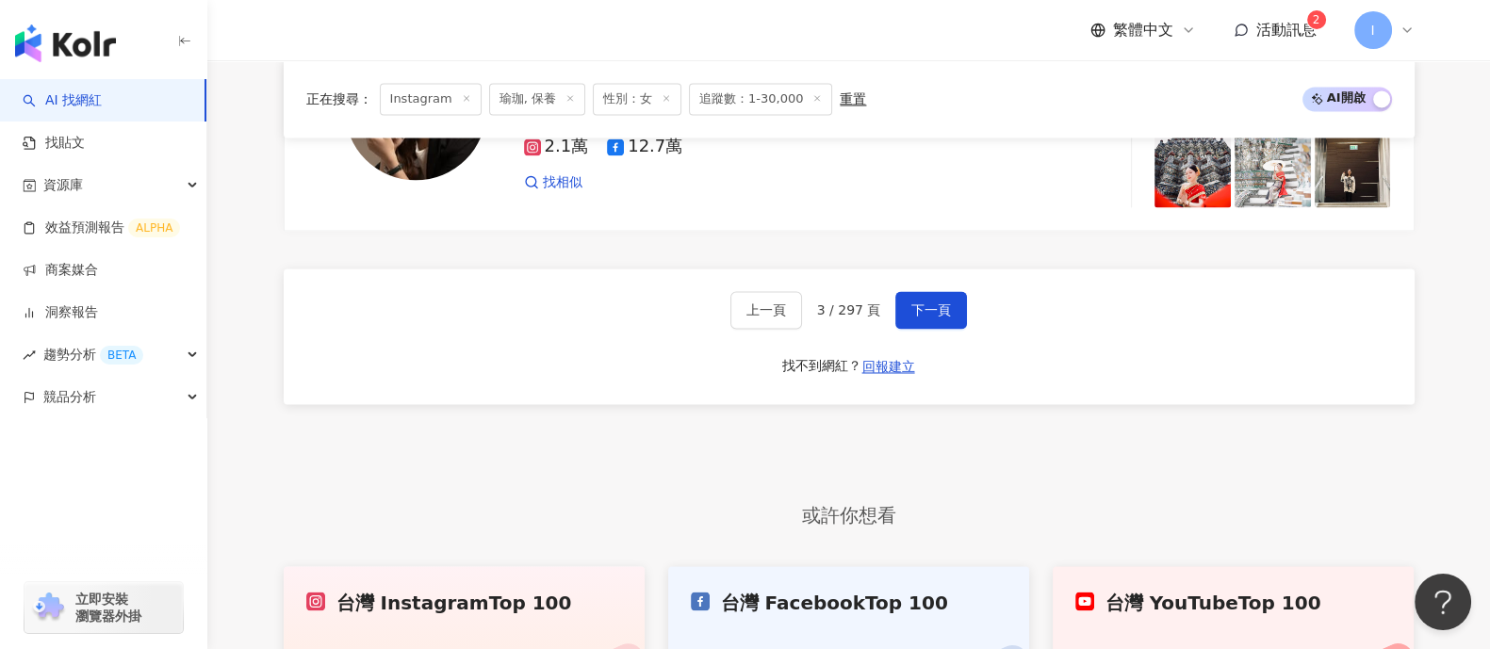
scroll to position [3859, 0]
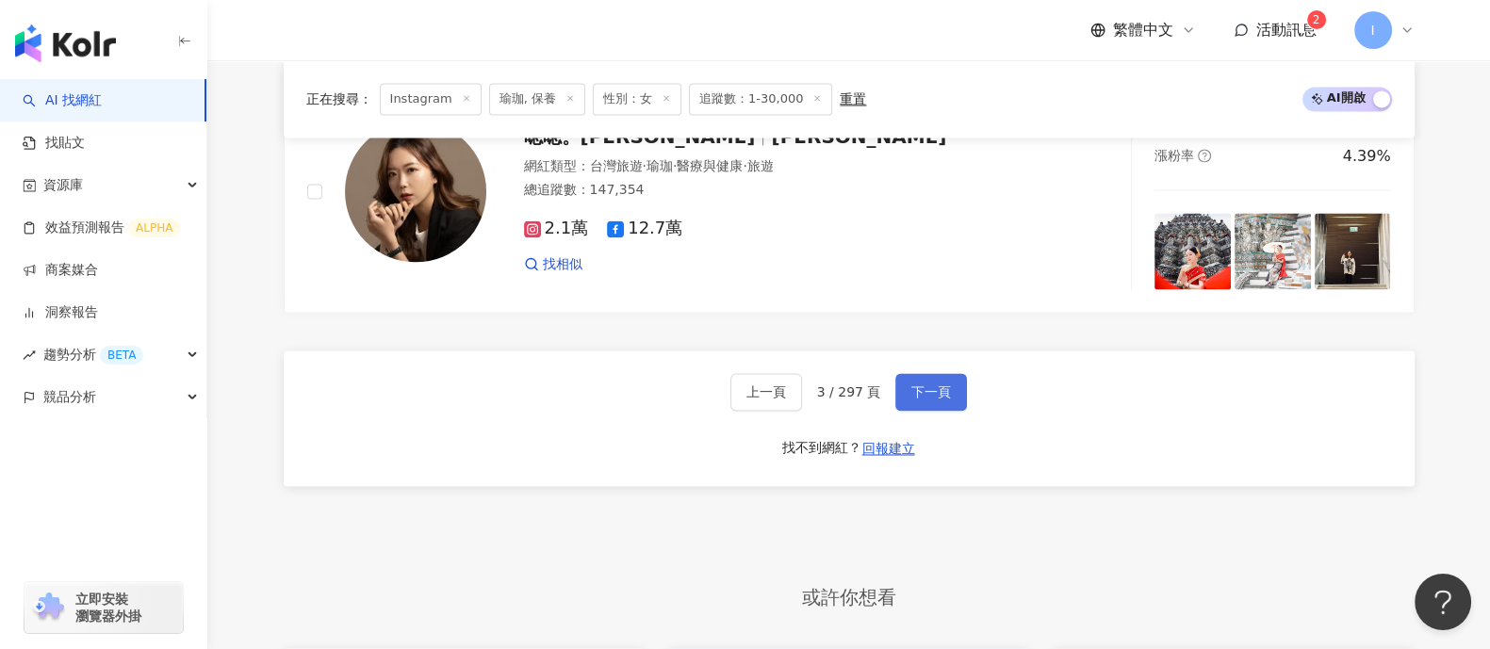
click at [915, 380] on button "下一頁" at bounding box center [931, 392] width 72 height 38
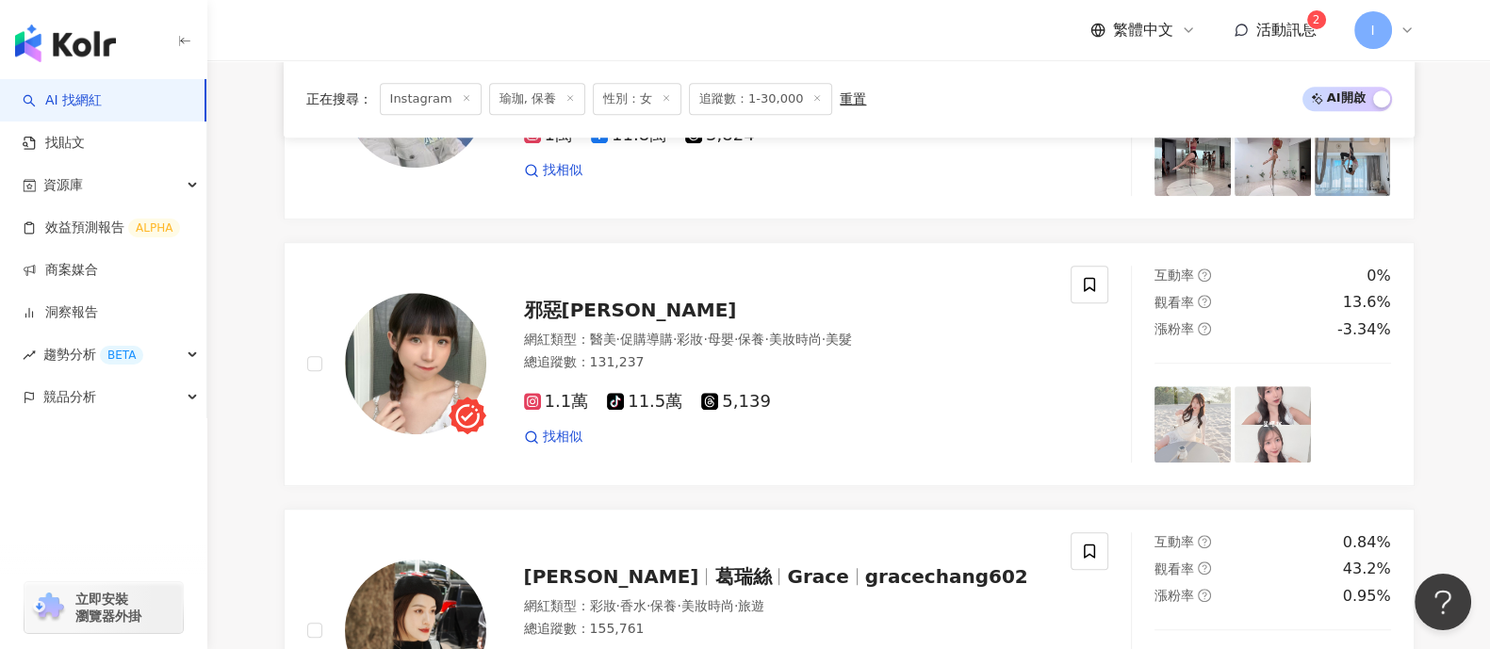
scroll to position [3643, 0]
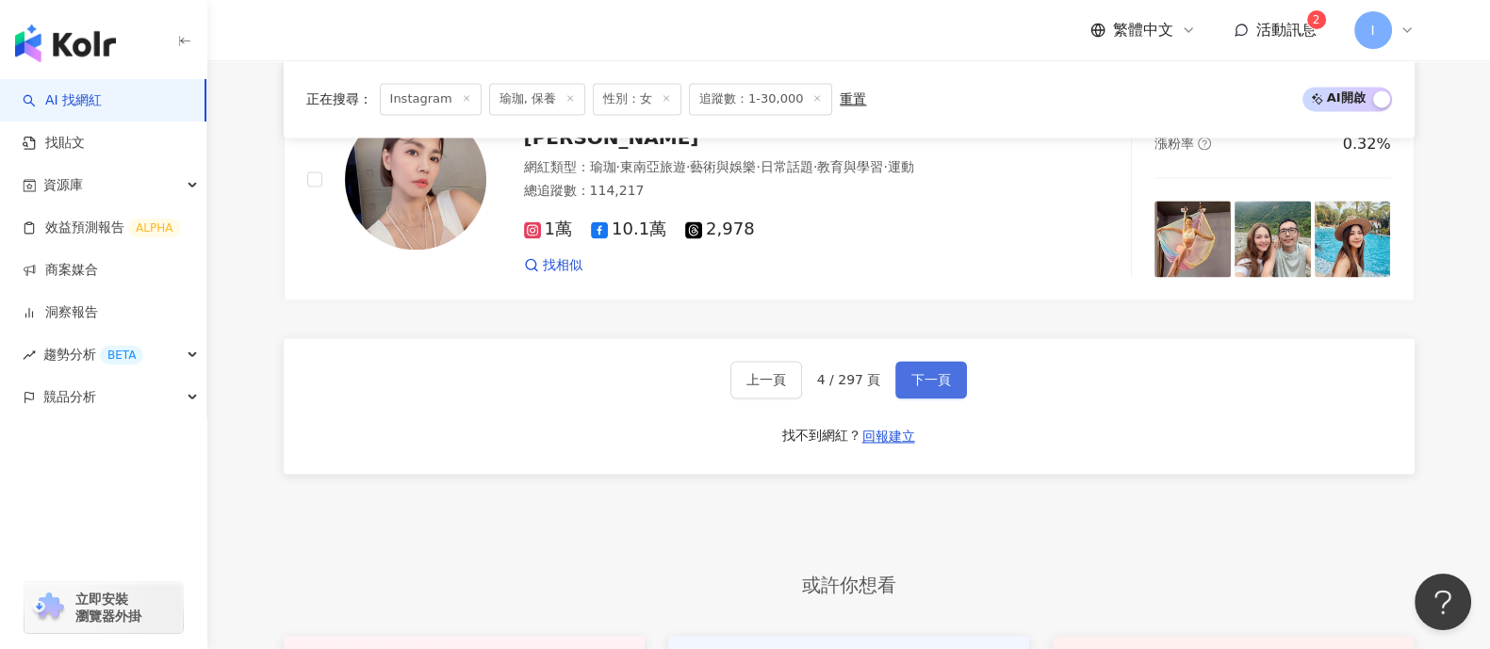
click at [934, 386] on span "下一頁" at bounding box center [931, 379] width 40 height 15
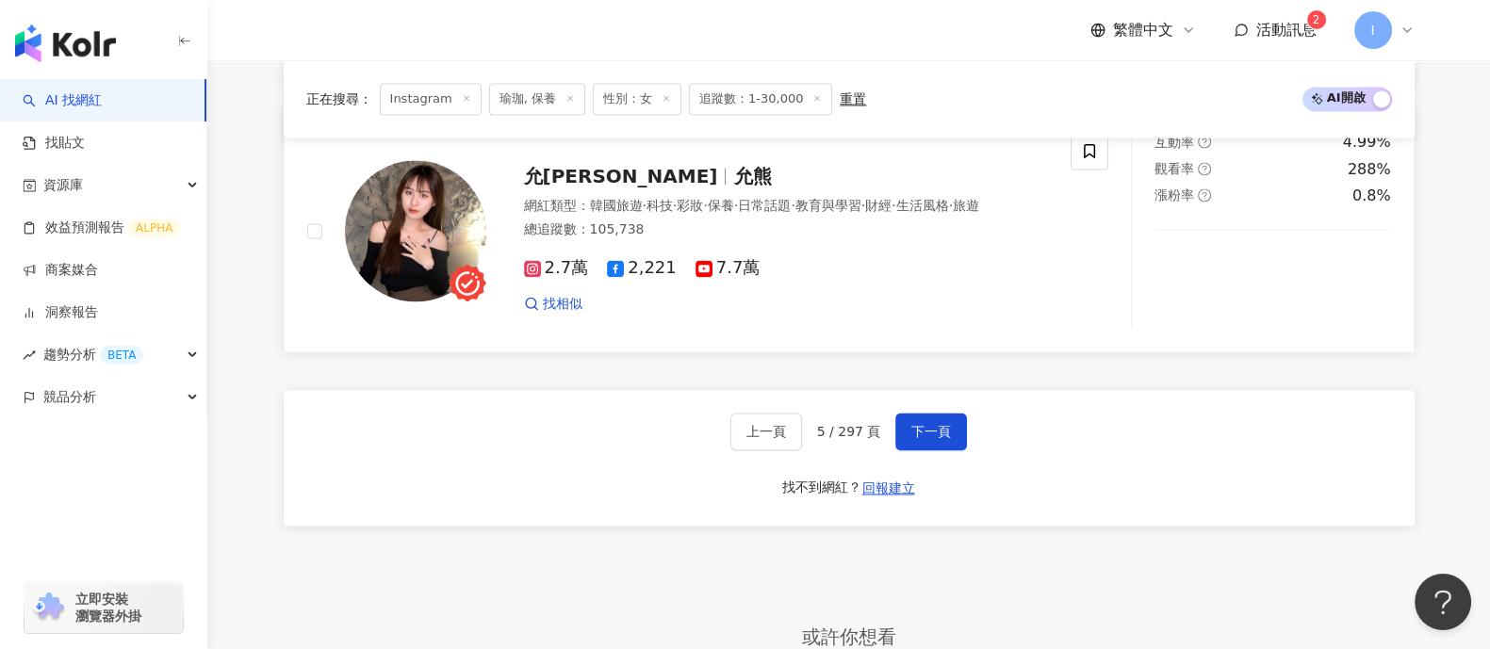
scroll to position [3682, 0]
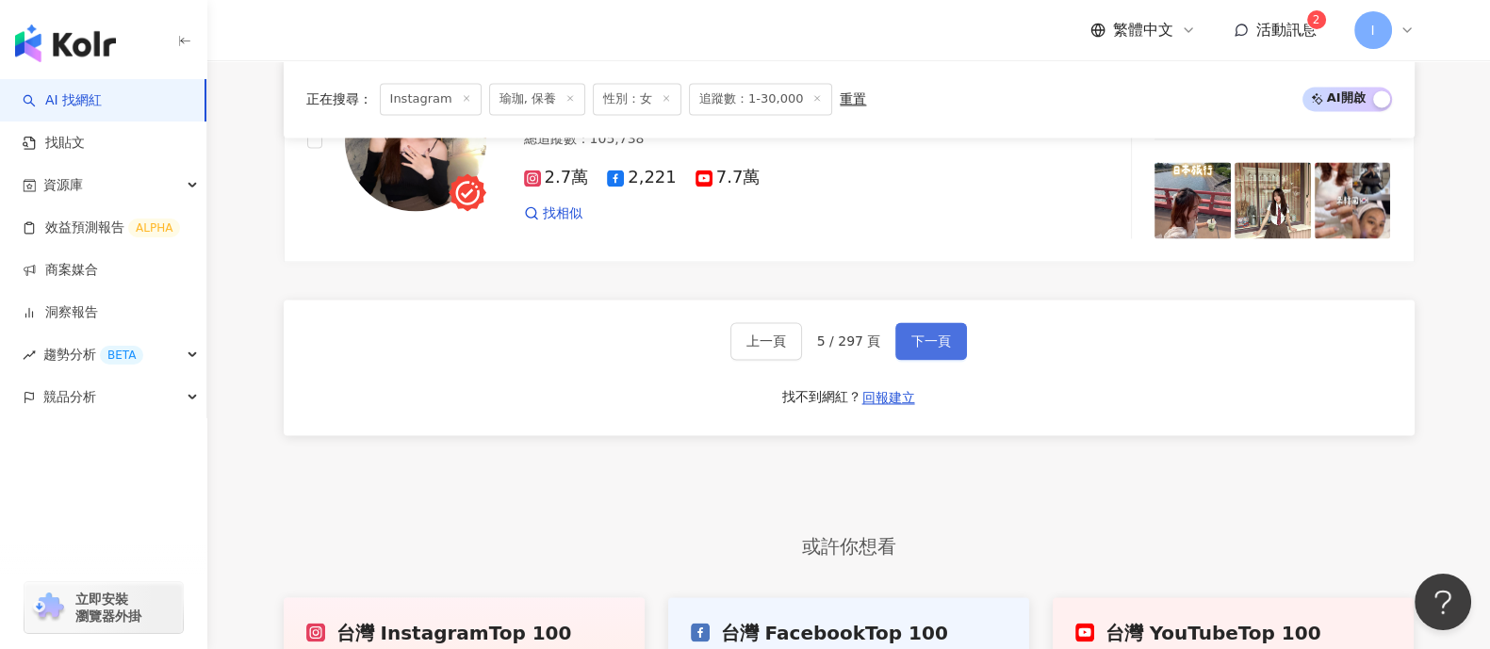
click at [943, 349] on span "下一頁" at bounding box center [931, 341] width 40 height 15
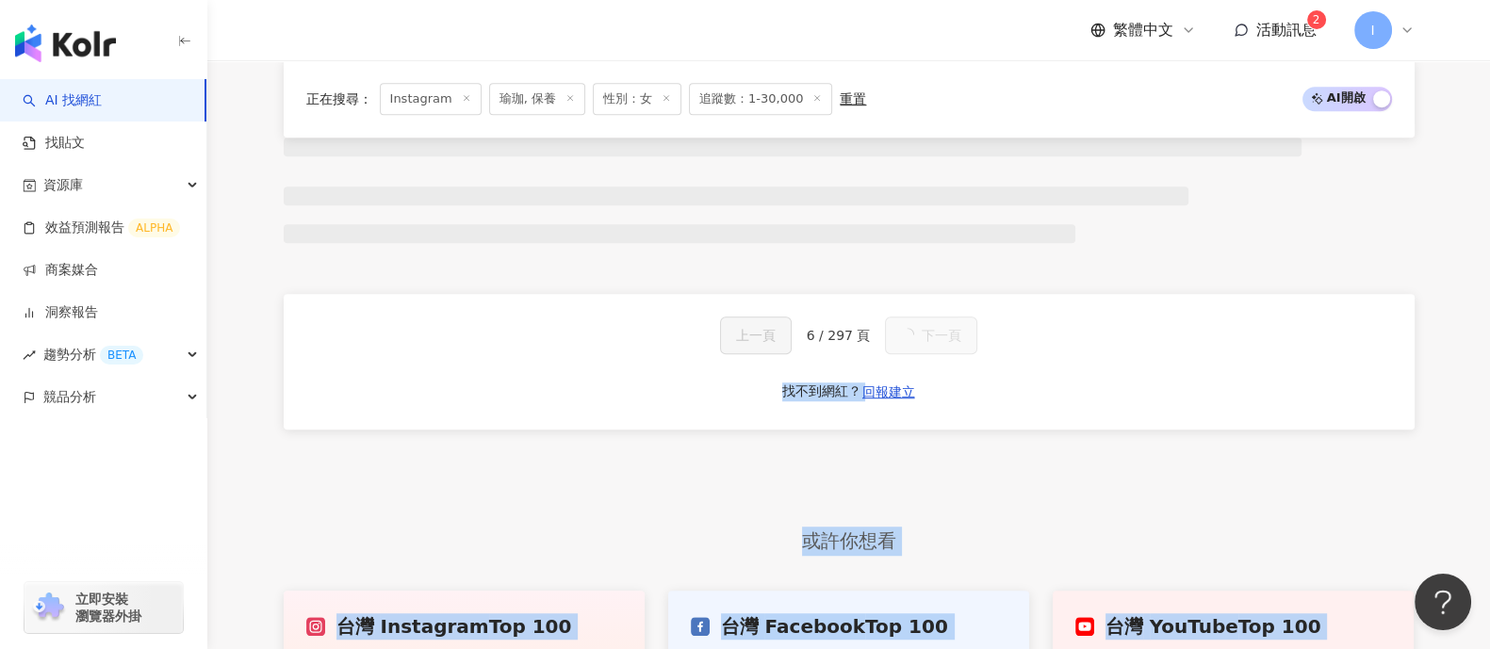
drag, startPoint x: 1485, startPoint y: 463, endPoint x: 1505, endPoint y: 204, distance: 260.0
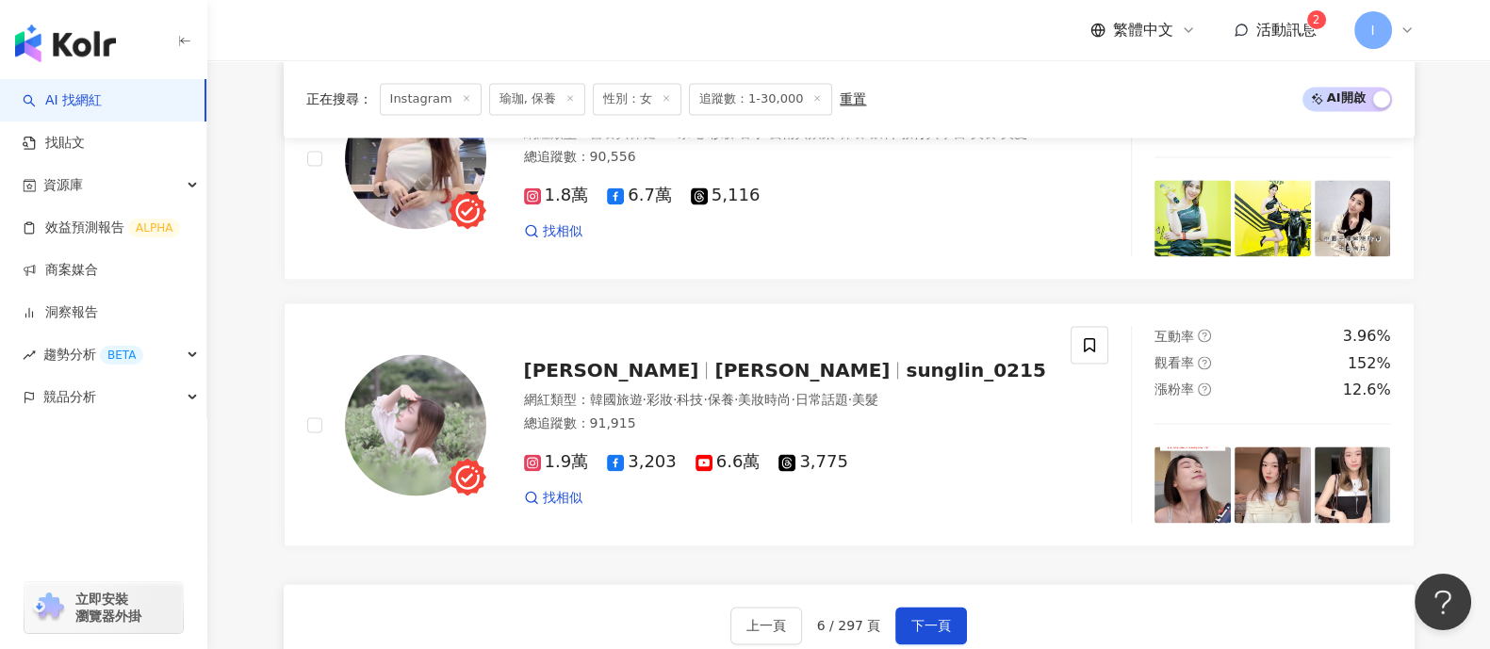
scroll to position [3411, 0]
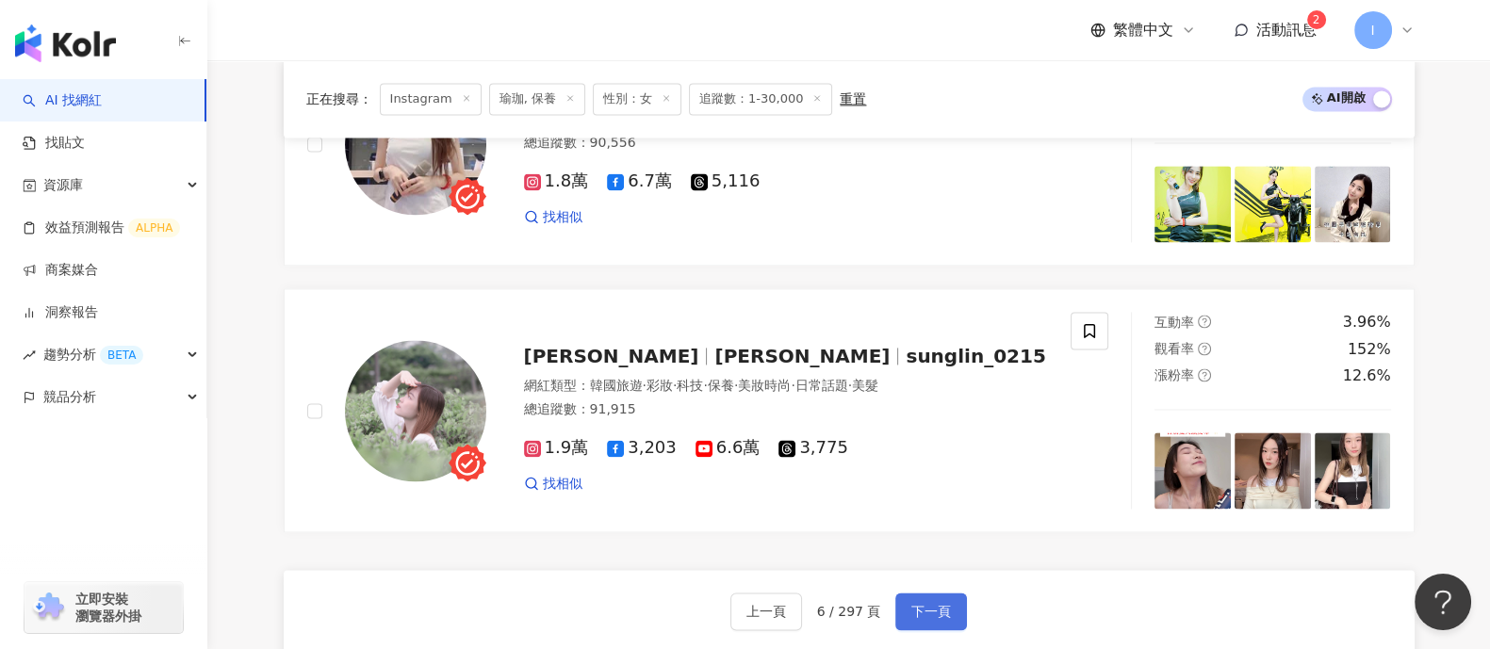
click at [947, 619] on span "下一頁" at bounding box center [931, 611] width 40 height 15
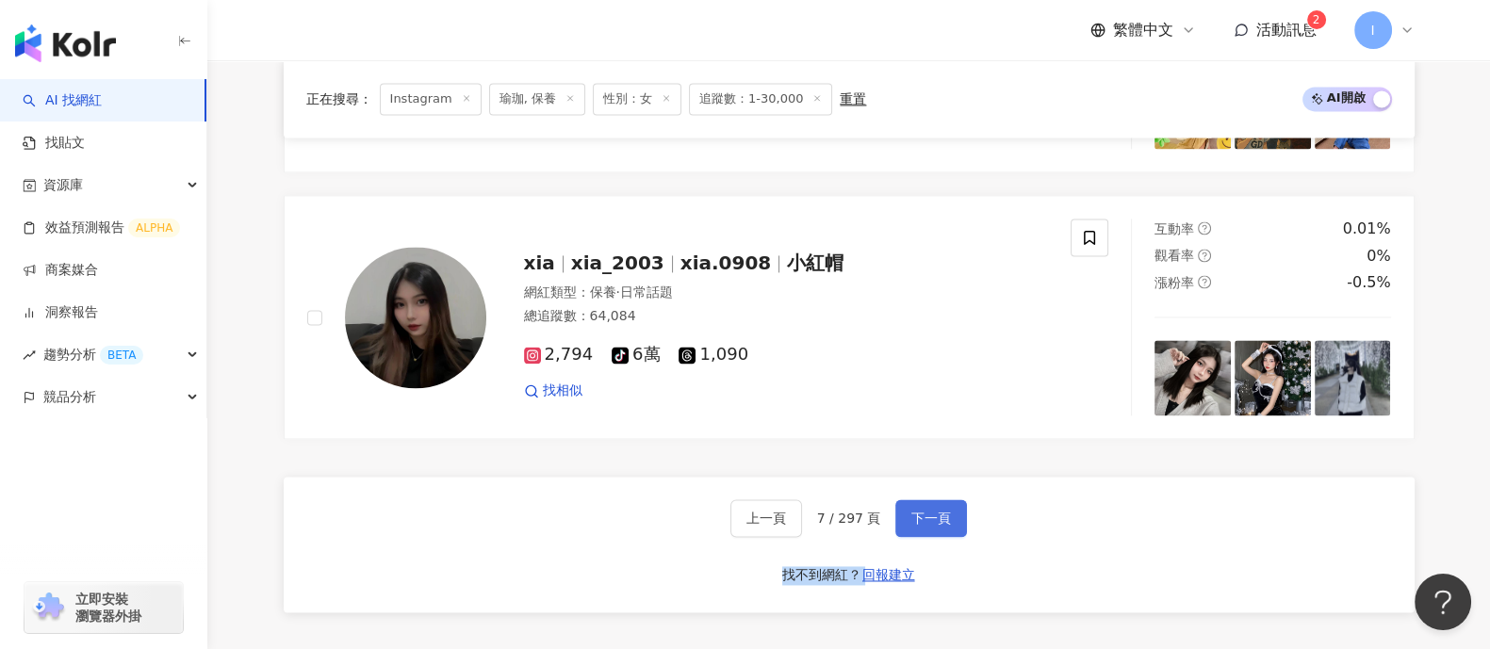
click at [961, 521] on button "下一頁" at bounding box center [931, 519] width 72 height 38
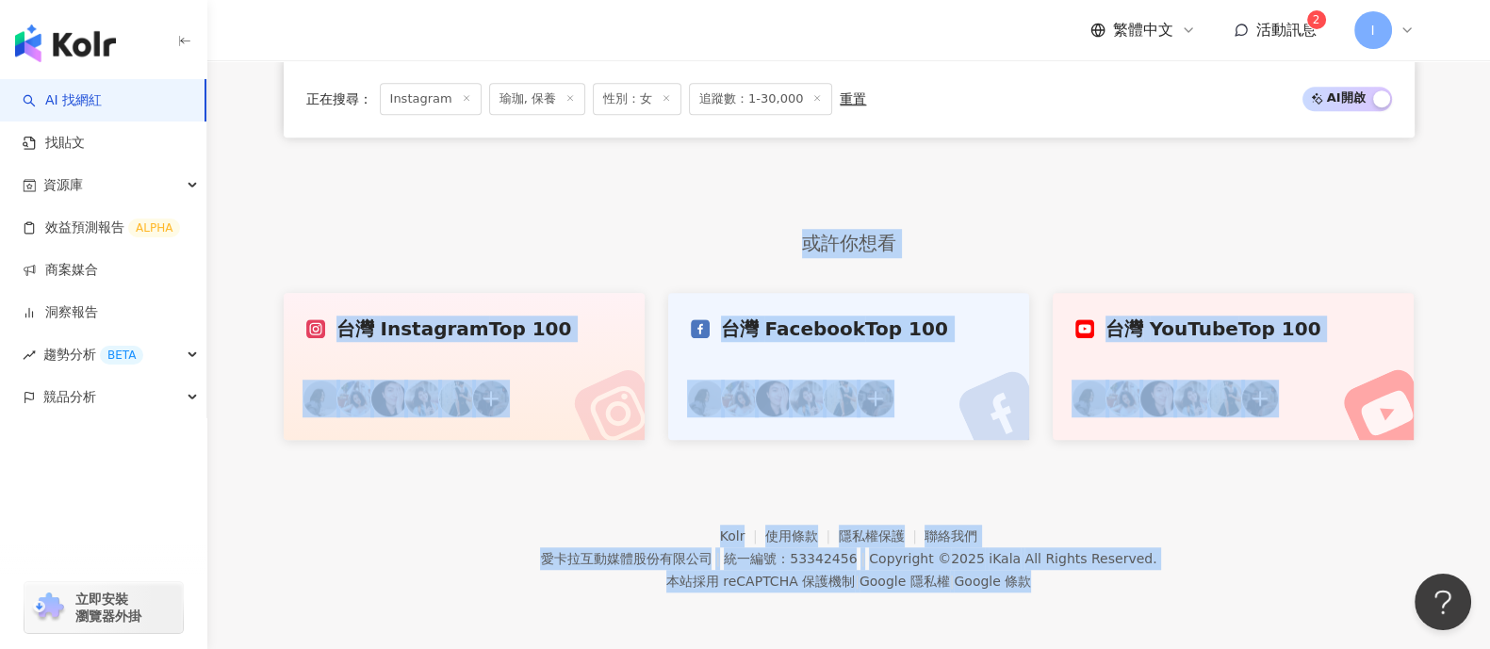
scroll to position [1472, 0]
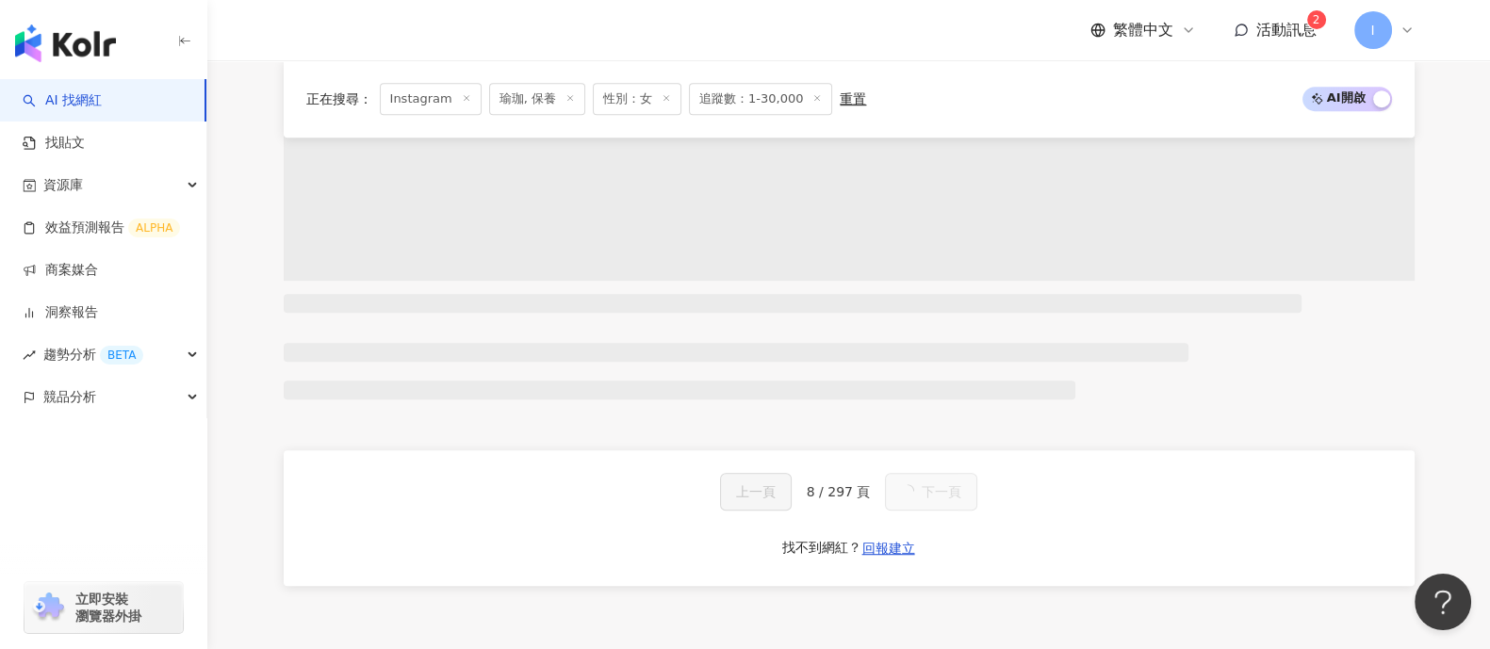
drag, startPoint x: 1087, startPoint y: 503, endPoint x: 1077, endPoint y: 522, distance: 21.1
click at [1087, 504] on div "上一頁 8 / 297 頁 下一頁 找不到網紅？ 回報建立" at bounding box center [849, 519] width 1131 height 136
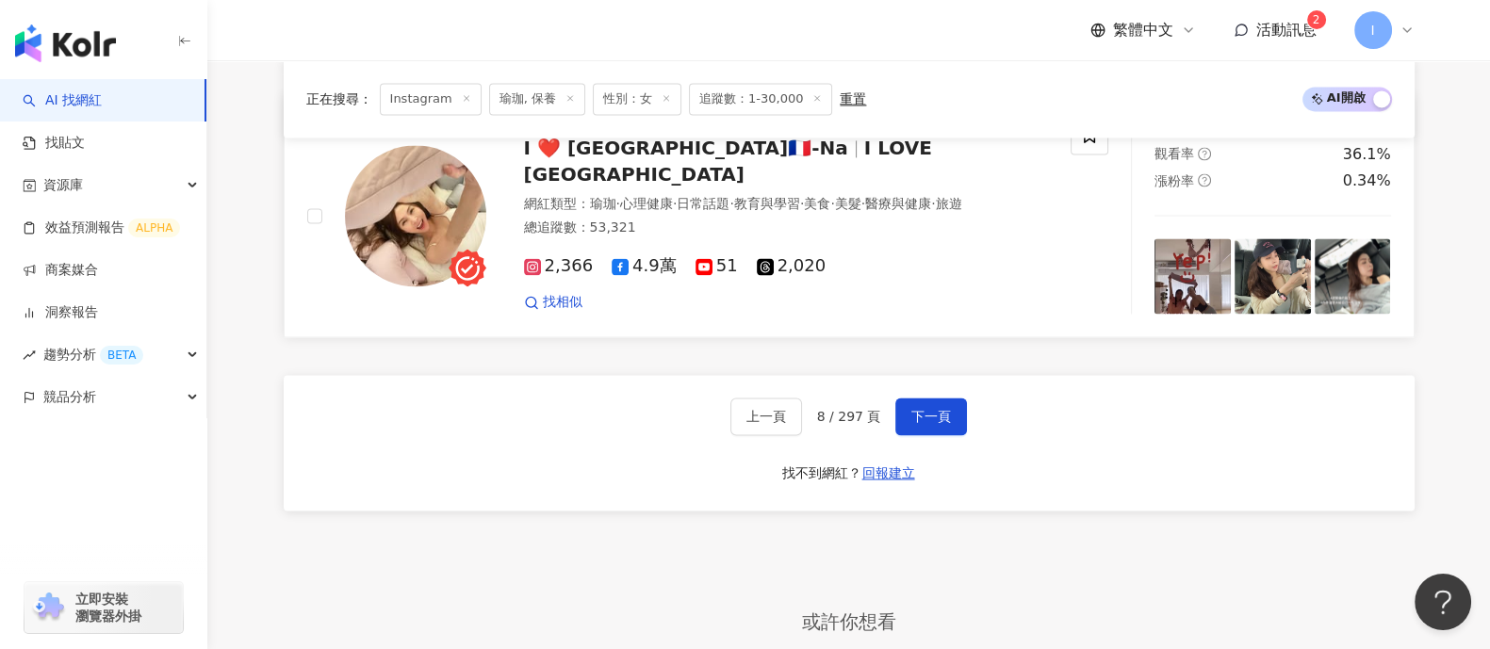
scroll to position [3699, 0]
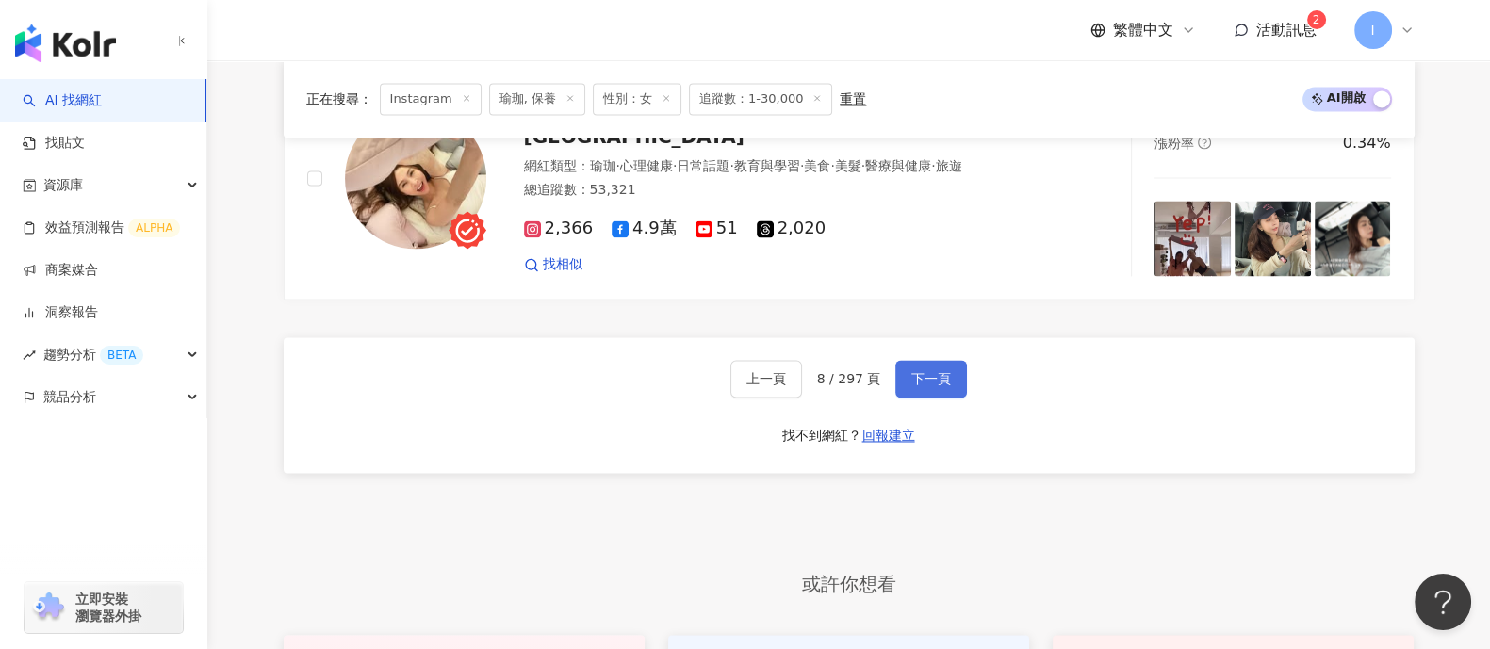
click at [936, 386] on span "下一頁" at bounding box center [931, 378] width 40 height 15
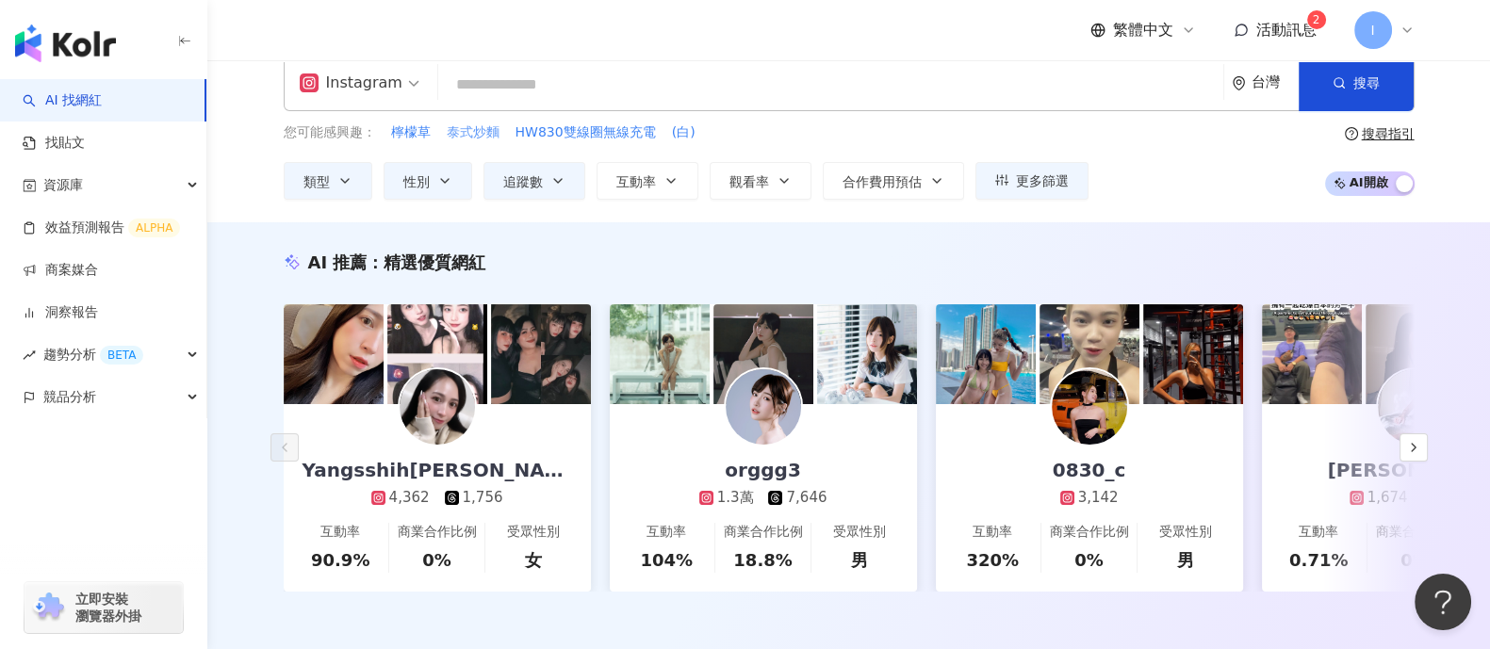
scroll to position [0, 0]
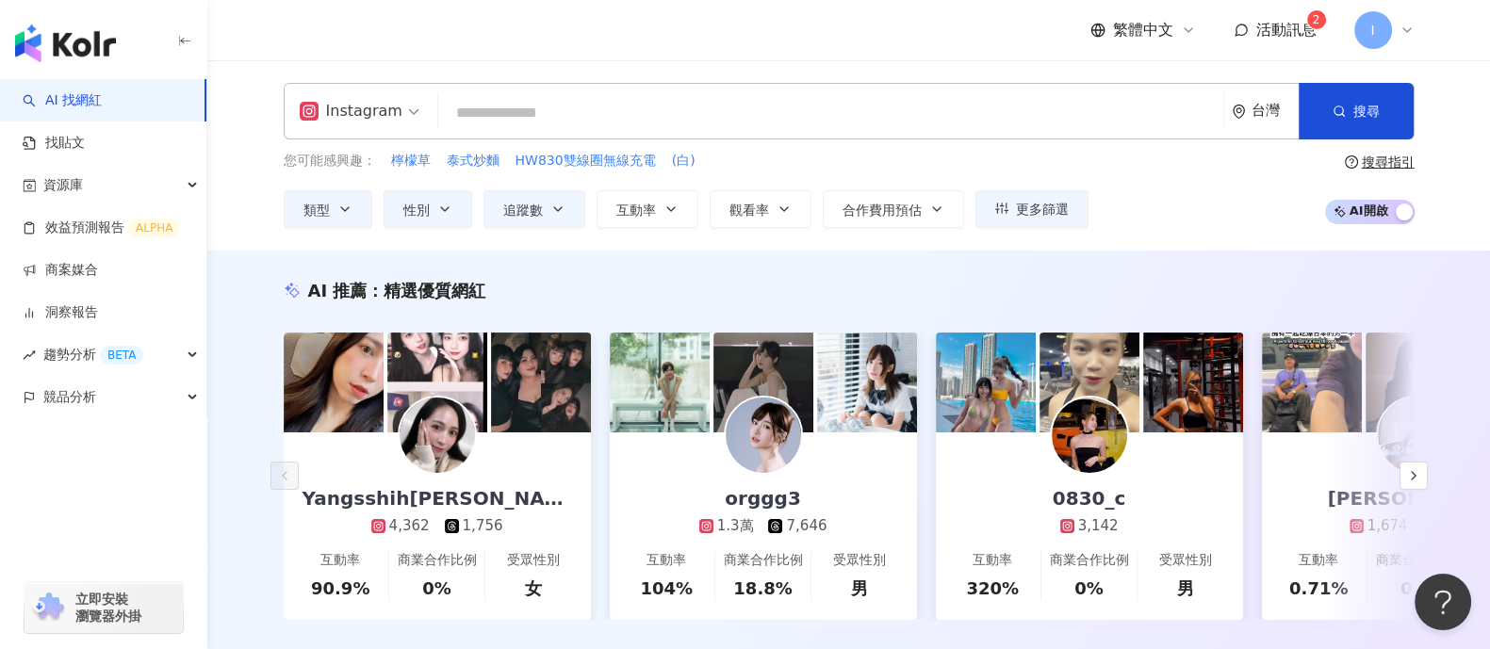
drag, startPoint x: 477, startPoint y: 162, endPoint x: 478, endPoint y: 109, distance: 52.8
click at [478, 109] on input "search" at bounding box center [831, 113] width 770 height 36
click at [546, 102] on input "search" at bounding box center [831, 113] width 770 height 36
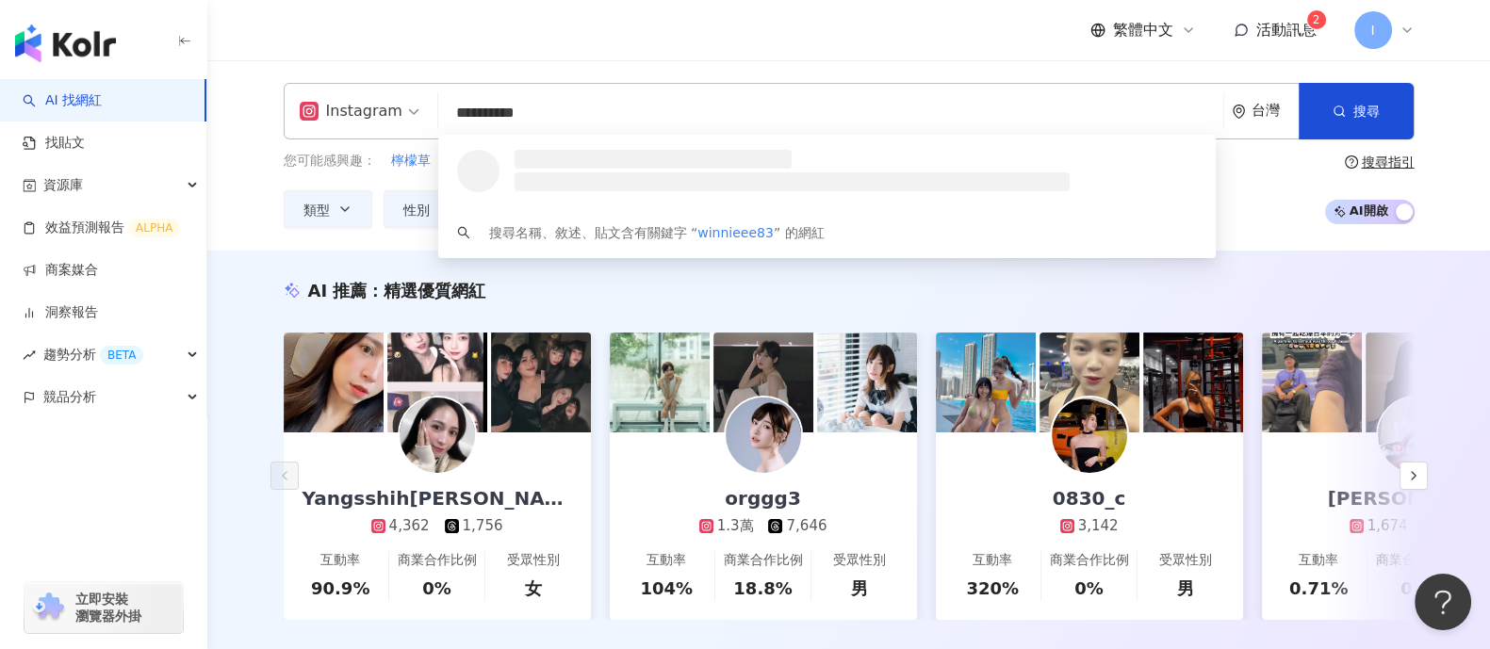
type input "**********"
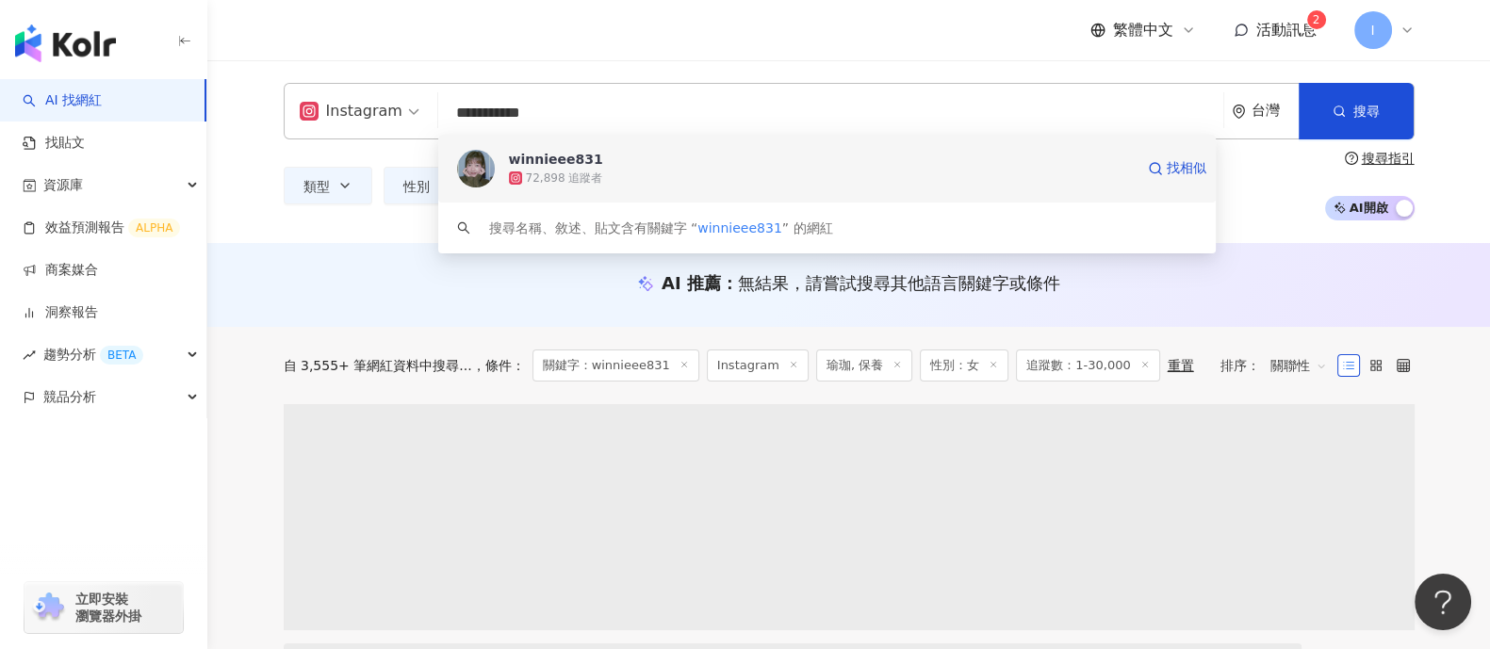
click at [567, 161] on div "winnieee831" at bounding box center [556, 159] width 94 height 19
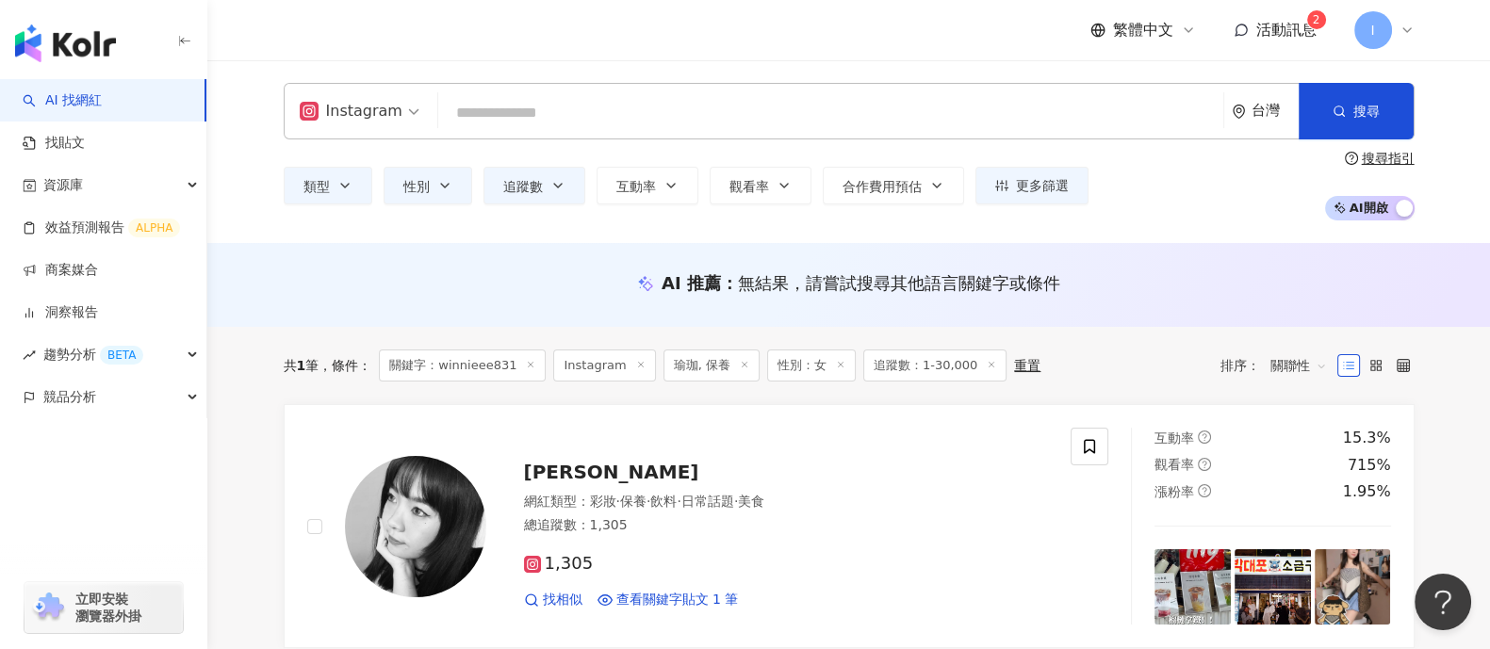
click at [514, 106] on input "search" at bounding box center [831, 113] width 770 height 36
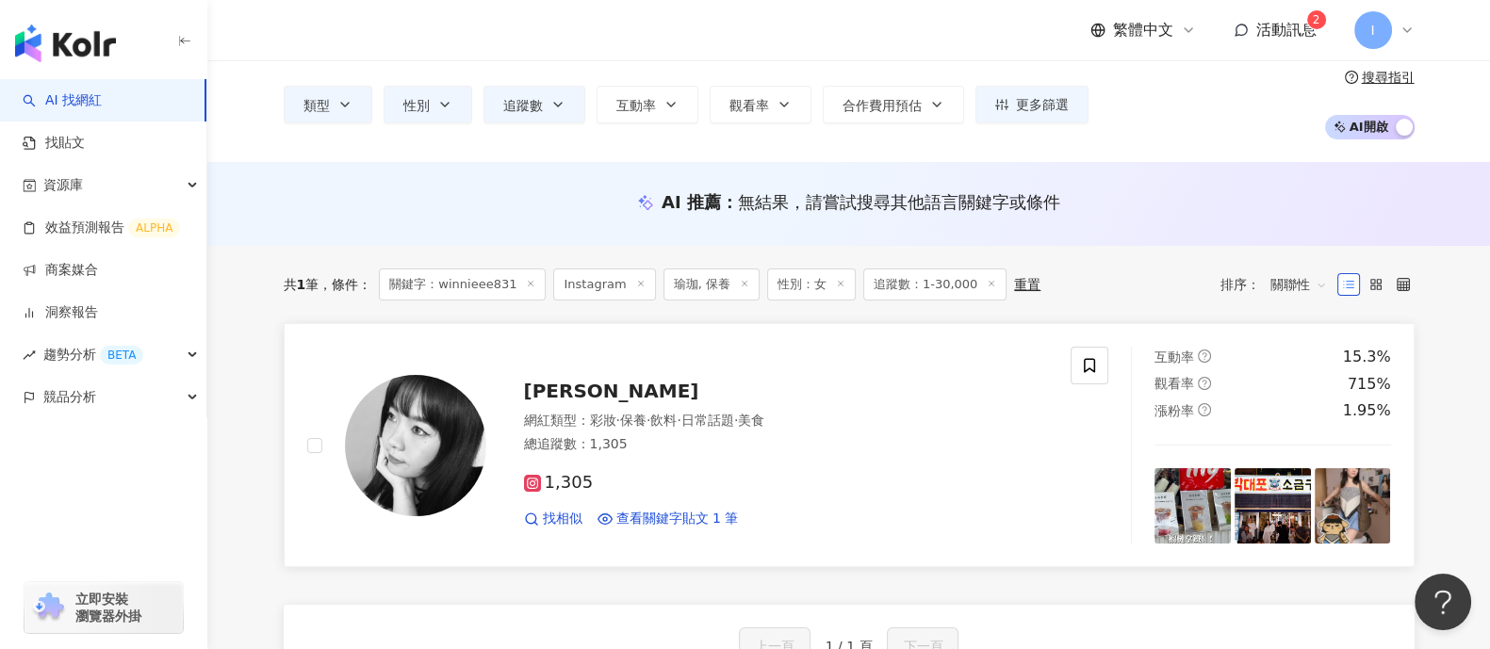
scroll to position [80, 0]
drag, startPoint x: 600, startPoint y: 423, endPoint x: 277, endPoint y: 407, distance: 323.7
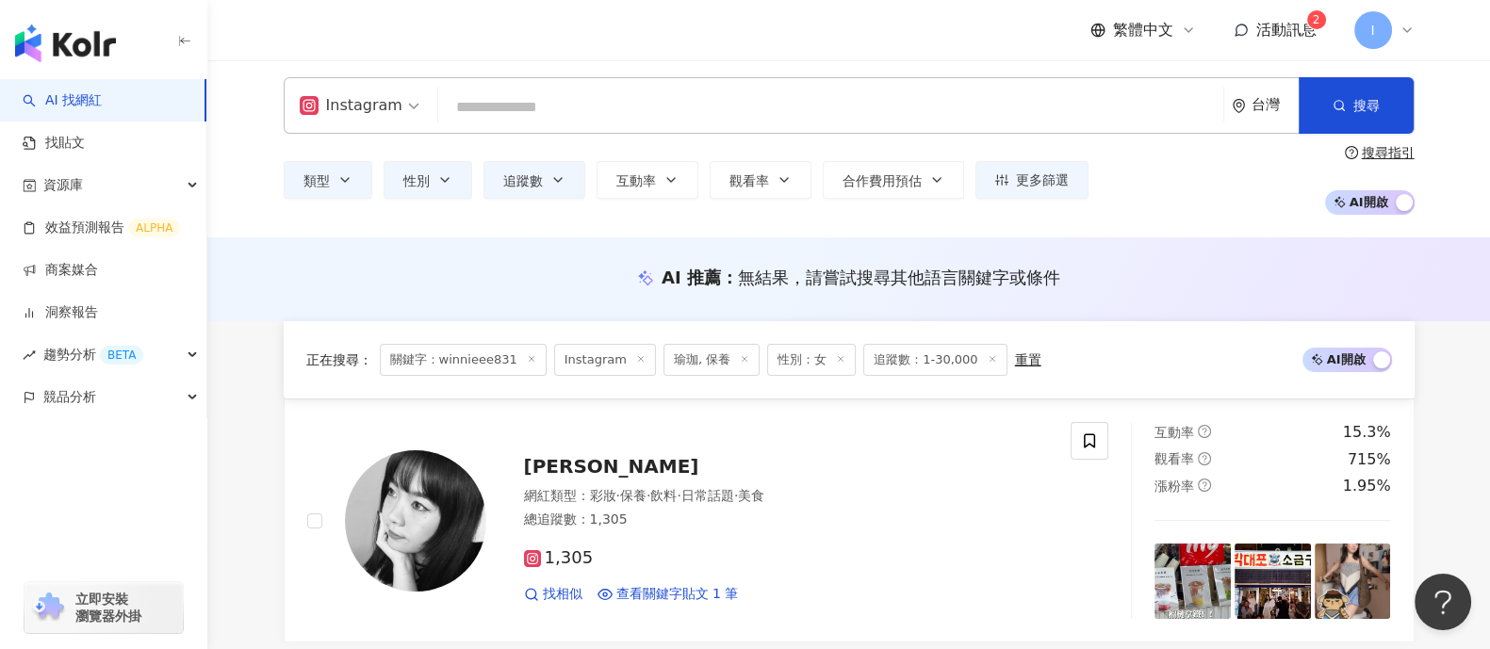
scroll to position [0, 0]
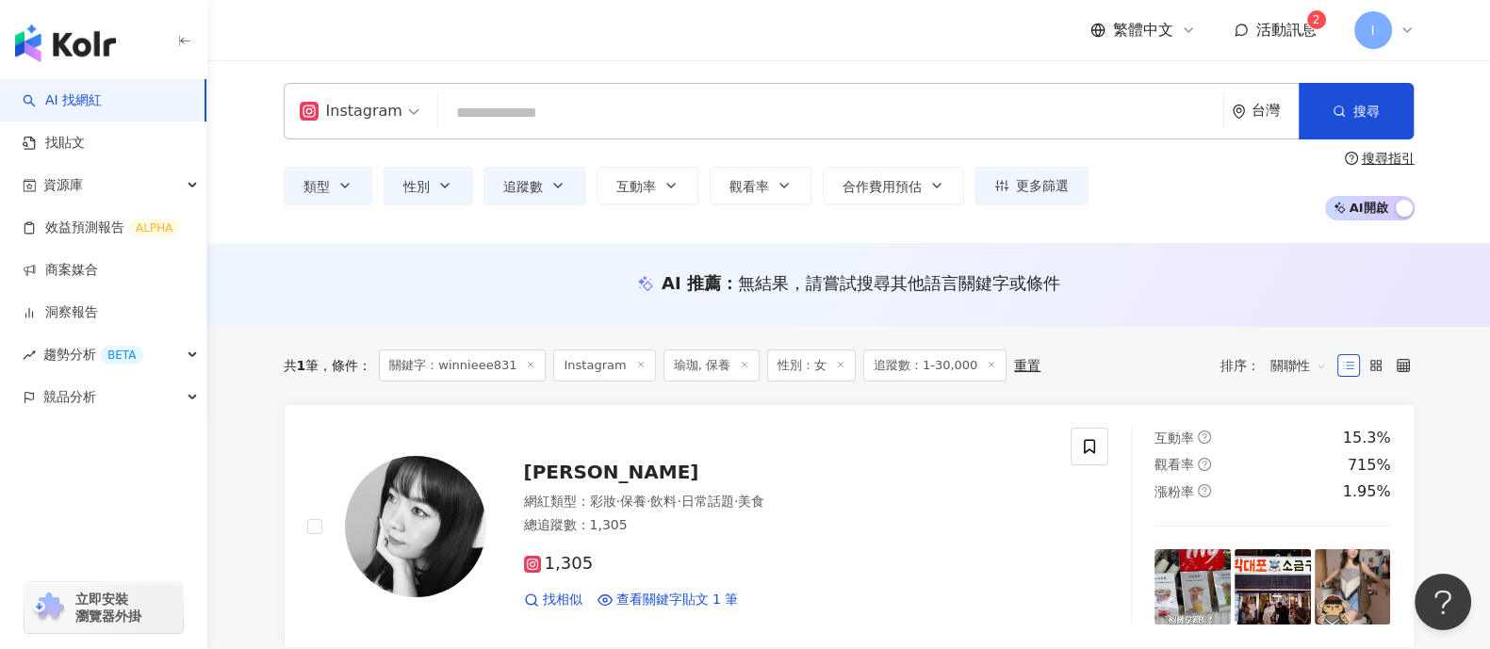
click at [670, 122] on input "search" at bounding box center [831, 113] width 770 height 36
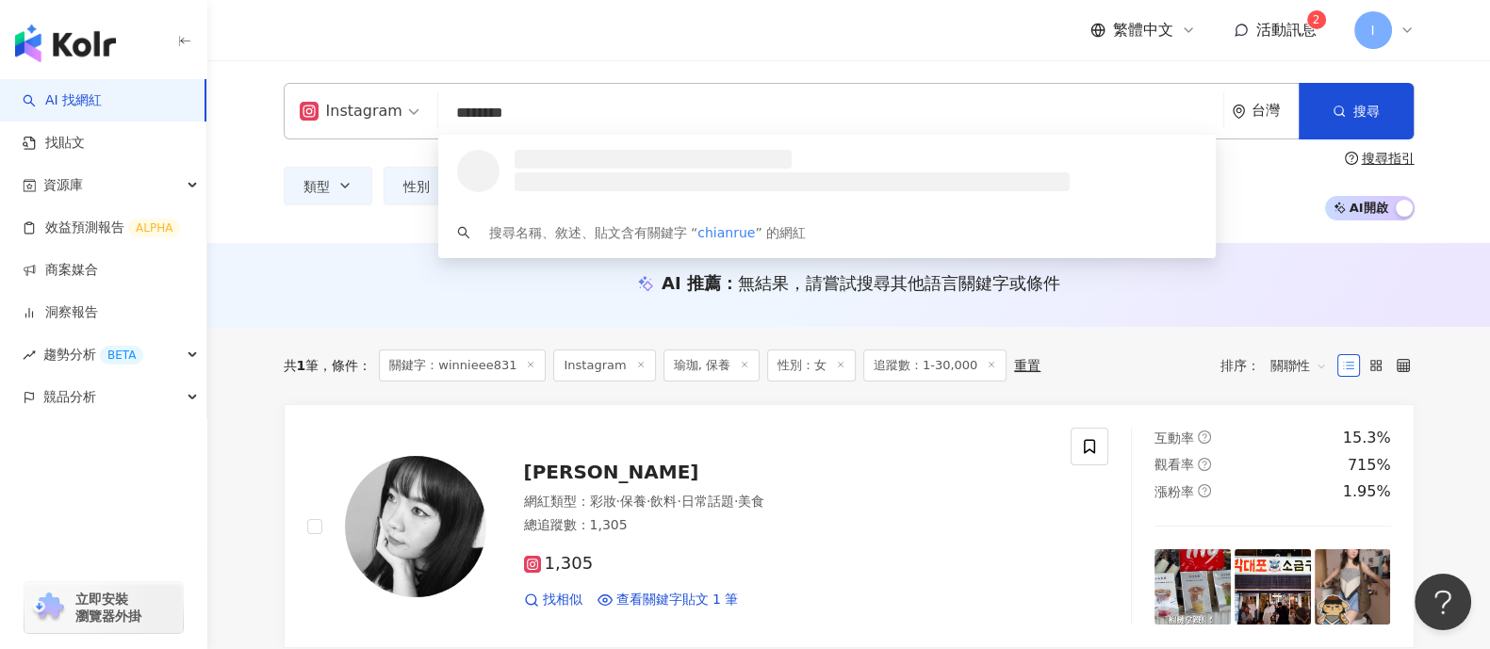
type input "*********"
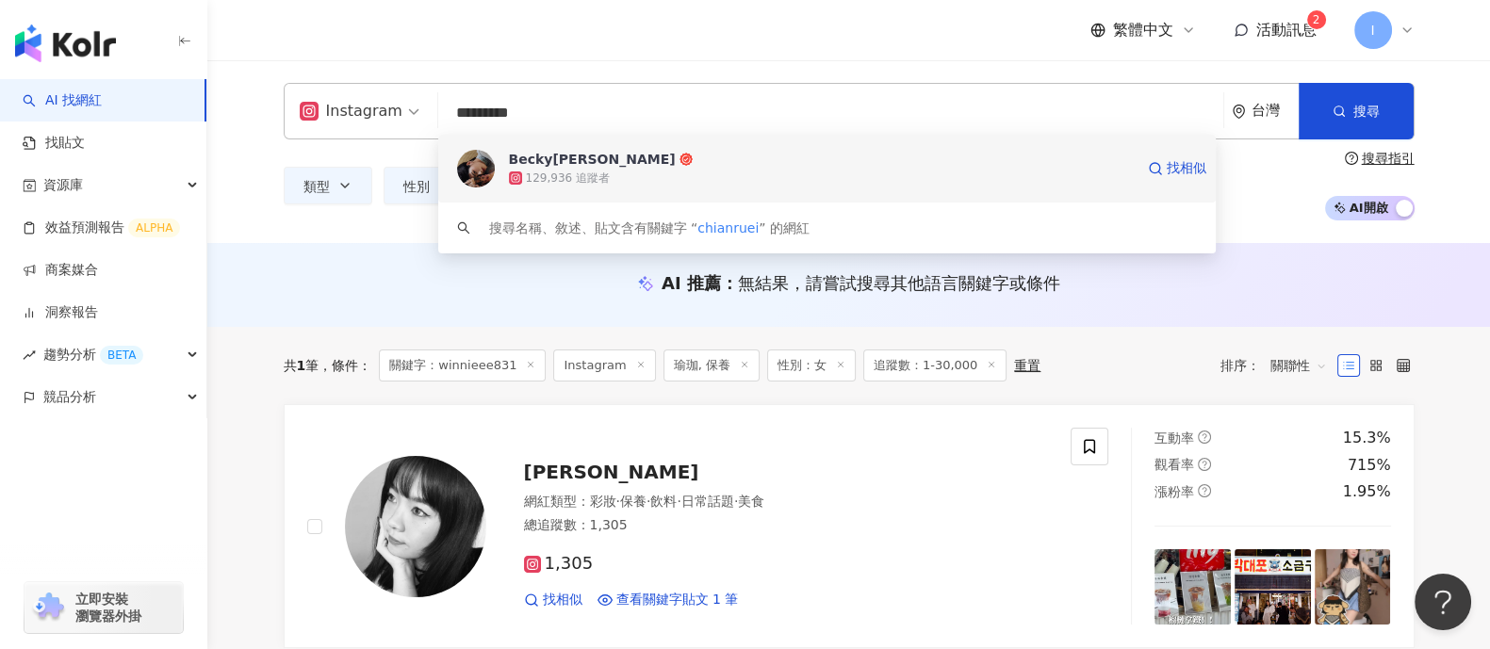
click at [564, 157] on div "Becky黃芊瑞" at bounding box center [592, 159] width 167 height 19
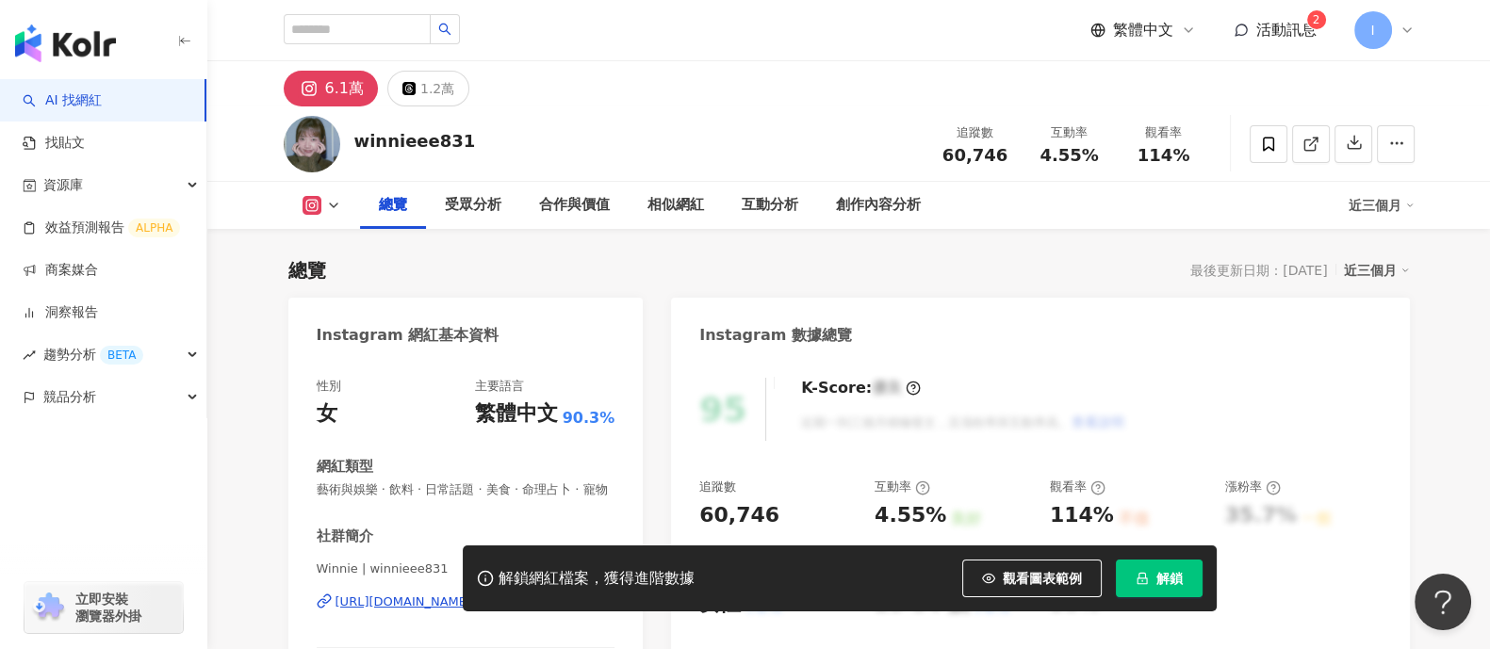
scroll to position [235, 0]
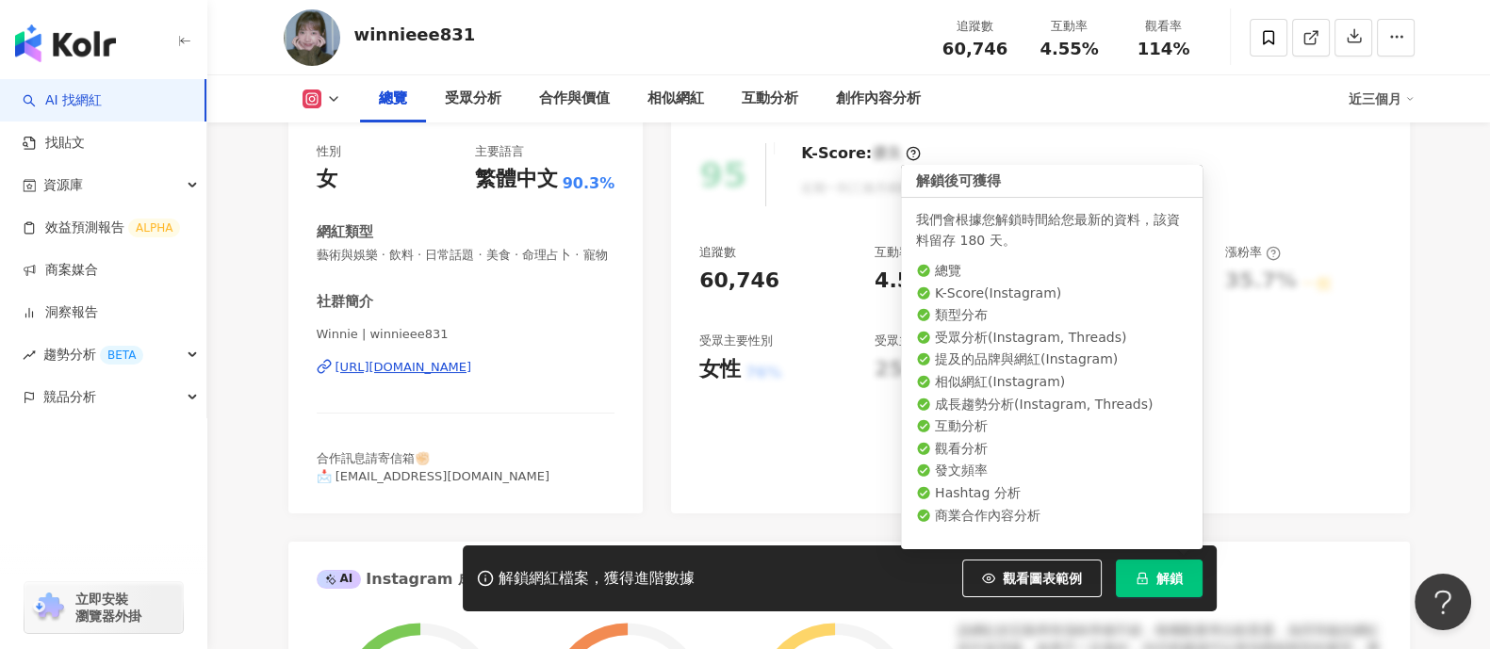
click at [1159, 586] on span "解鎖" at bounding box center [1170, 578] width 26 height 15
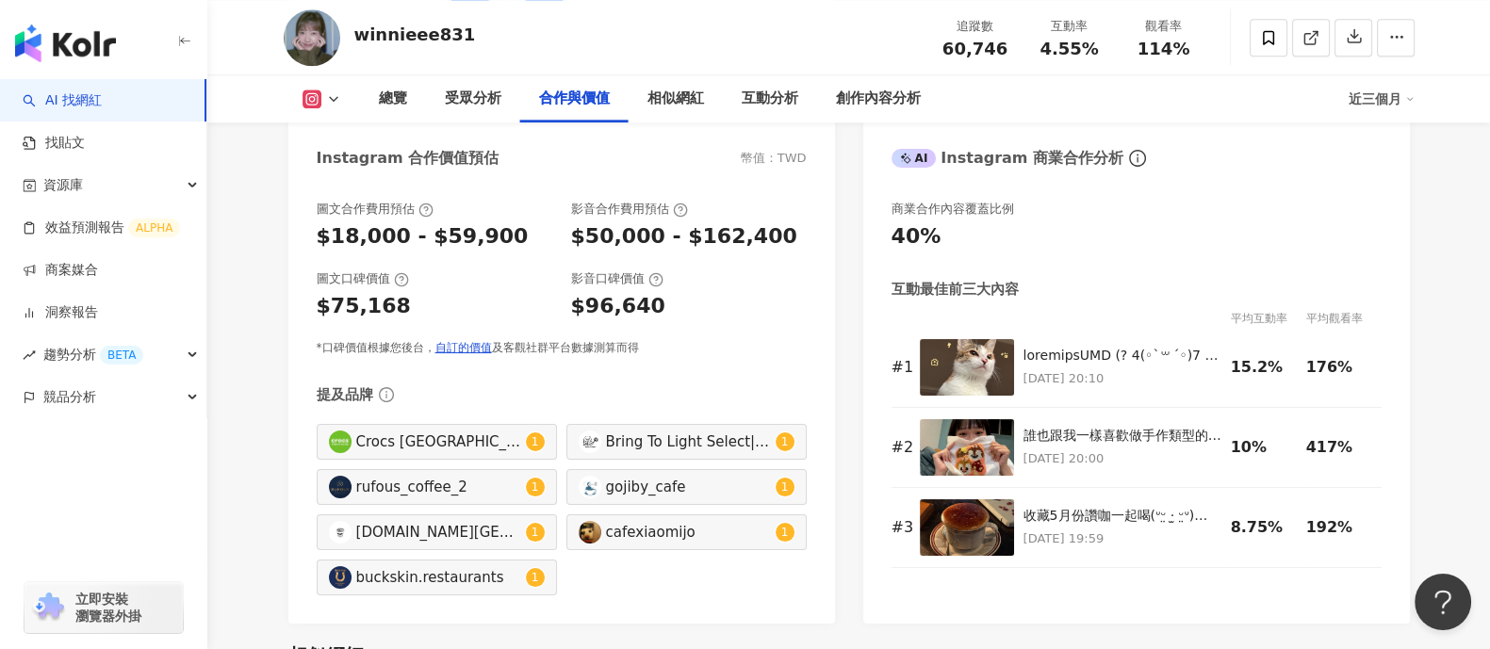
scroll to position [2521, 0]
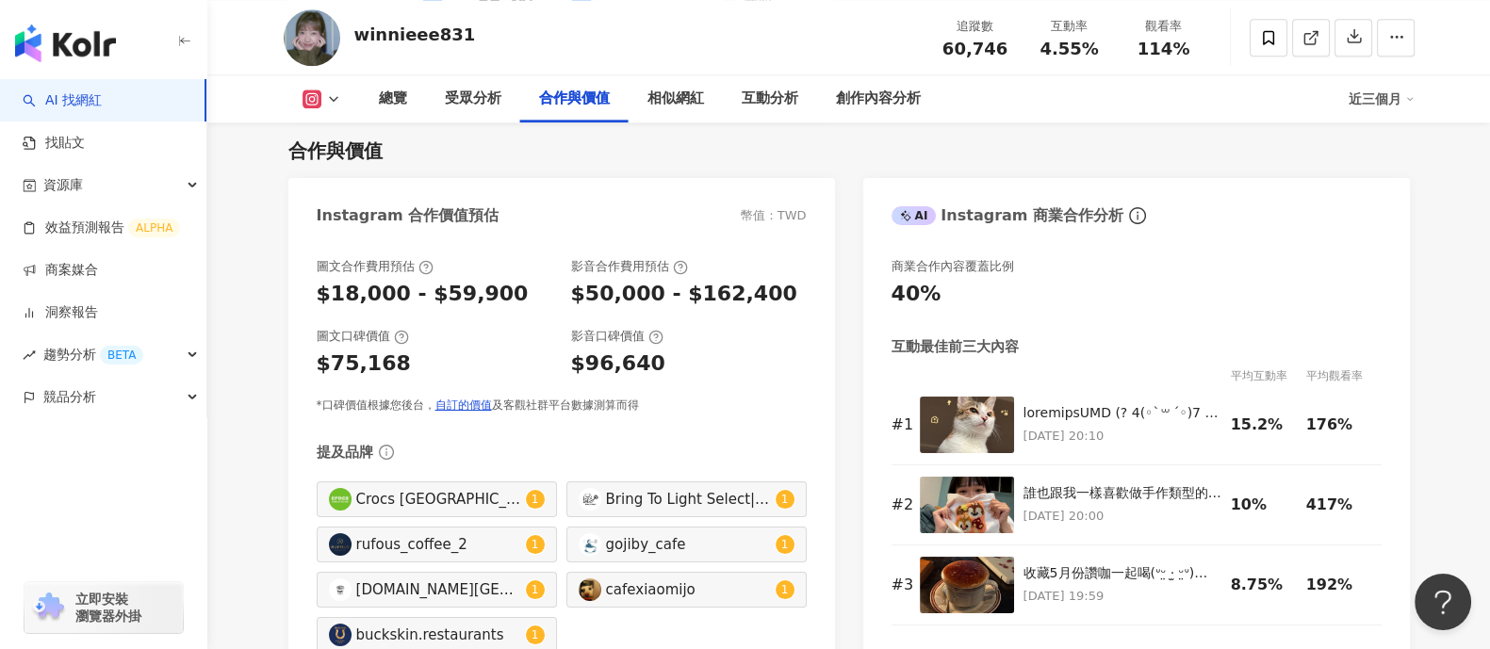
click at [849, 324] on div "Instagram 合作價值預估 幣值：TWD 圖文合作費用預估 $18,000 - $59,900 影音合作費用預估 $50,000 - $162,400 …" at bounding box center [849, 429] width 1122 height 503
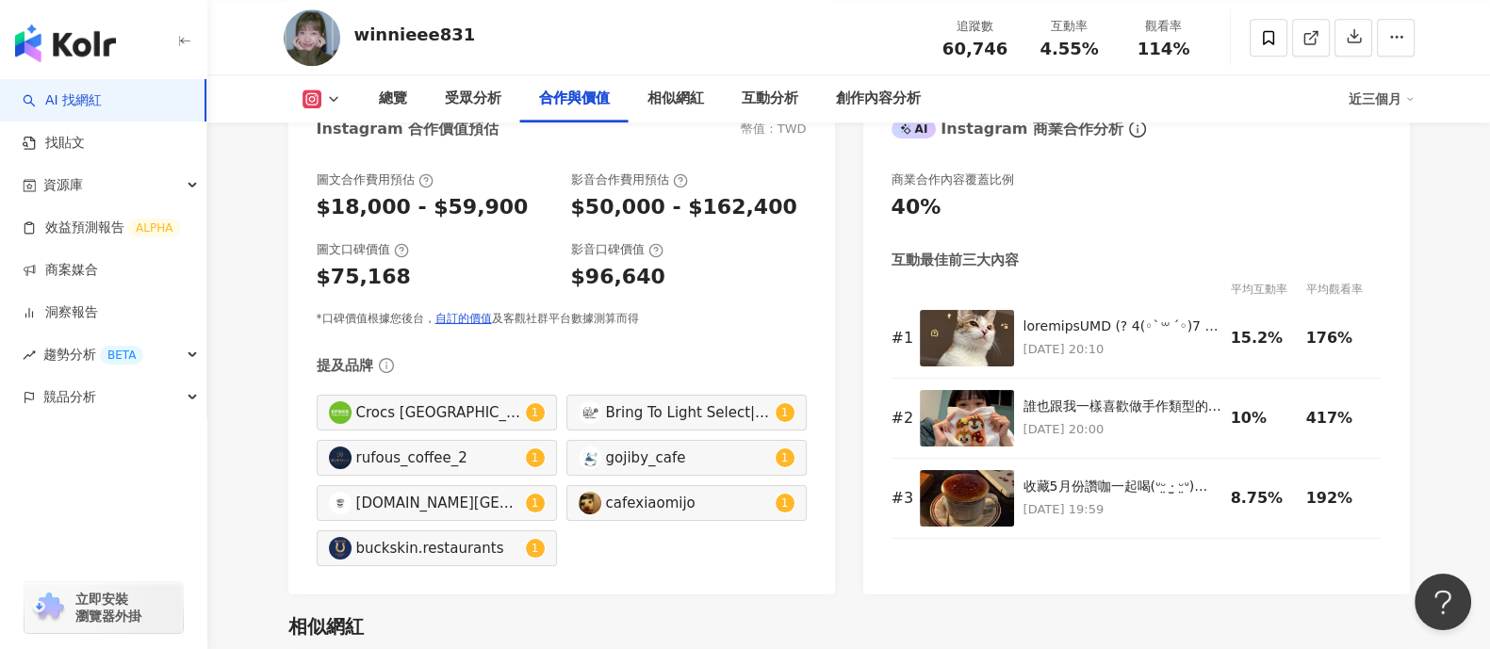
scroll to position [2639, 0]
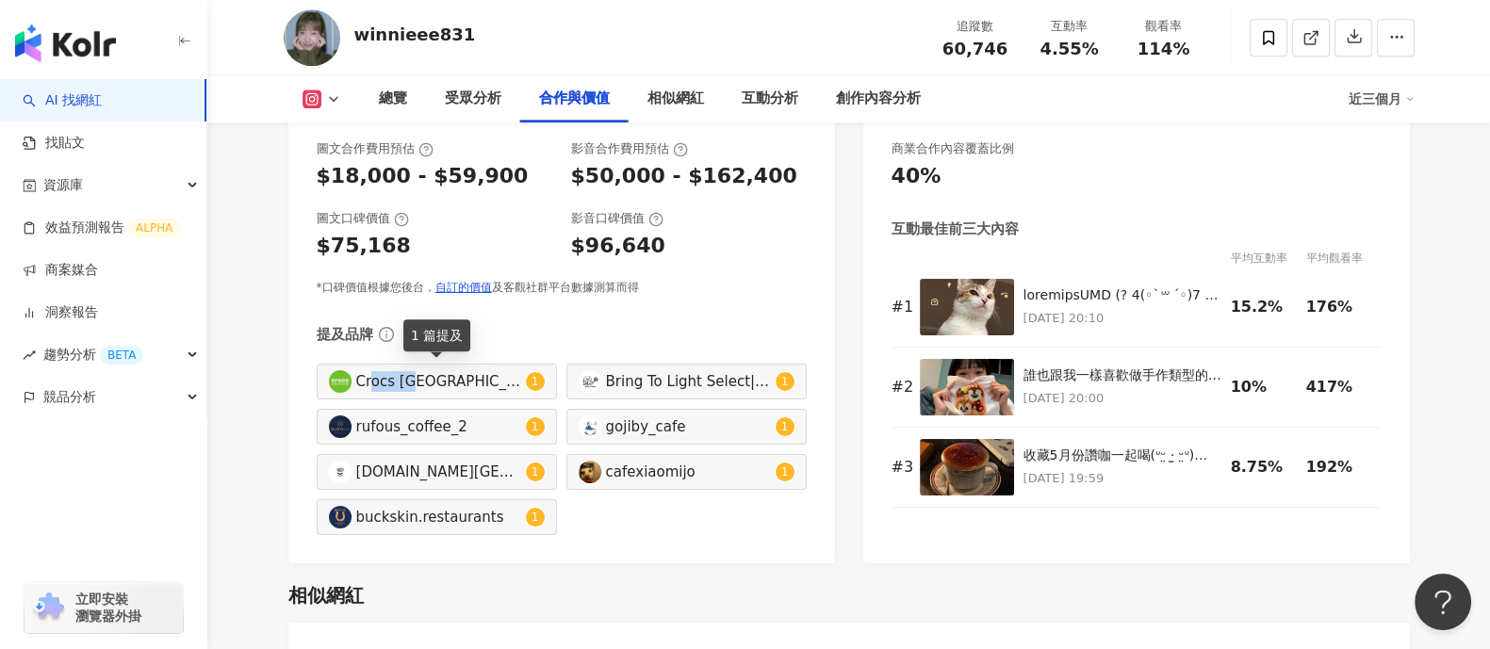
drag, startPoint x: 371, startPoint y: 381, endPoint x: 409, endPoint y: 386, distance: 38.1
click at [409, 386] on div "Crocs [GEOGRAPHIC_DATA]" at bounding box center [438, 381] width 165 height 21
click at [358, 371] on div "Crocs Taiwan" at bounding box center [438, 381] width 165 height 21
type input "********"
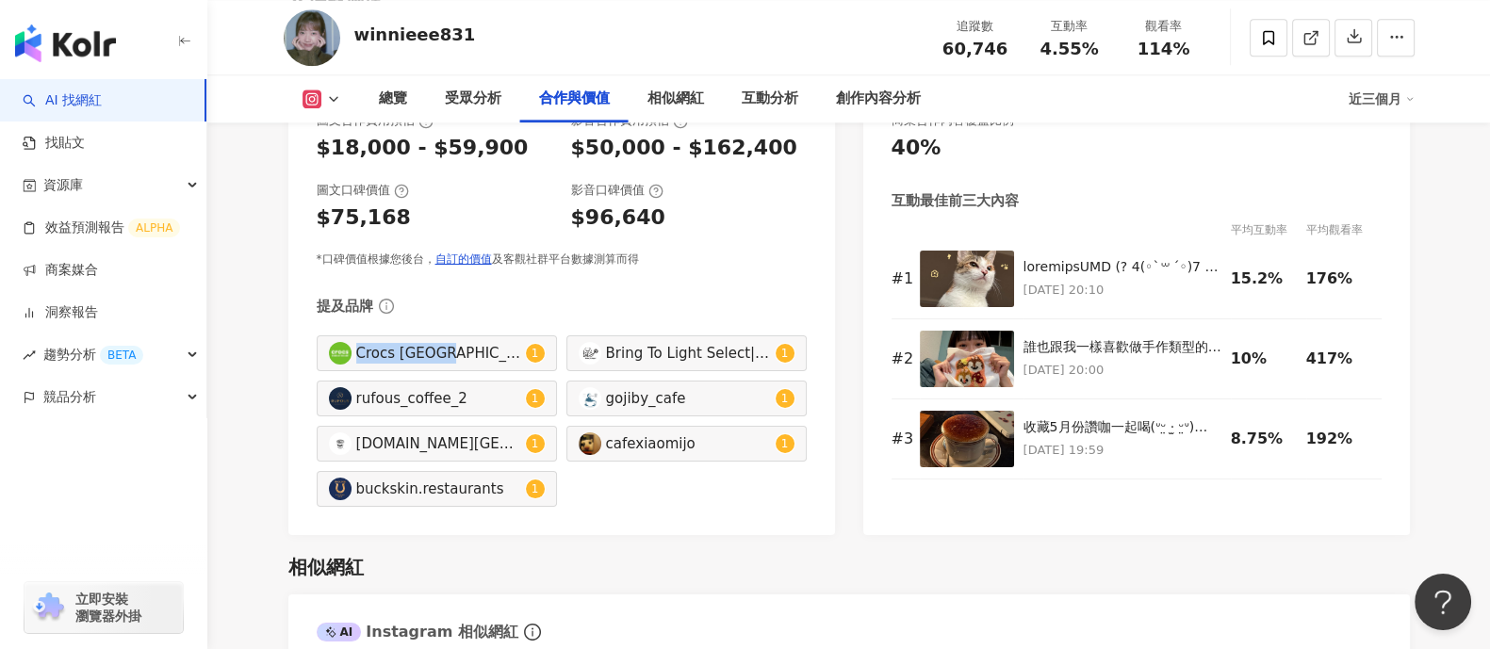
scroll to position [2705, 0]
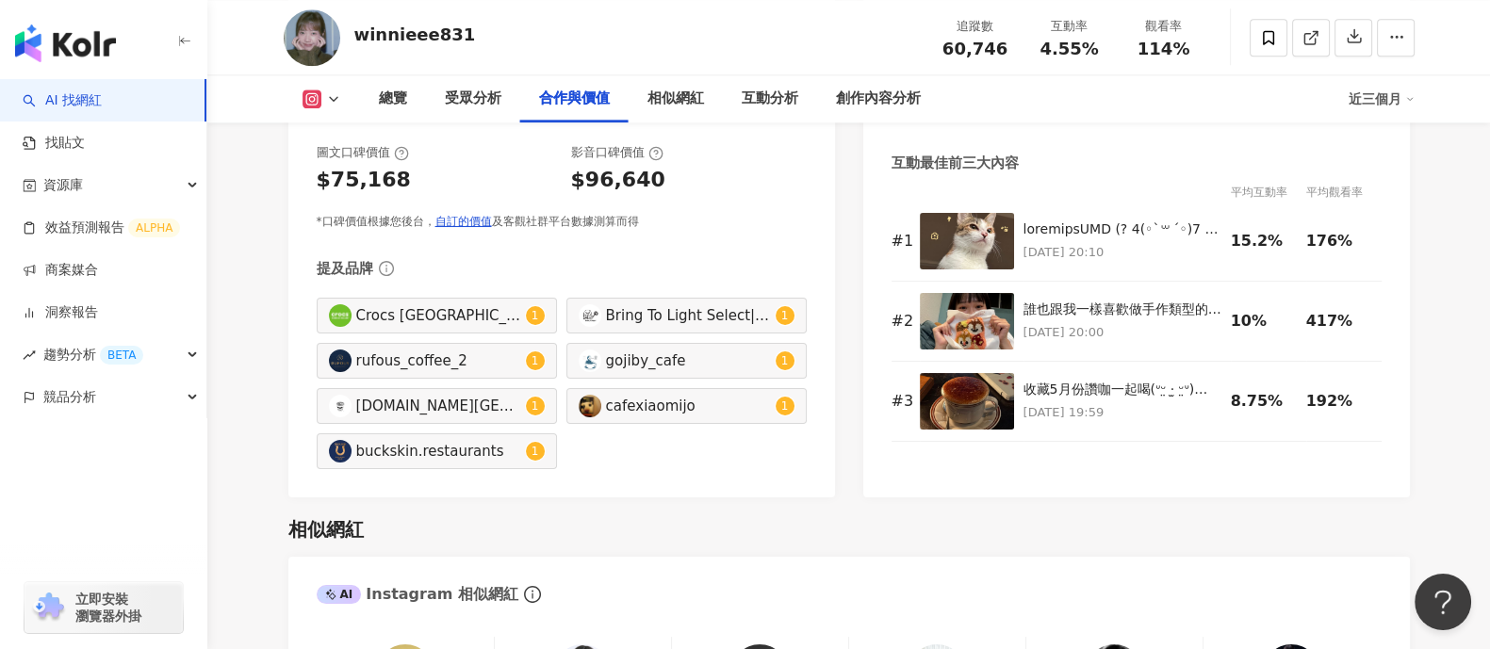
click at [256, 290] on div "總覽 最後更新日期：2025/8/11 近三個月 Instagram 網紅基本資料 性別 女 主要語言 繁體中文 90.3% 網紅類型 藝術與娛樂 · 飲料 …" at bounding box center [849, 634] width 1206 height 6221
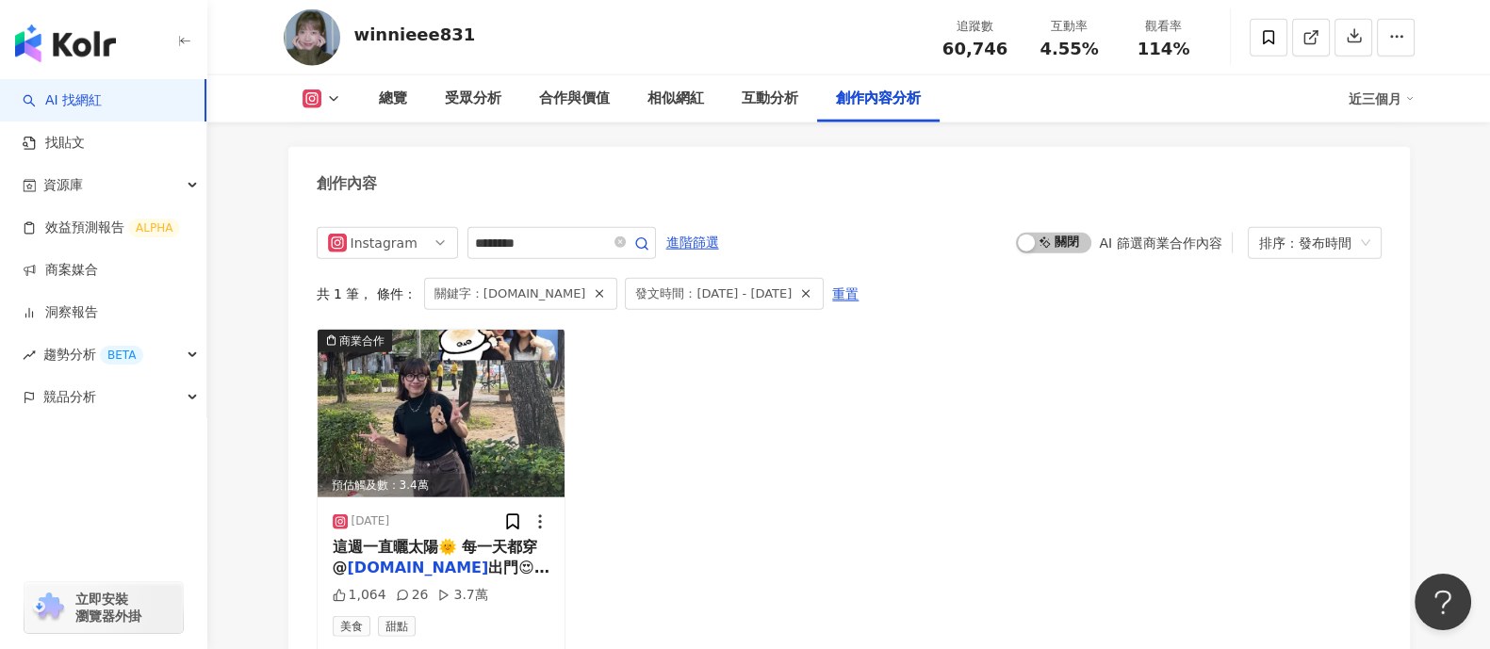
scroll to position [5415, 0]
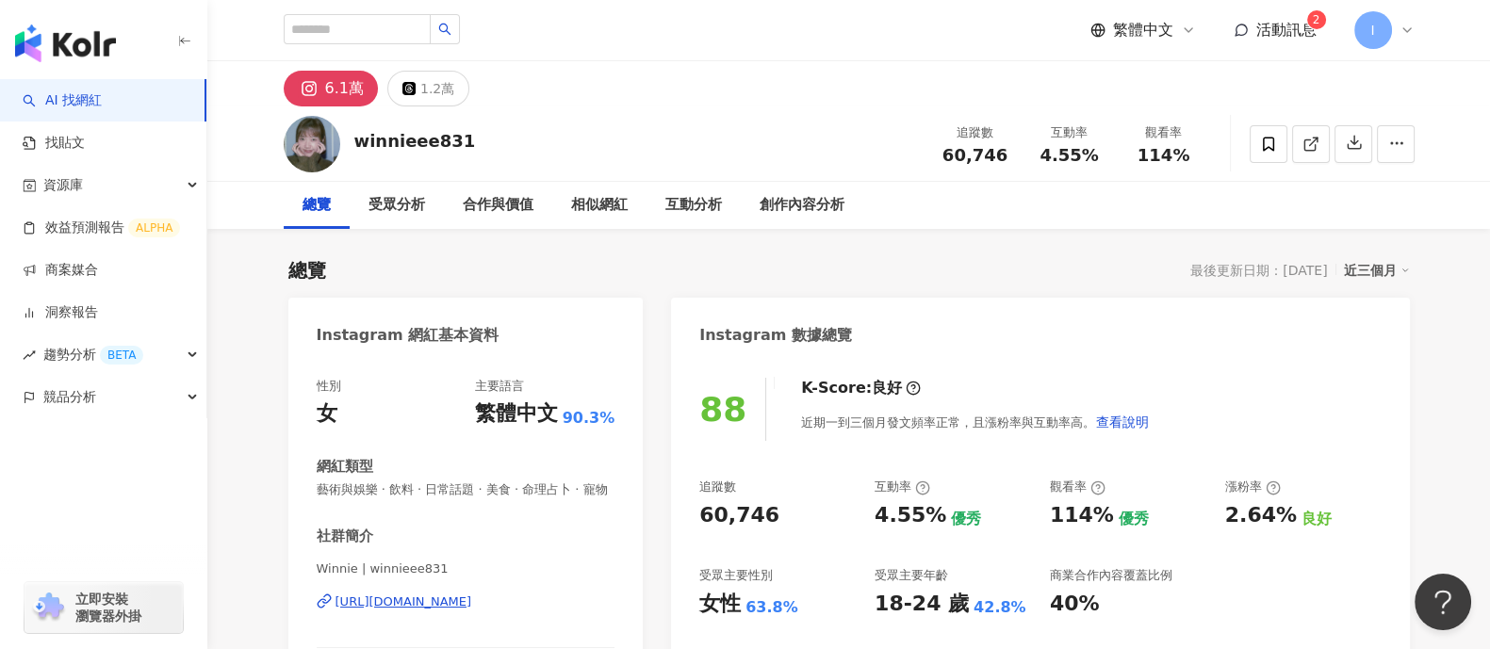
click at [367, 48] on div "繁體中文 活動訊息 2 I" at bounding box center [849, 30] width 1131 height 60
click at [369, 15] on input "search" at bounding box center [357, 29] width 147 height 30
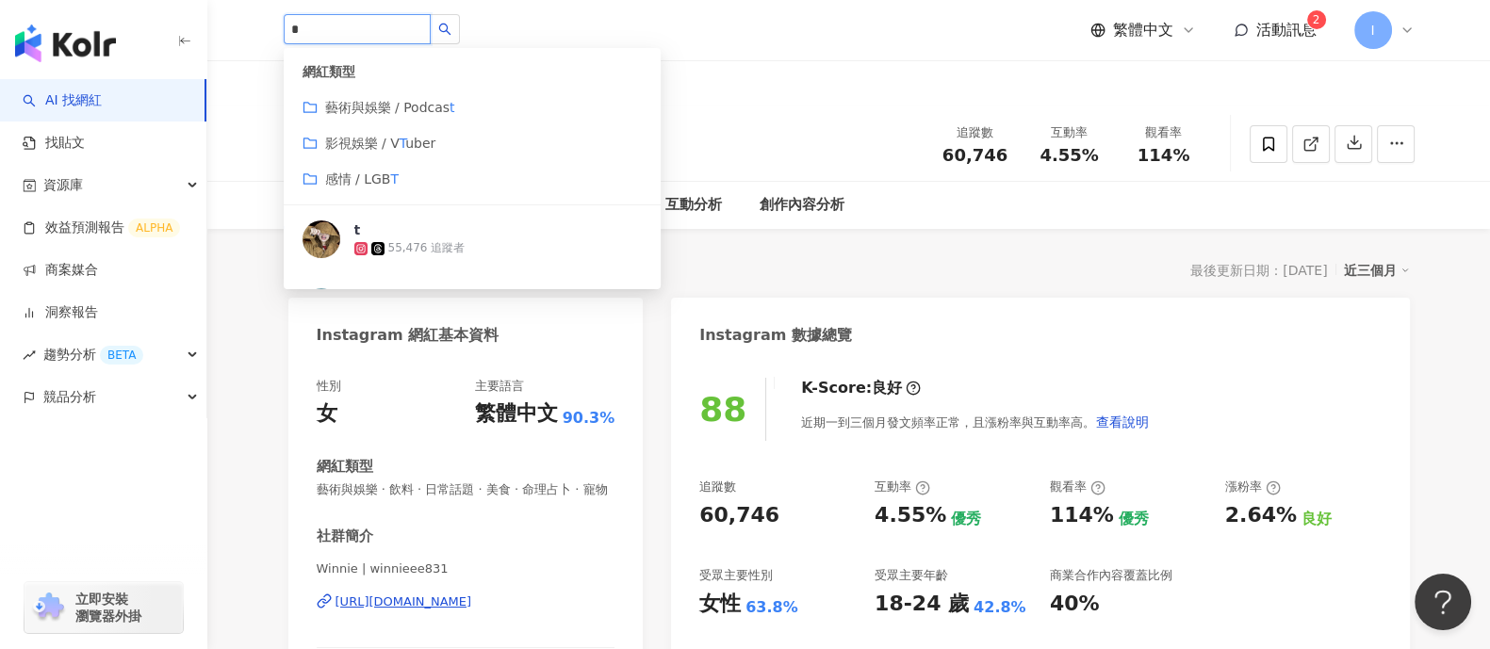
click at [320, 36] on input "*" at bounding box center [357, 29] width 147 height 30
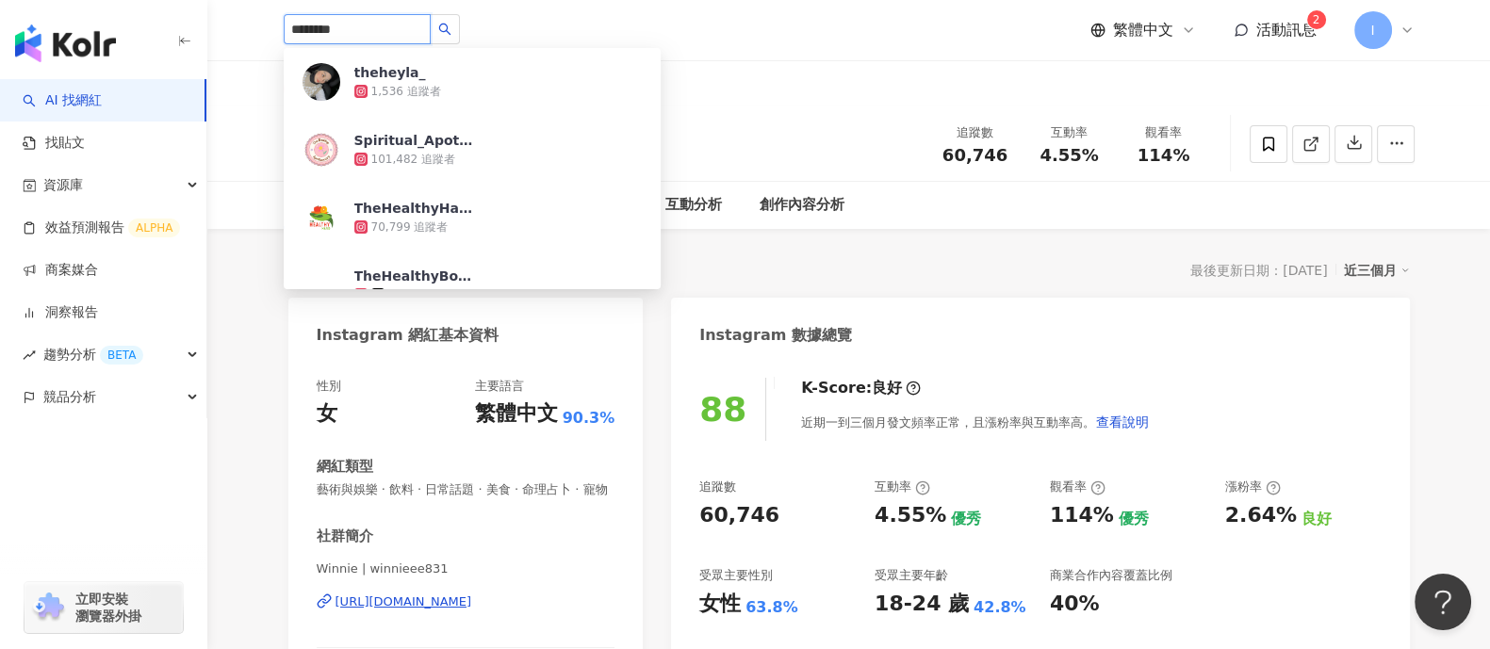
type input "*********"
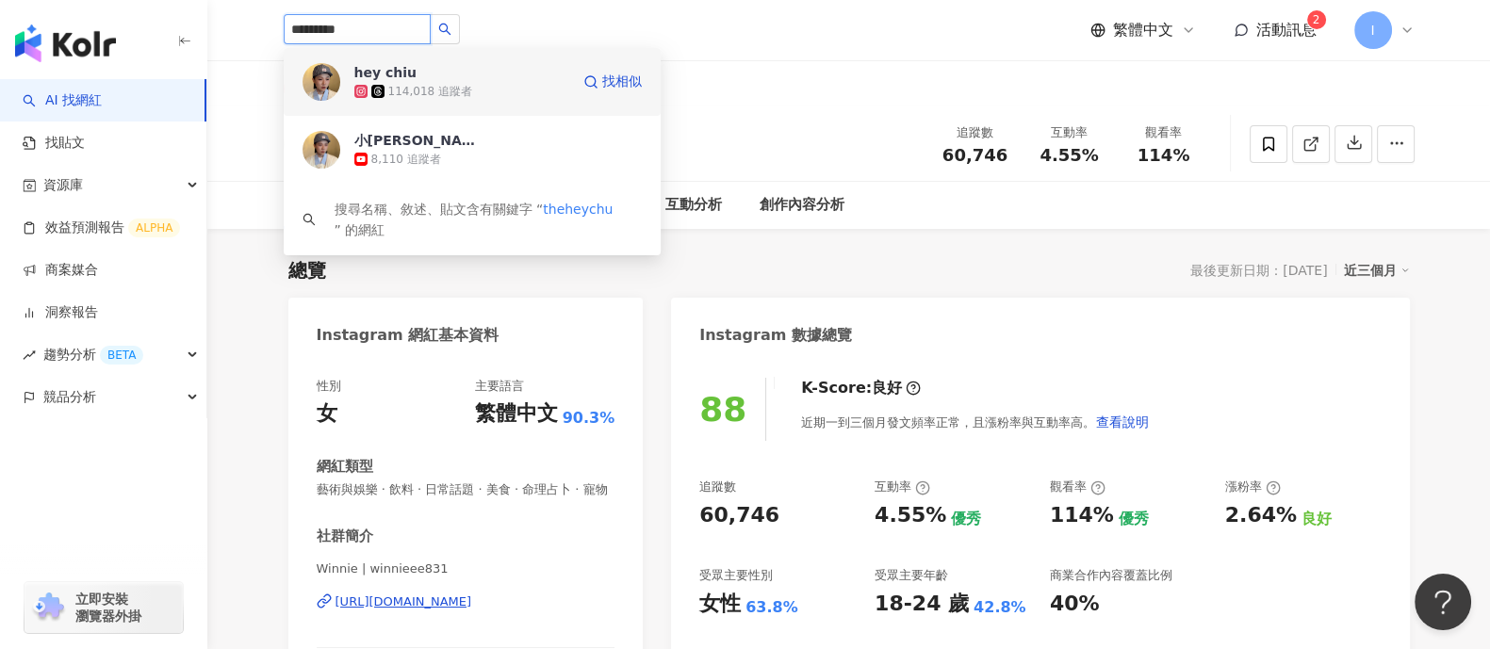
click at [528, 96] on div "114,018 追蹤者" at bounding box center [461, 91] width 215 height 19
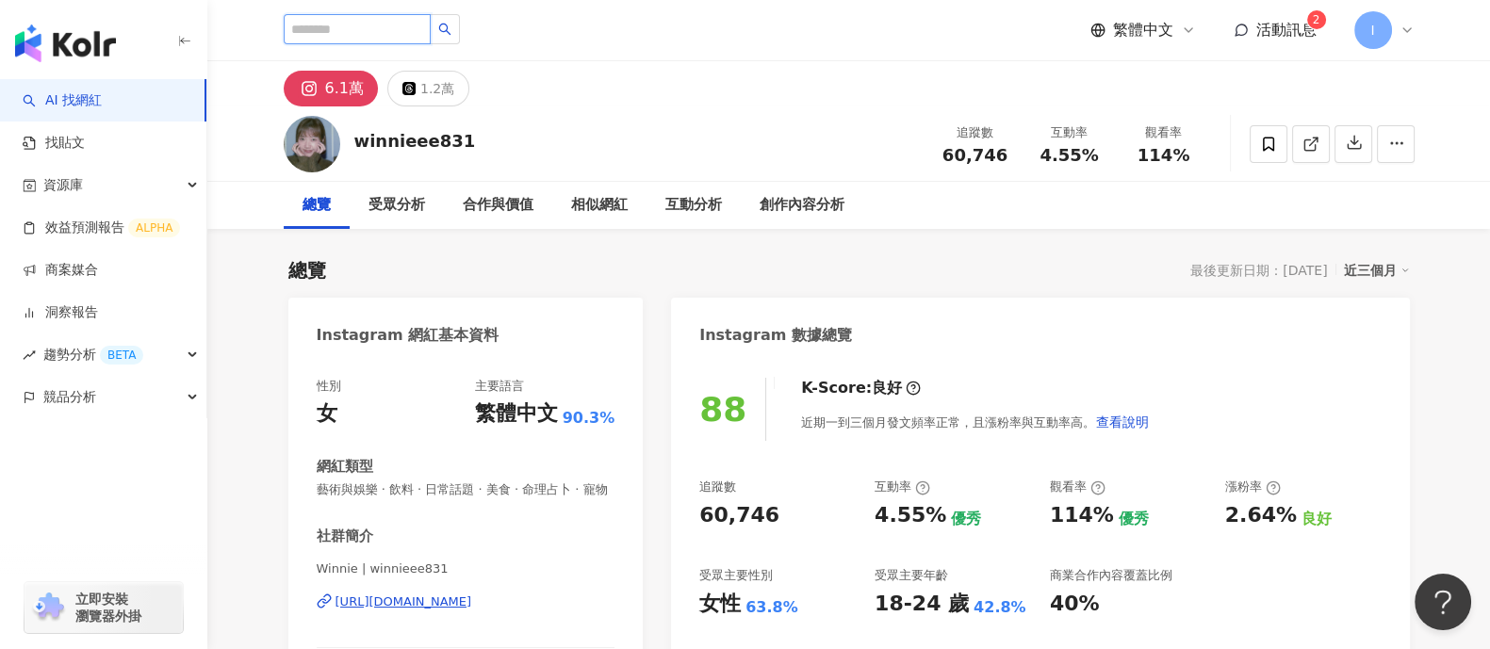
click at [349, 30] on input "search" at bounding box center [357, 29] width 147 height 30
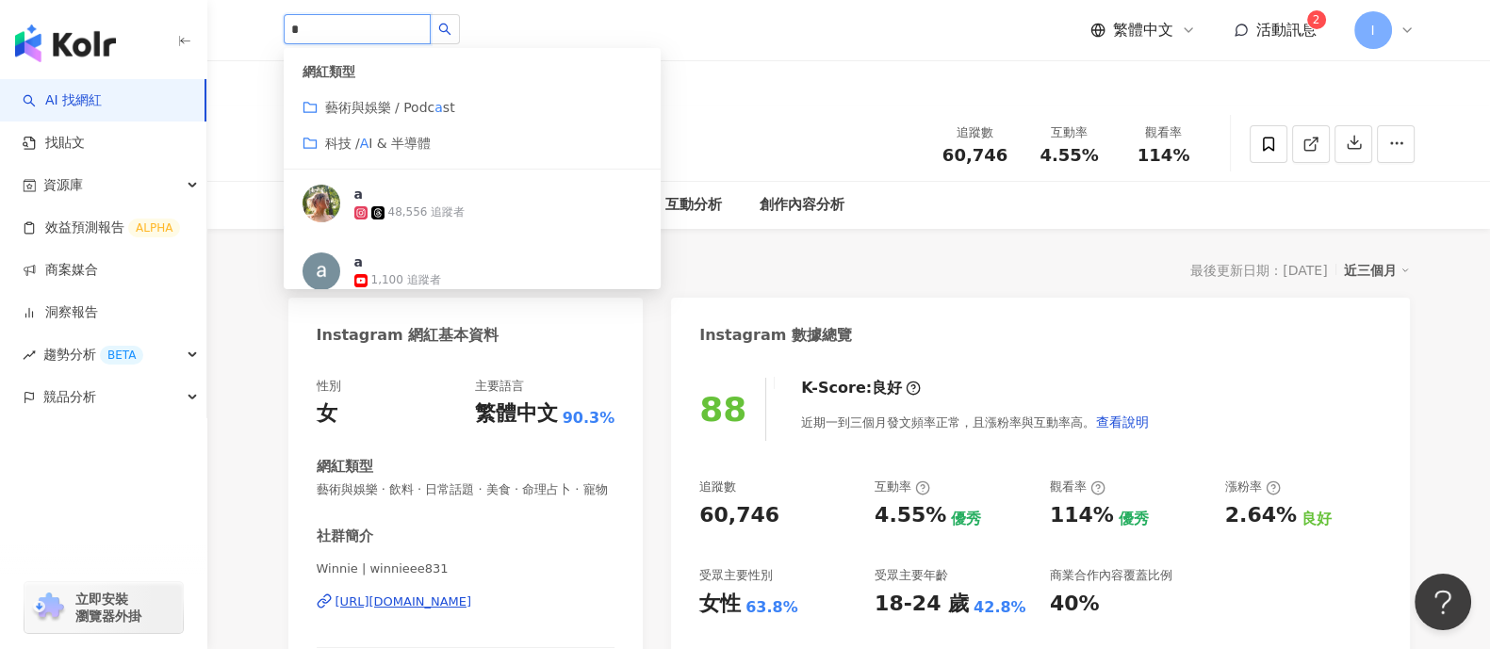
click at [349, 30] on input "*" at bounding box center [357, 29] width 147 height 30
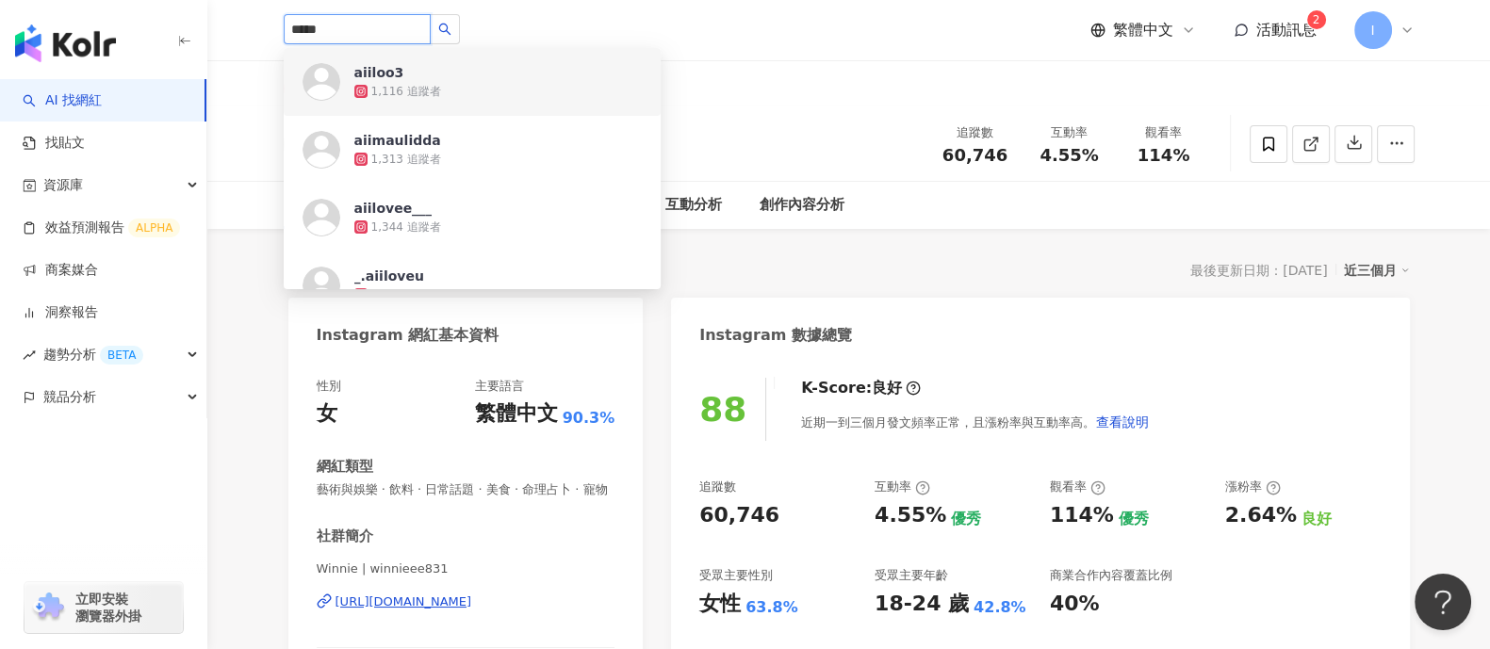
click at [378, 35] on input "*****" at bounding box center [357, 29] width 147 height 30
type input "*****"
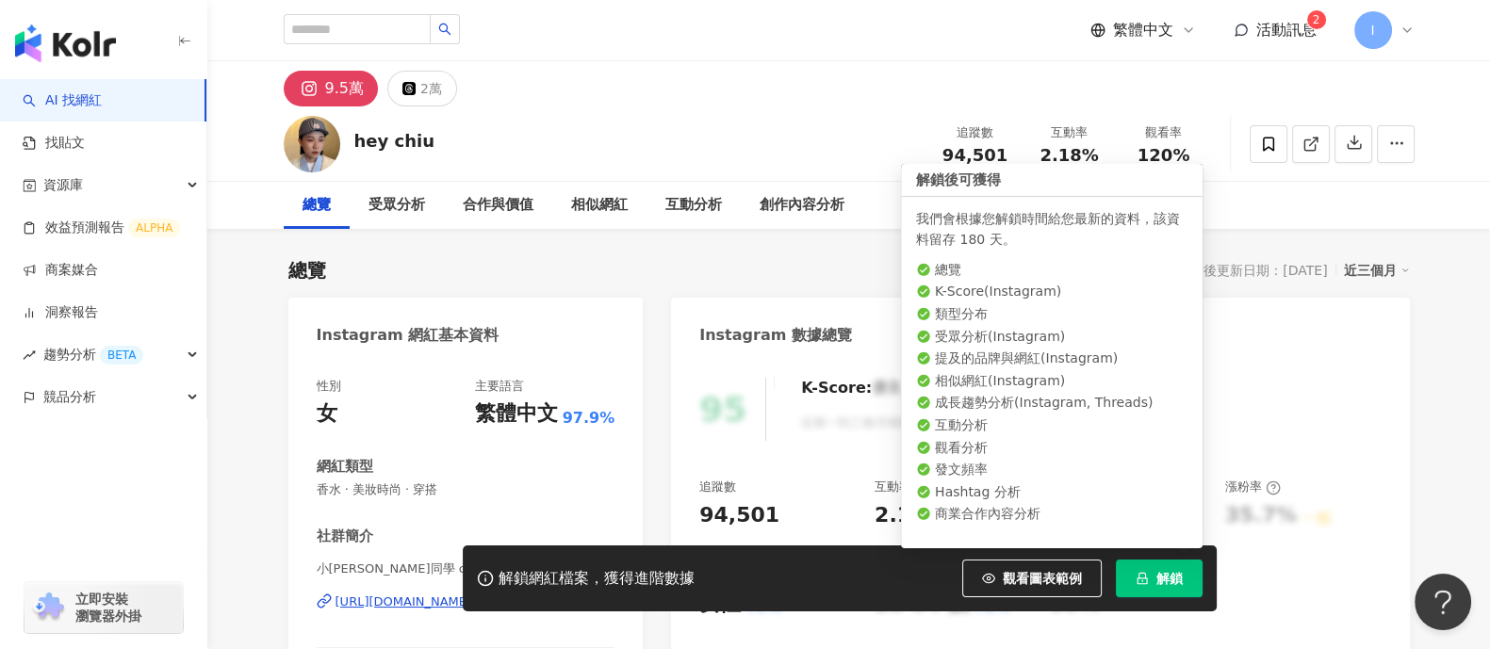
click at [1174, 576] on span "解鎖" at bounding box center [1170, 578] width 26 height 15
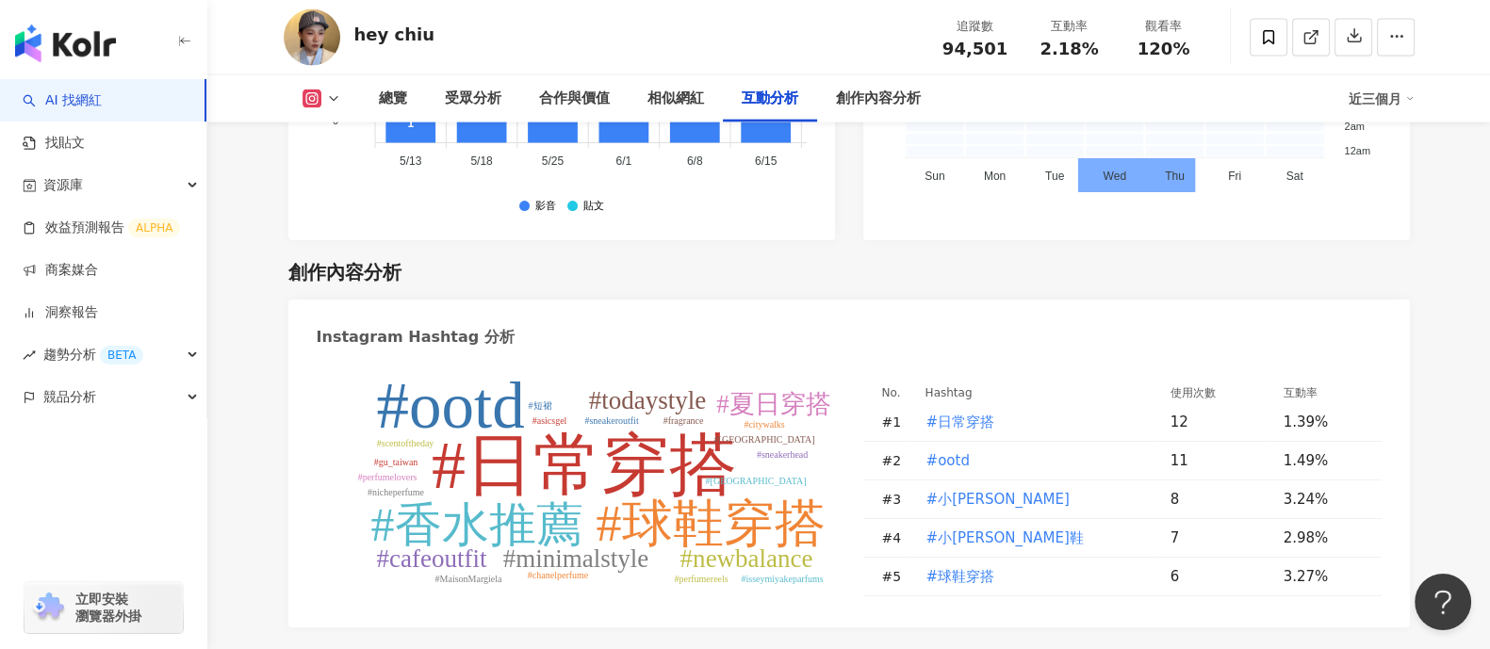
scroll to position [5184, 0]
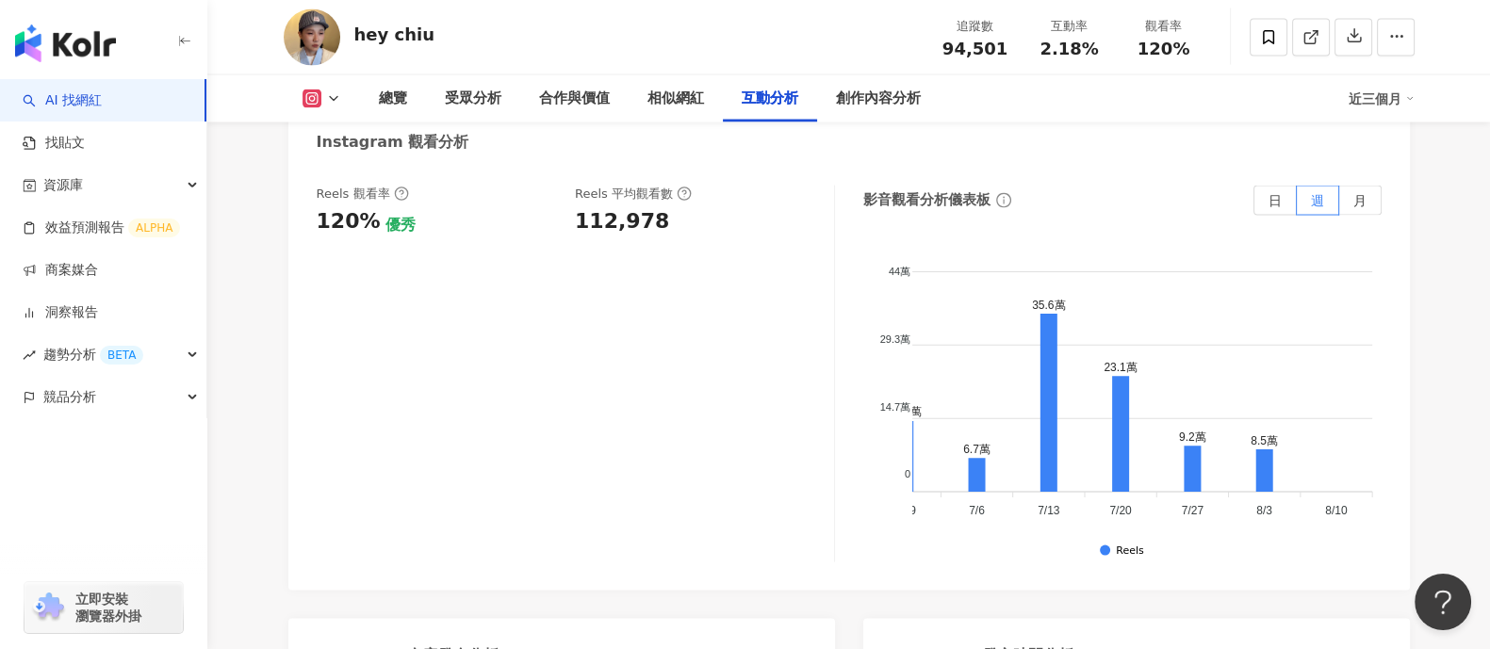
scroll to position [4124, 0]
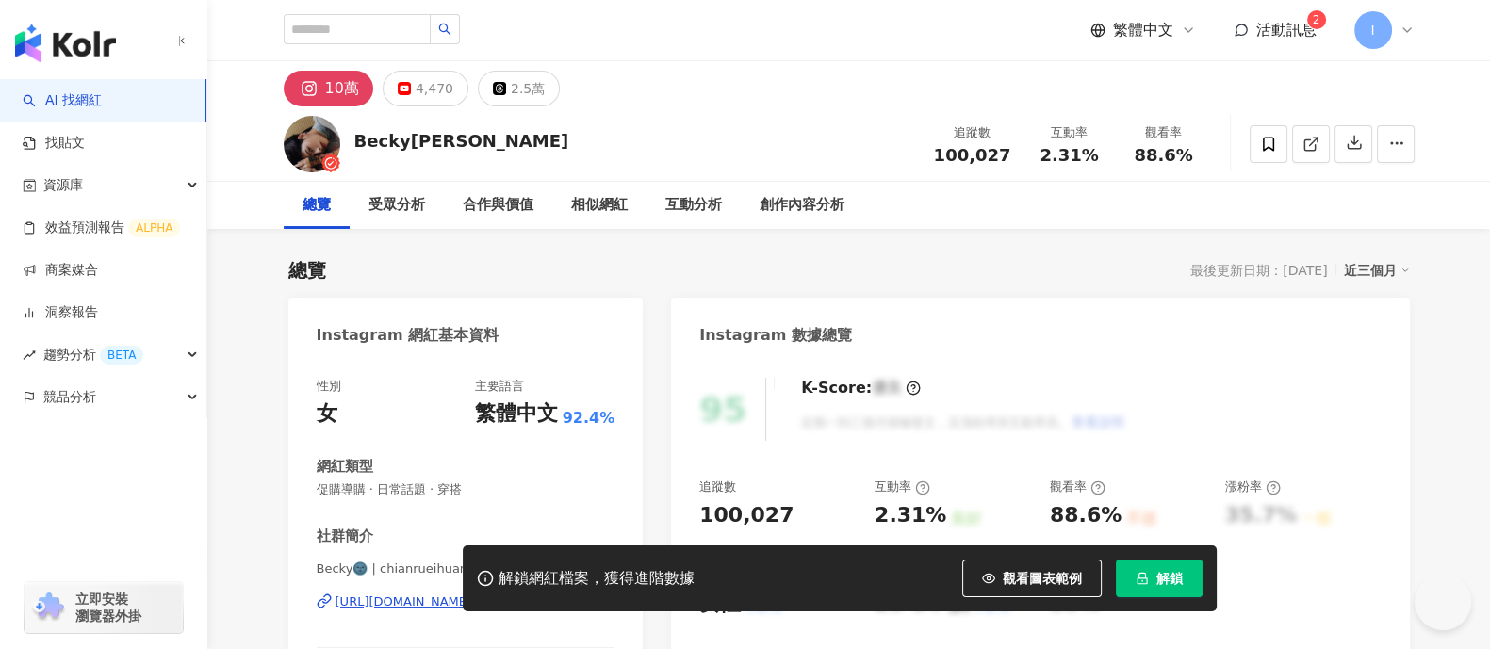
click at [1163, 583] on span "解鎖" at bounding box center [1170, 578] width 26 height 15
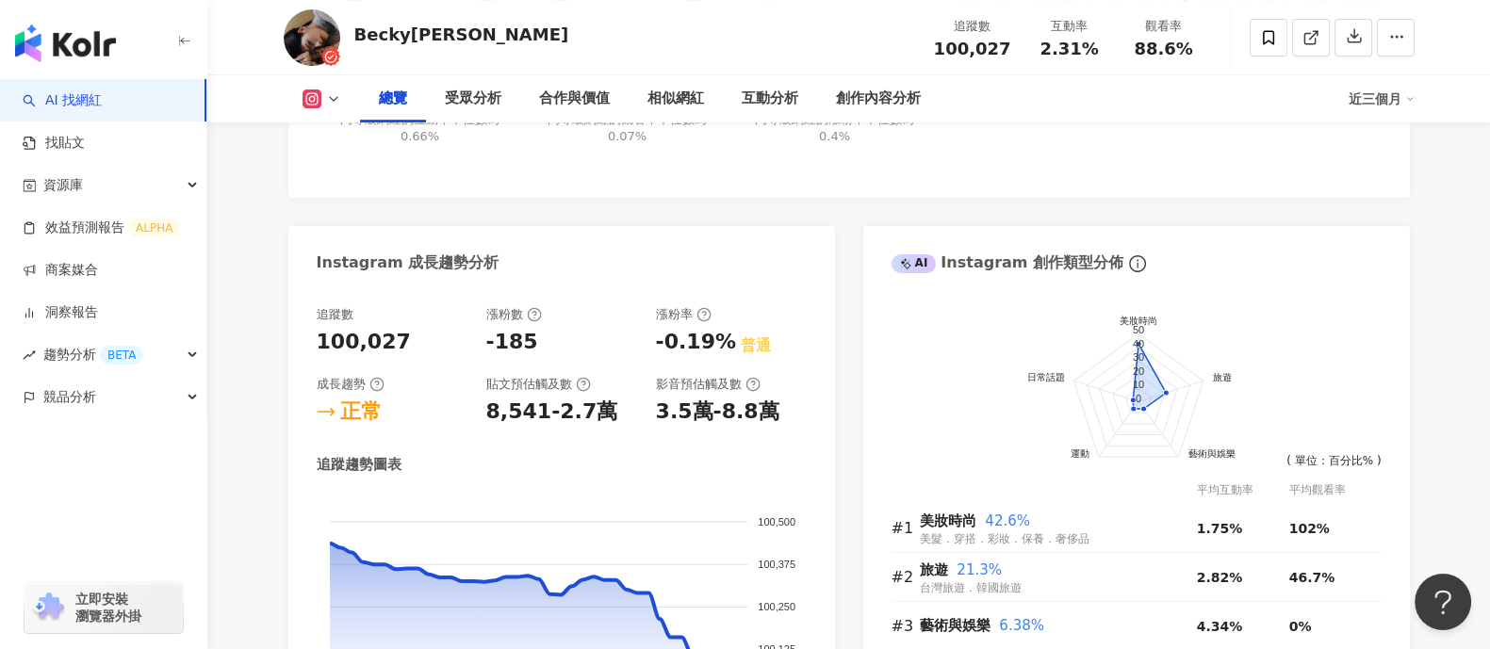
scroll to position [470, 0]
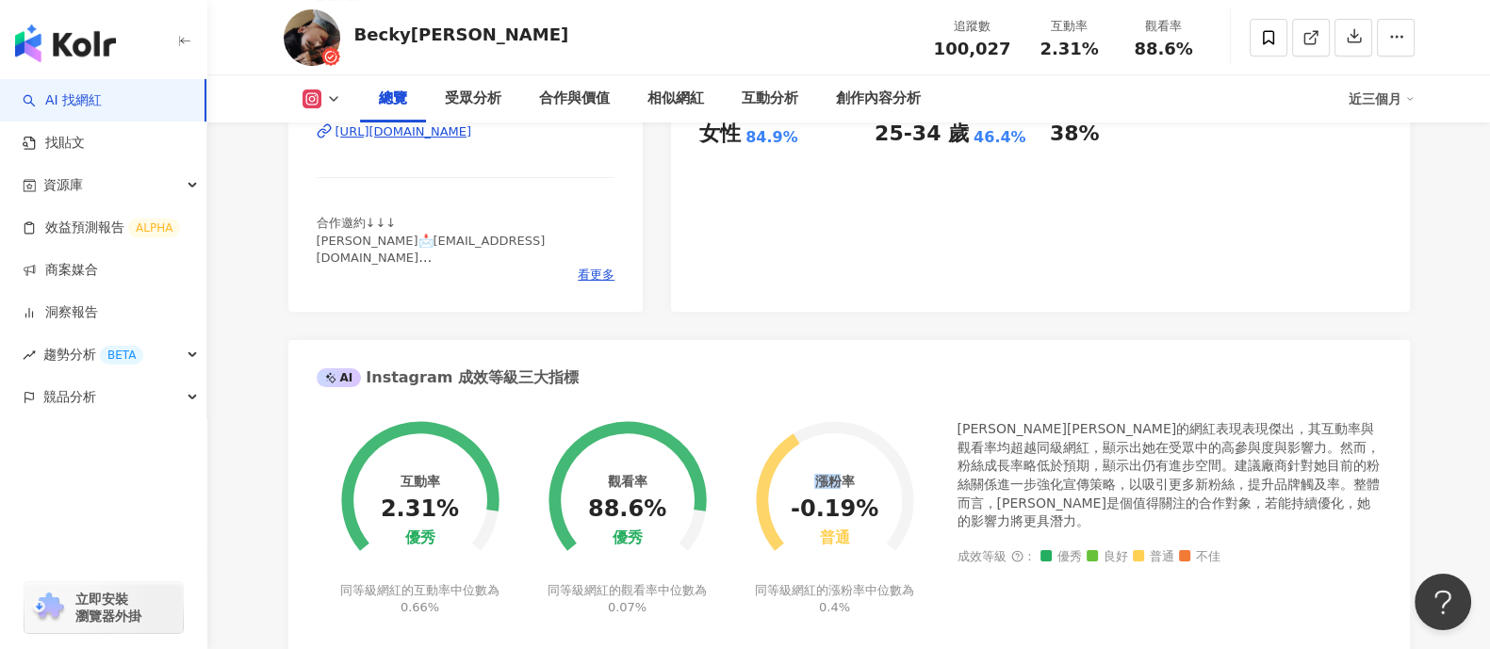
drag, startPoint x: 811, startPoint y: 483, endPoint x: 848, endPoint y: 484, distance: 37.7
click at [848, 484] on div "漲粉率 -0.19% 普通" at bounding box center [835, 511] width 88 height 74
click at [848, 484] on div "漲粉率" at bounding box center [834, 481] width 40 height 15
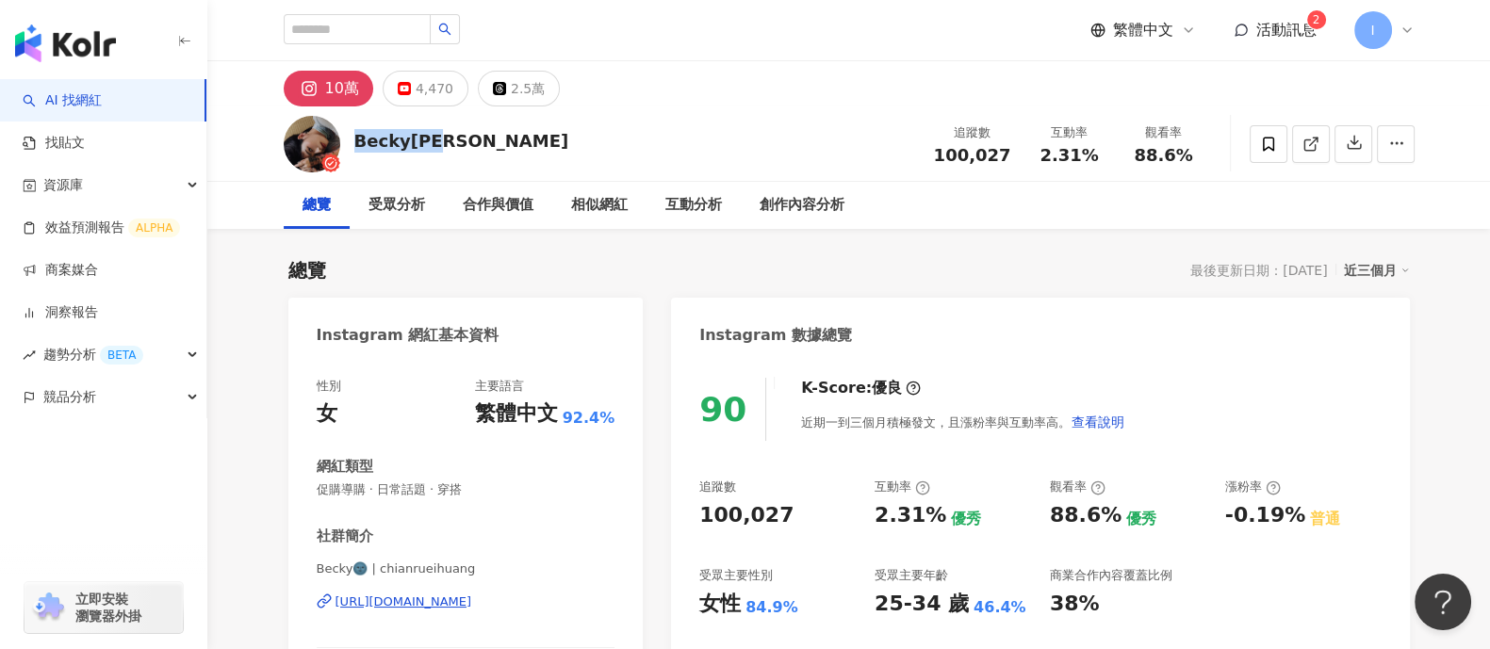
drag, startPoint x: 386, startPoint y: 148, endPoint x: 353, endPoint y: 145, distance: 33.1
click at [353, 145] on div "Becky黃芊瑞 追蹤數 100,027 互動率 2.31% 觀看率 88.6%" at bounding box center [849, 144] width 1206 height 74
copy div "Becky黃芊瑞"
click at [518, 135] on div "Becky黃芊瑞 追蹤數 100,027 互動率 2.31% 觀看率 88.6%" at bounding box center [849, 144] width 1206 height 74
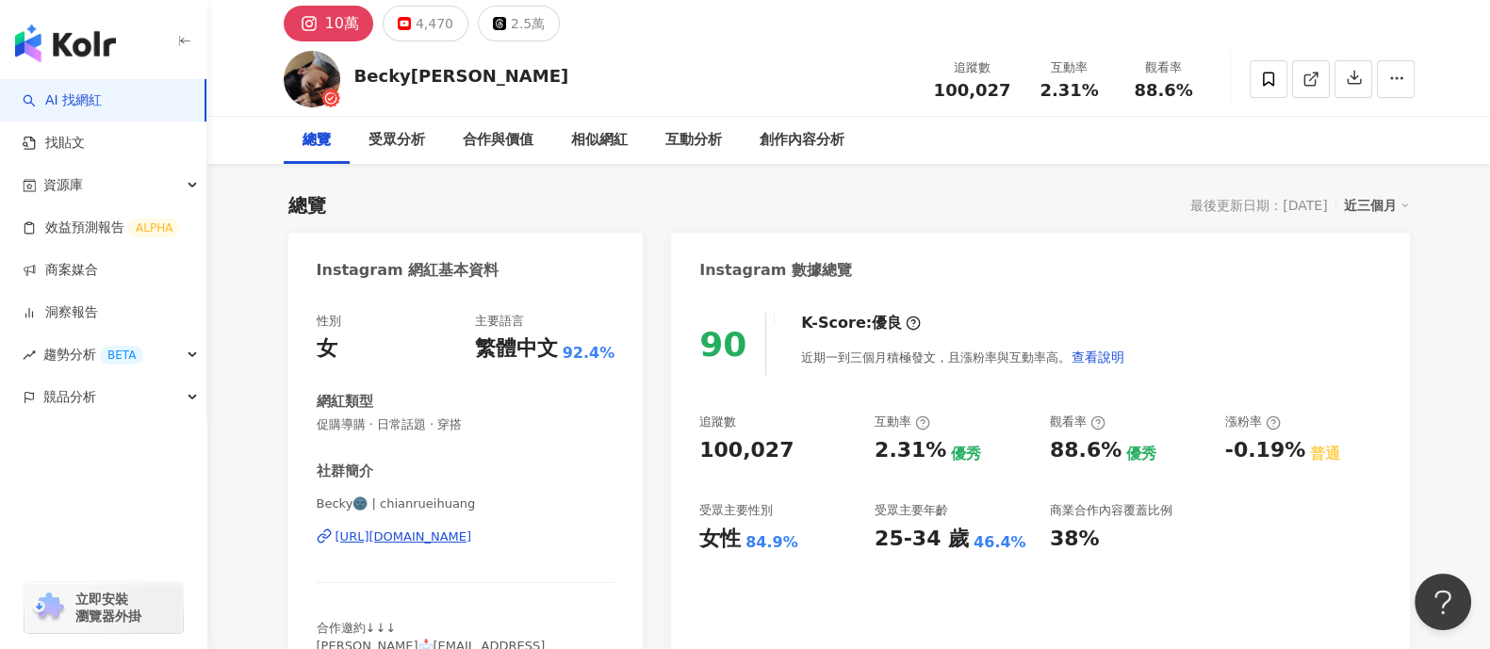
scroll to position [117, 0]
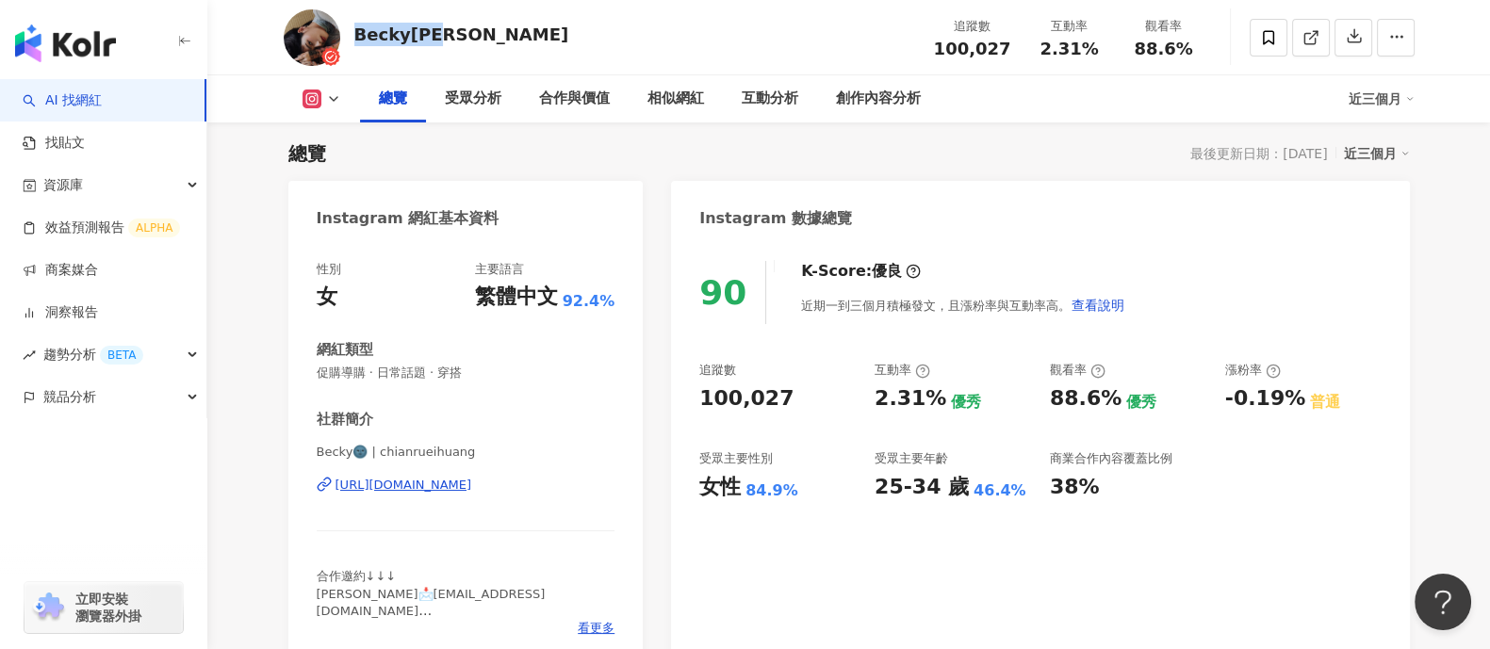
drag, startPoint x: 466, startPoint y: 38, endPoint x: 356, endPoint y: 25, distance: 110.1
click at [356, 25] on div "Becky黃芊瑞 追蹤數 100,027 互動率 2.31% 觀看率 88.6%" at bounding box center [849, 37] width 1206 height 74
copy div "Becky黃芊瑞"
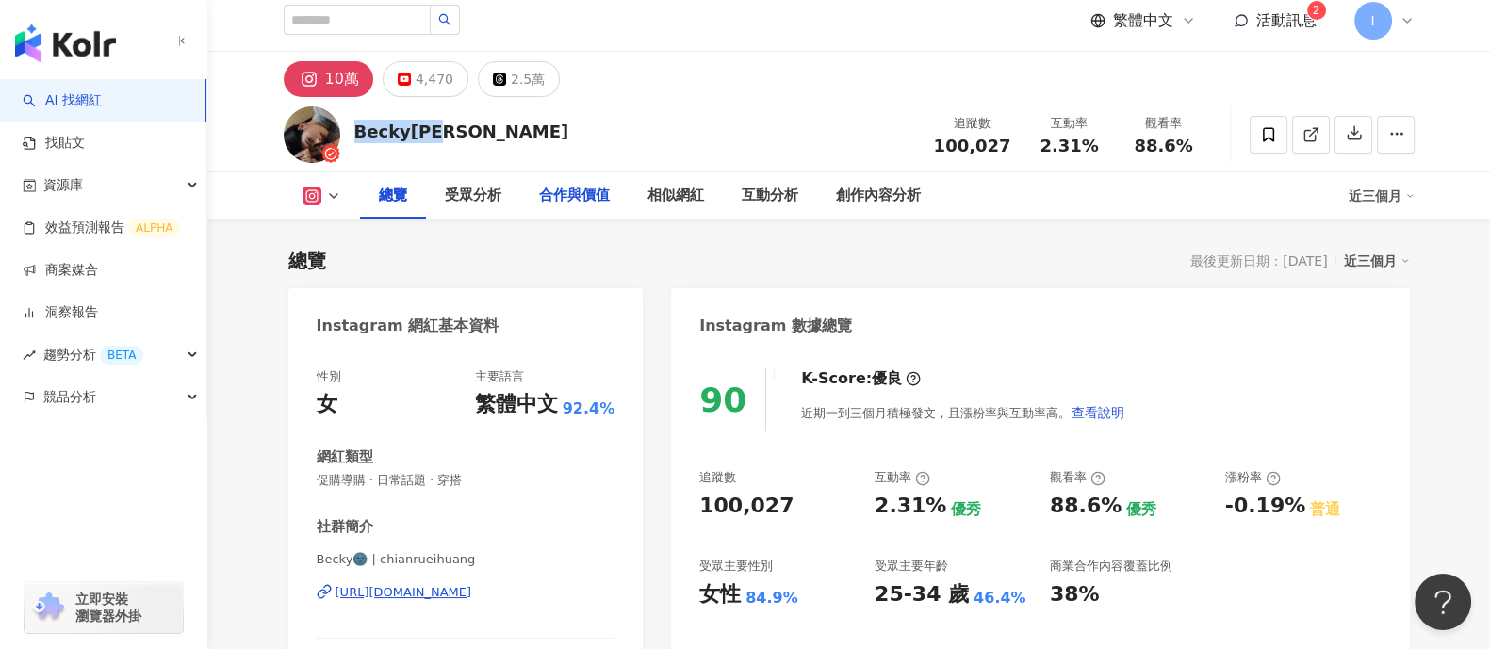
scroll to position [0, 0]
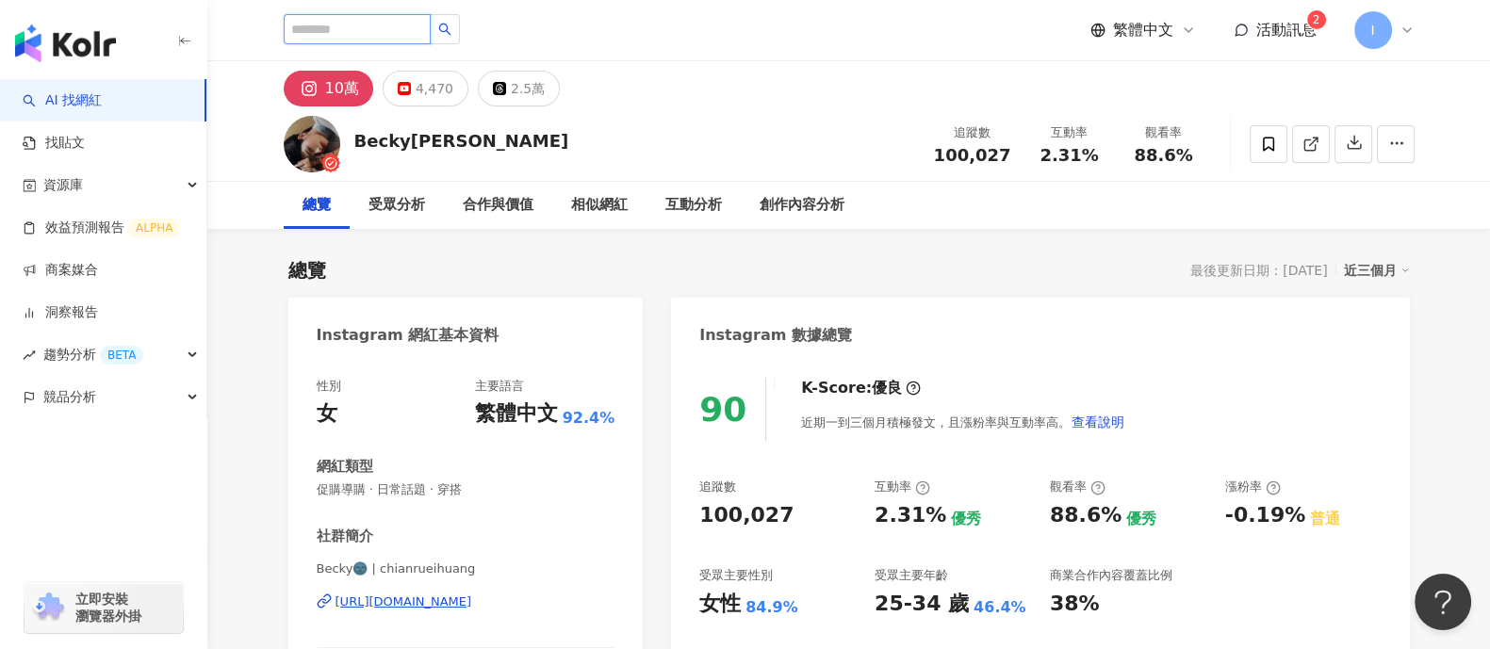
click at [386, 27] on input "search" at bounding box center [357, 29] width 147 height 30
paste input "********"
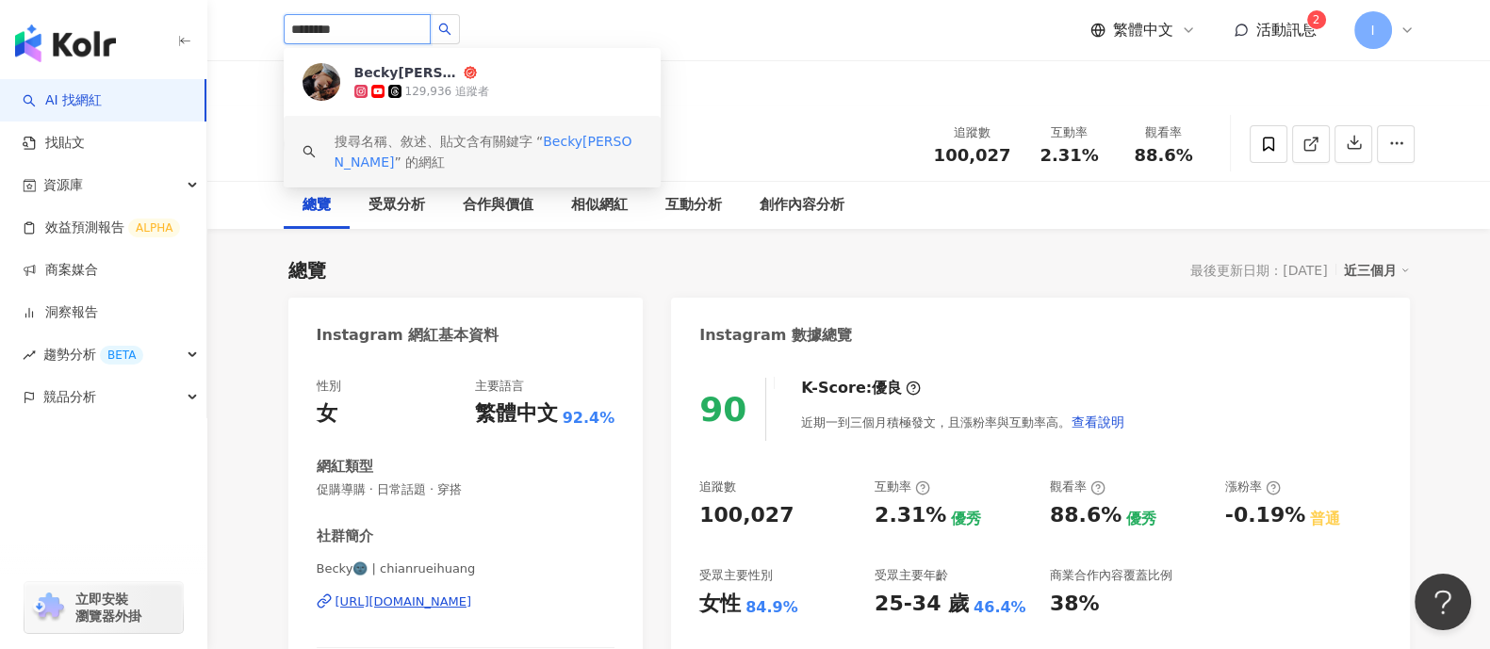
type input "********"
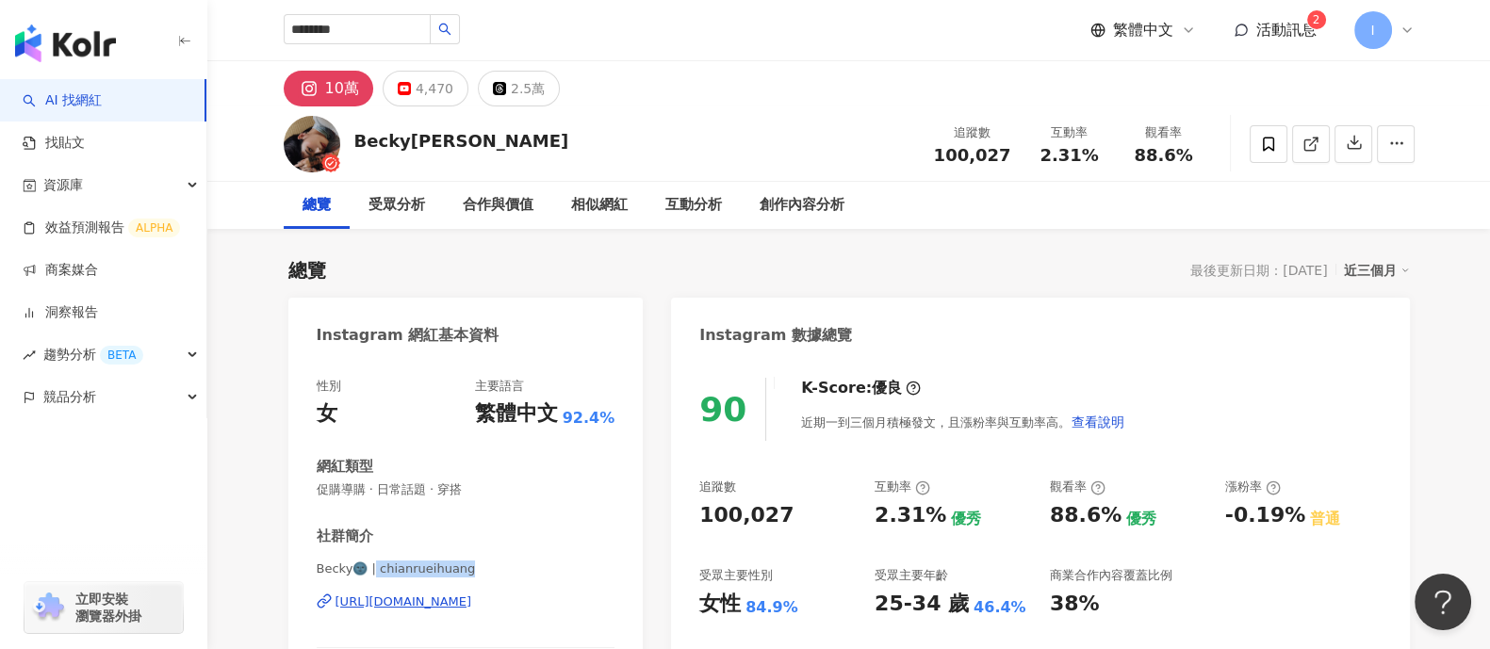
drag, startPoint x: 476, startPoint y: 569, endPoint x: 372, endPoint y: 571, distance: 103.7
click at [372, 571] on span "Becky🌚 | chianrueihuang" at bounding box center [466, 569] width 299 height 17
copy span "chianrueihuang"
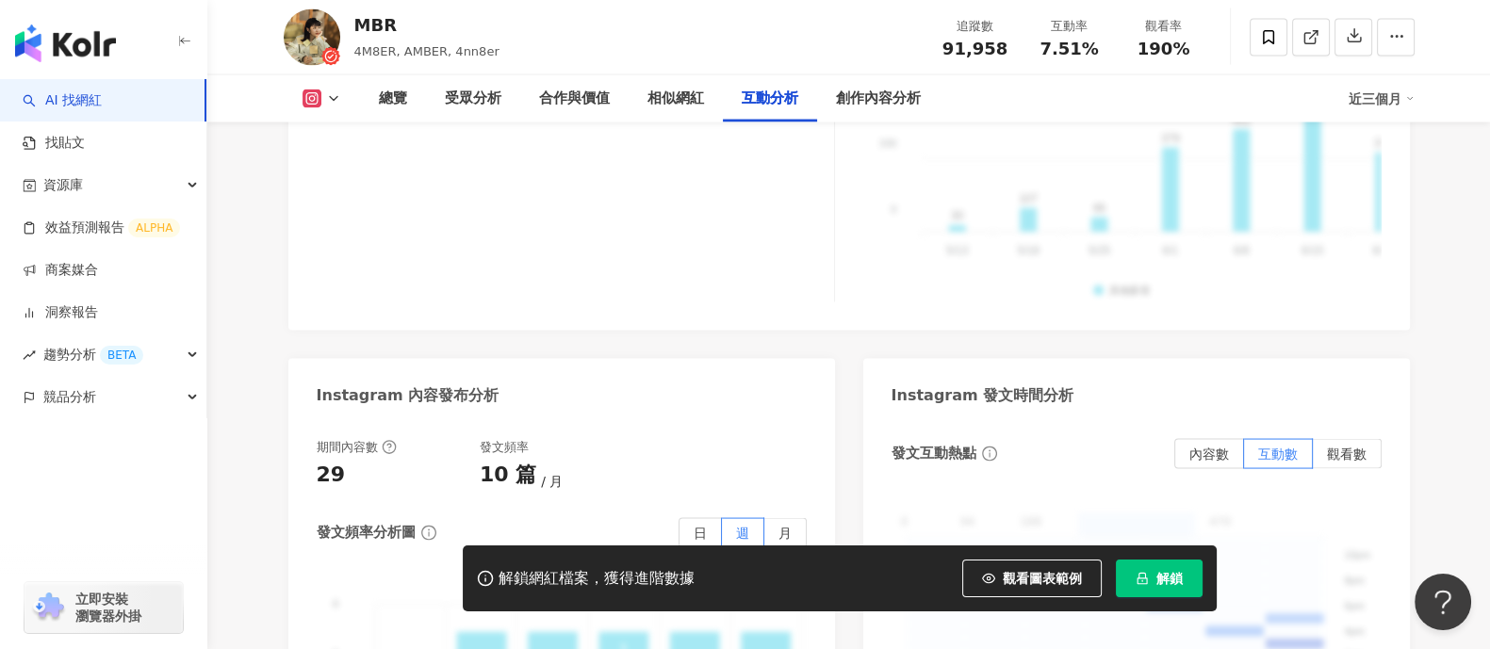
scroll to position [4595, 0]
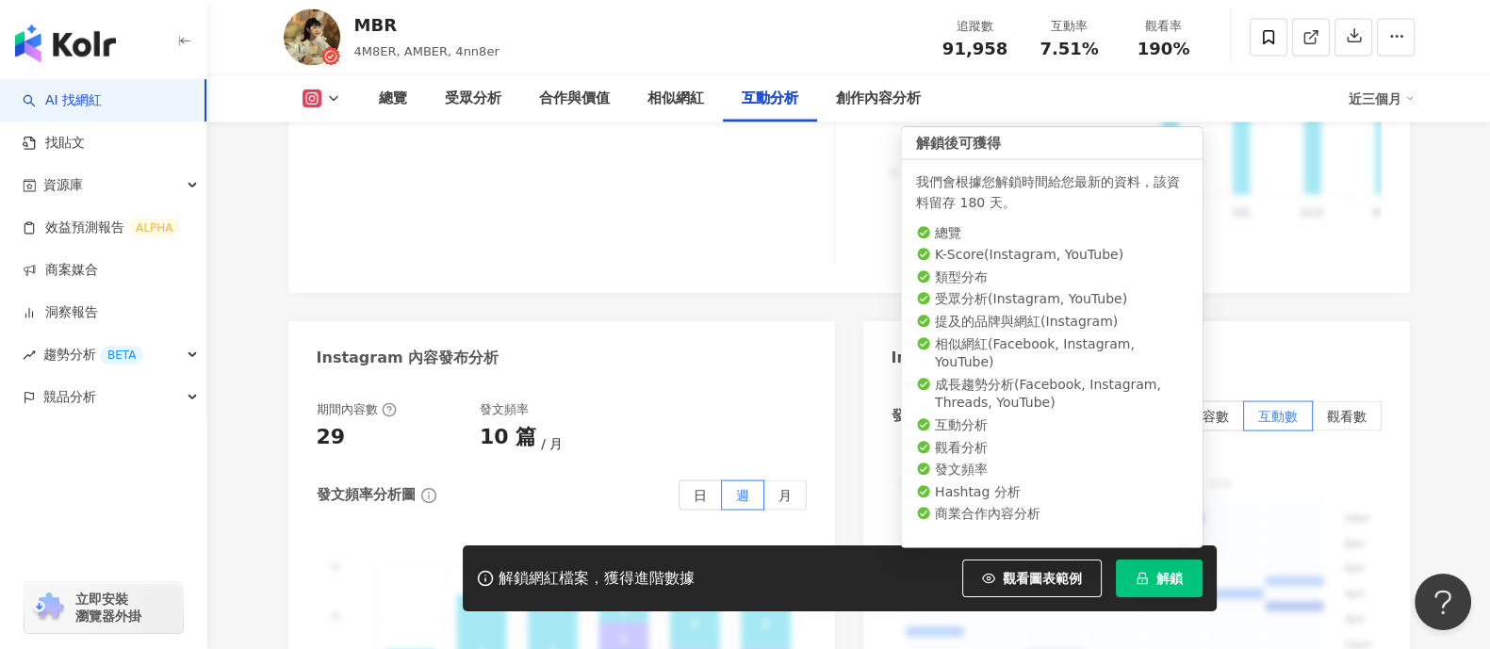
click at [1162, 586] on span "解鎖" at bounding box center [1170, 578] width 26 height 15
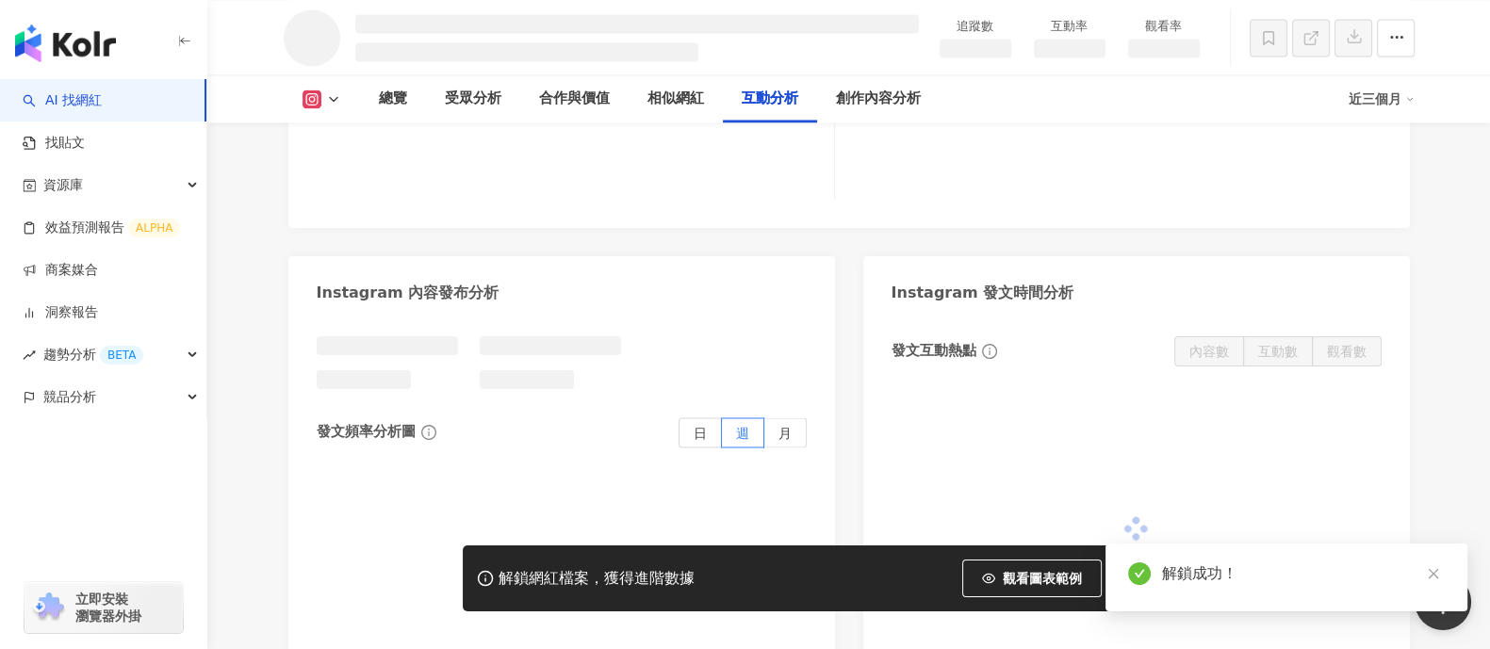
scroll to position [4169, 0]
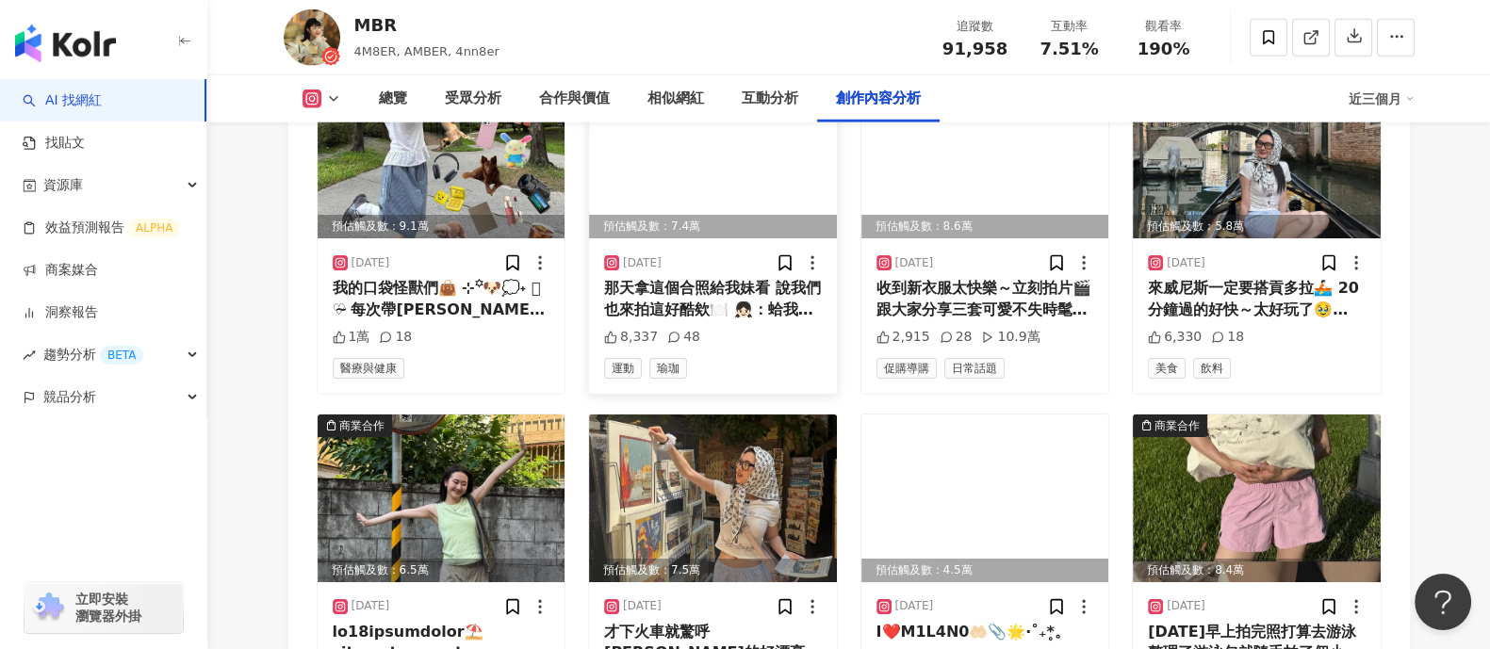
scroll to position [6597, 0]
